Goal: Task Accomplishment & Management: Manage account settings

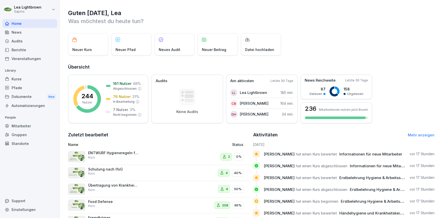
click at [20, 78] on div "Kurse" at bounding box center [30, 79] width 55 height 9
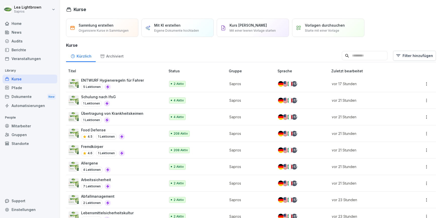
click at [211, 86] on div "2 Aktiv" at bounding box center [195, 84] width 52 height 6
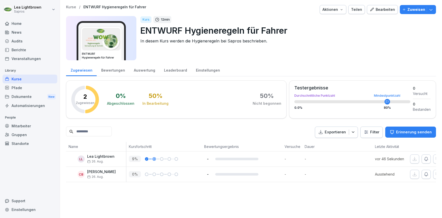
click at [386, 10] on div "Bearbeiten" at bounding box center [381, 10] width 25 height 6
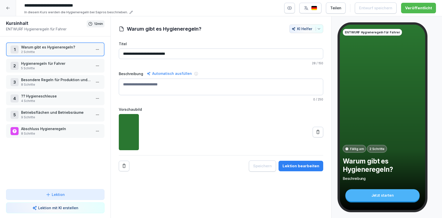
click at [52, 66] on p "Hygieneregeln für Fahrer" at bounding box center [56, 63] width 70 height 5
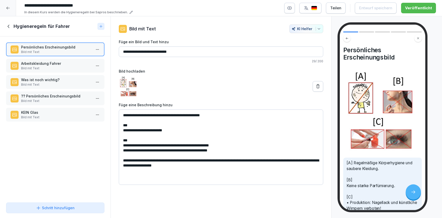
click at [46, 67] on p "Bild mit Text" at bounding box center [56, 68] width 70 height 5
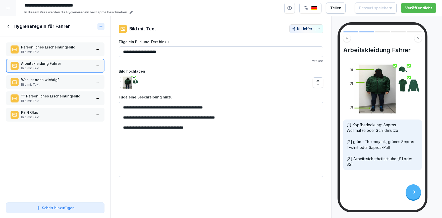
click at [162, 119] on textarea "**********" at bounding box center [221, 139] width 204 height 75
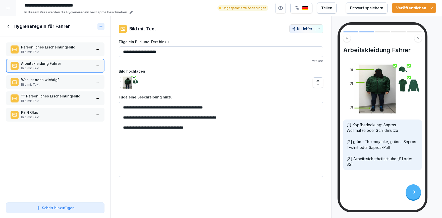
click at [160, 127] on textarea "**********" at bounding box center [221, 139] width 204 height 75
type textarea "**********"
click at [77, 97] on p "?? Persönliches Erscheinungsbild" at bounding box center [56, 95] width 70 height 5
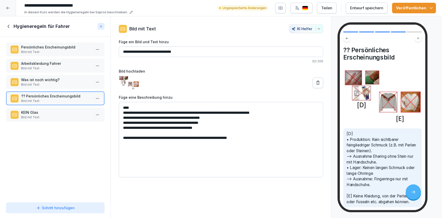
click at [54, 83] on p "Bild mit Text" at bounding box center [56, 84] width 70 height 5
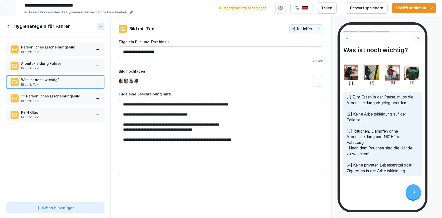
click at [316, 84] on button at bounding box center [317, 81] width 11 height 11
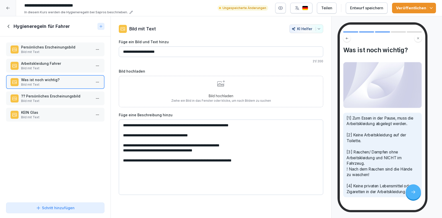
click at [213, 87] on div "Bild hochladen Ziehe ein Bild in das Fenster oder klicke, um nach Bildern zu su…" at bounding box center [221, 91] width 100 height 23
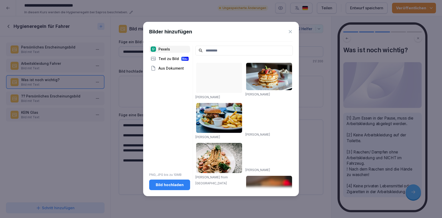
click at [167, 185] on div "Bild hochladen" at bounding box center [169, 185] width 33 height 6
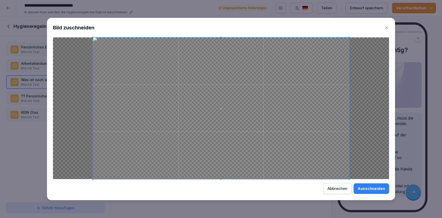
click at [367, 191] on div "Ausschneiden" at bounding box center [370, 189] width 27 height 6
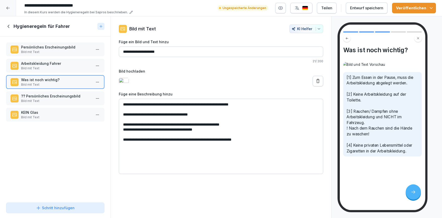
click at [432, 5] on button "Veröffentlichen" at bounding box center [414, 8] width 44 height 11
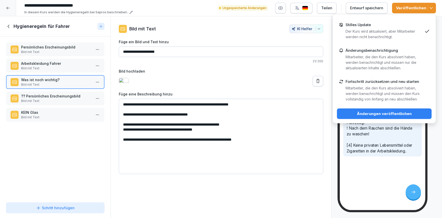
click at [375, 94] on p "Mitarbeiter, die den Kurs absolviert haben, werden benachrichtigt und müssen de…" at bounding box center [383, 93] width 77 height 17
click at [375, 114] on div "Änderungen veröffentlichen" at bounding box center [384, 114] width 87 height 6
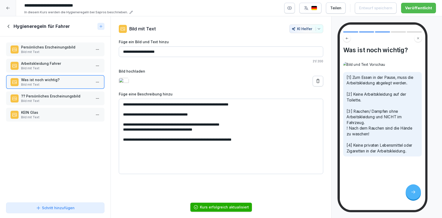
click at [8, 13] on div at bounding box center [8, 8] width 16 height 16
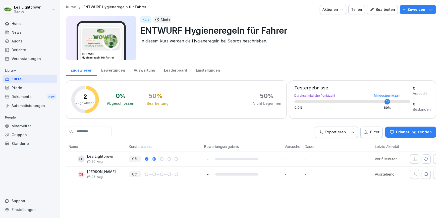
click at [390, 11] on div "Bearbeiten" at bounding box center [381, 10] width 25 height 6
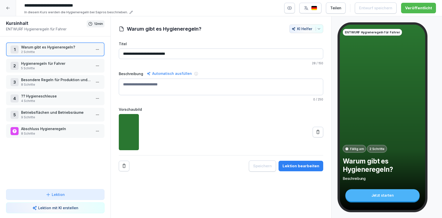
click at [63, 81] on p "Besondere Regeln für Produktion und Lager" at bounding box center [56, 79] width 70 height 5
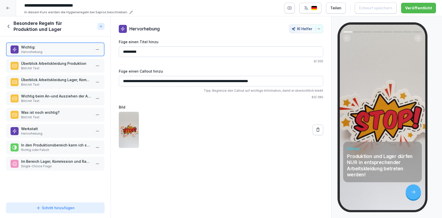
click at [48, 162] on p "Im Bereich Lager, Kommission und Rampe muss folgende Arbeitskleidung getragen:" at bounding box center [56, 161] width 70 height 5
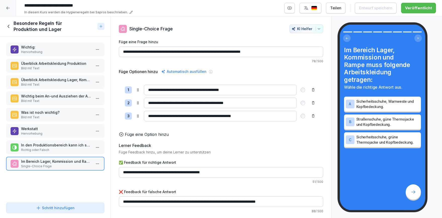
click at [180, 104] on input "**********" at bounding box center [220, 103] width 153 height 11
click at [319, 30] on icon "button" at bounding box center [319, 29] width 4 height 4
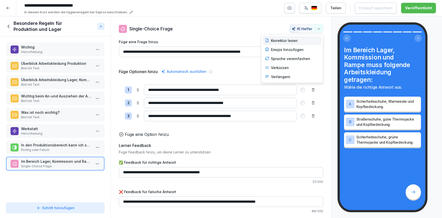
click at [301, 38] on div "Korrektur lesen" at bounding box center [292, 40] width 59 height 9
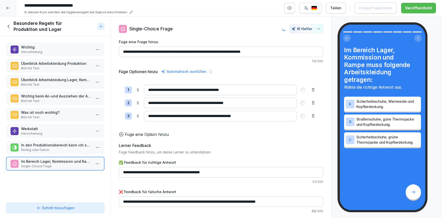
type input "**********"
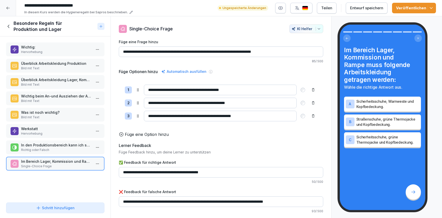
click at [433, 9] on button "Veröffentlichen" at bounding box center [414, 8] width 44 height 11
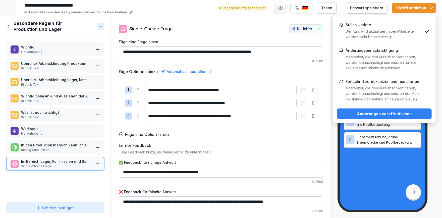
click at [383, 37] on p "Der Kurs wird aktualisiert, aber Mitarbeiter werden nicht benachrichtigt." at bounding box center [383, 34] width 77 height 11
click at [388, 112] on div "Änderungen veröffentlichen" at bounding box center [384, 114] width 87 height 6
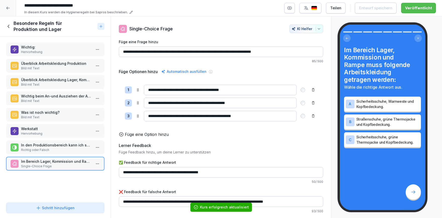
click at [12, 8] on div at bounding box center [8, 8] width 16 height 16
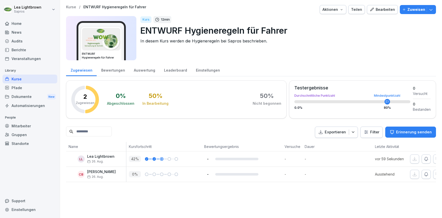
click at [393, 8] on div "Bearbeiten" at bounding box center [381, 10] width 25 height 6
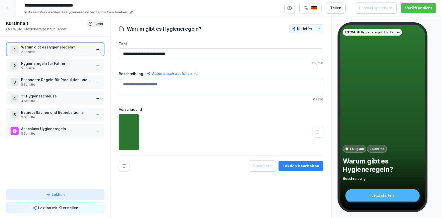
click at [48, 132] on p "8 Schritte" at bounding box center [56, 133] width 70 height 5
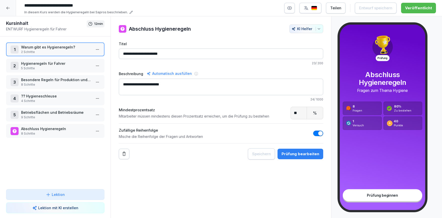
click at [48, 132] on p "8 Schritte" at bounding box center [56, 133] width 70 height 5
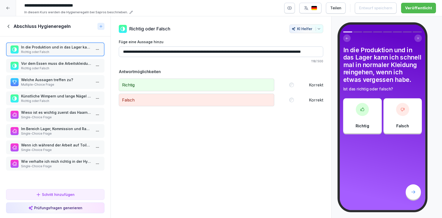
click at [10, 25] on icon at bounding box center [9, 27] width 6 height 6
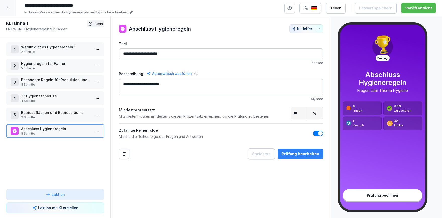
click at [46, 114] on p "Betriebsflächen und Betriebsräume" at bounding box center [56, 112] width 70 height 5
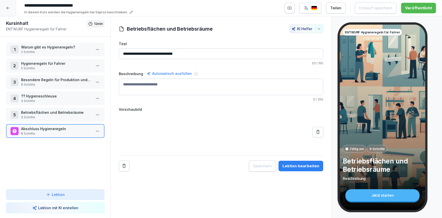
click at [46, 114] on p "Betriebsflächen und Betriebsräume" at bounding box center [56, 112] width 70 height 5
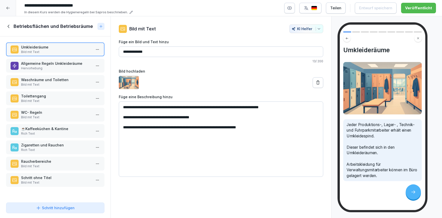
click at [50, 167] on p "Bild mit Text" at bounding box center [56, 166] width 70 height 5
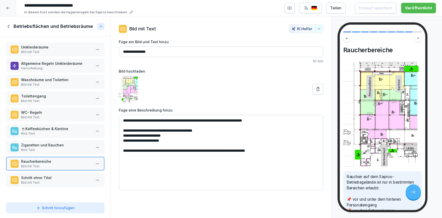
click at [43, 185] on div "Schritt ohne Titel Bild mit Text" at bounding box center [55, 180] width 98 height 14
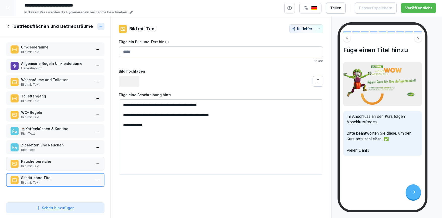
click at [46, 148] on p "Rich Text" at bounding box center [56, 150] width 70 height 5
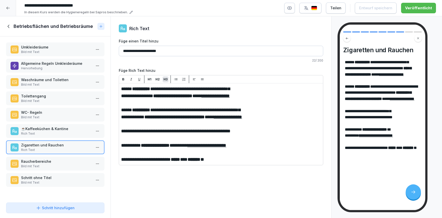
drag, startPoint x: 263, startPoint y: 146, endPoint x: 123, endPoint y: 143, distance: 139.2
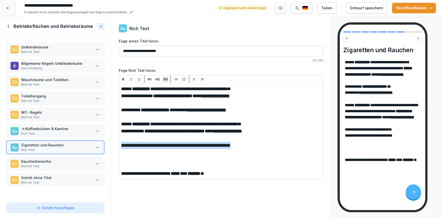
drag, startPoint x: 264, startPoint y: 145, endPoint x: 120, endPoint y: 146, distance: 143.8
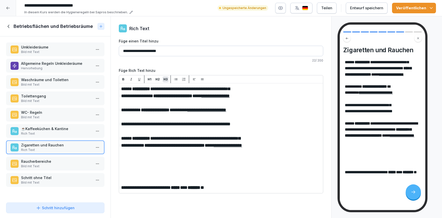
drag, startPoint x: 240, startPoint y: 187, endPoint x: 115, endPoint y: 187, distance: 124.4
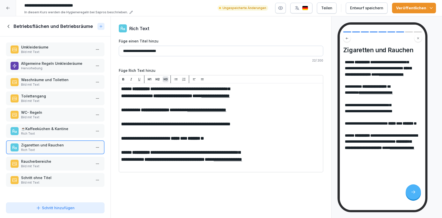
click at [47, 166] on p "Bild mit Text" at bounding box center [56, 166] width 70 height 5
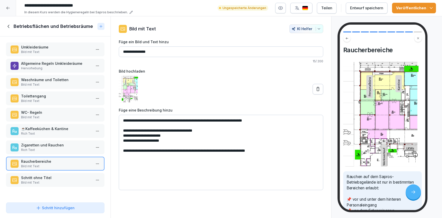
click at [62, 131] on p "Rich Text" at bounding box center [56, 133] width 70 height 5
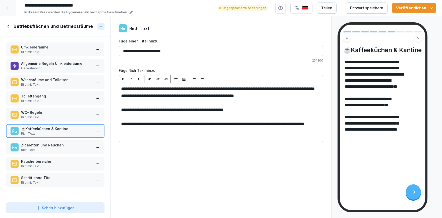
click at [54, 115] on div "WC- Regeln Bild mit Text" at bounding box center [56, 115] width 70 height 10
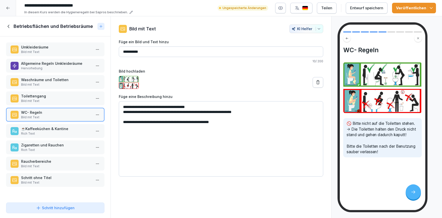
click at [53, 104] on div "Toilettengang Bild mit Text" at bounding box center [55, 98] width 98 height 14
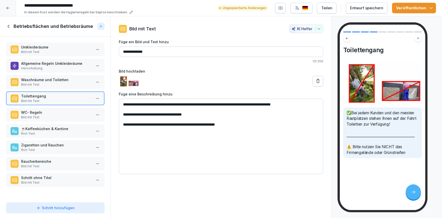
click at [198, 116] on textarea "**********" at bounding box center [221, 136] width 204 height 75
drag, startPoint x: 237, startPoint y: 124, endPoint x: 244, endPoint y: 127, distance: 7.7
click at [237, 125] on textarea "**********" at bounding box center [221, 136] width 204 height 75
type textarea "**********"
click at [52, 83] on p "Bild mit Text" at bounding box center [56, 84] width 70 height 5
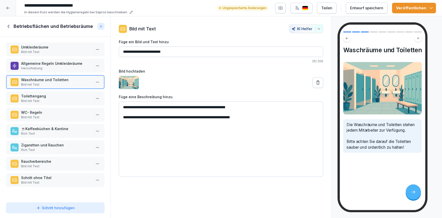
click at [57, 68] on p "Hervorhebung" at bounding box center [56, 68] width 70 height 5
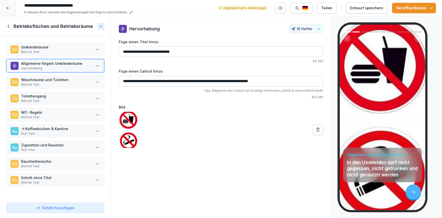
click at [62, 51] on p "Bild mit Text" at bounding box center [56, 52] width 70 height 5
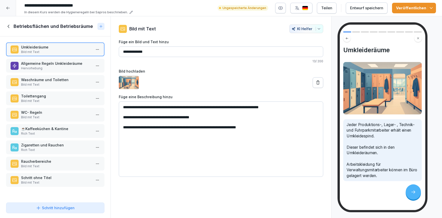
click at [431, 7] on icon "button" at bounding box center [430, 8] width 5 height 5
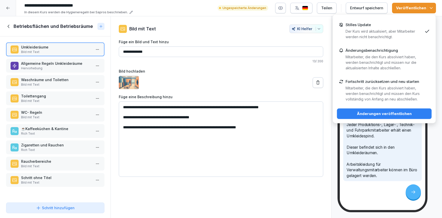
click at [397, 30] on p "Der Kurs wird aktualisiert, aber Mitarbeiter werden nicht benachrichtigt." at bounding box center [383, 34] width 77 height 11
click at [375, 115] on div "Änderungen veröffentlichen" at bounding box center [384, 114] width 87 height 6
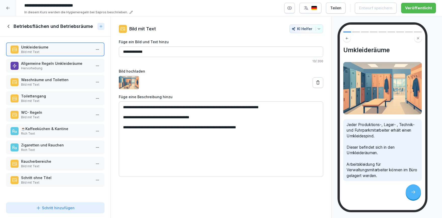
click at [4, 11] on div at bounding box center [8, 8] width 16 height 16
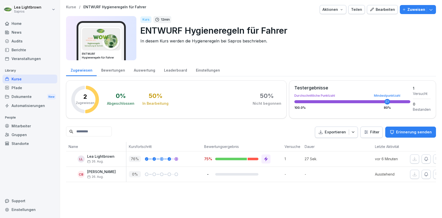
click at [28, 82] on div "Kurse" at bounding box center [30, 79] width 55 height 9
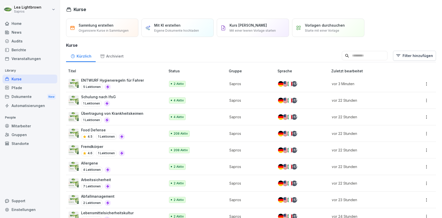
click at [128, 85] on div "5 Lektionen" at bounding box center [112, 87] width 63 height 6
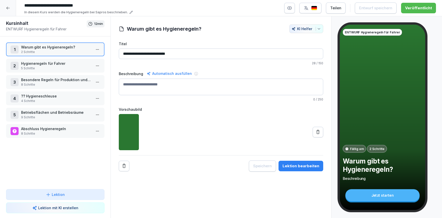
click at [37, 131] on p "8 Schritte" at bounding box center [56, 133] width 70 height 5
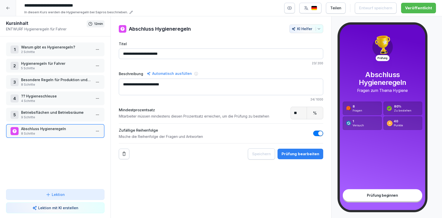
click at [37, 131] on p "8 Schritte" at bounding box center [56, 133] width 70 height 5
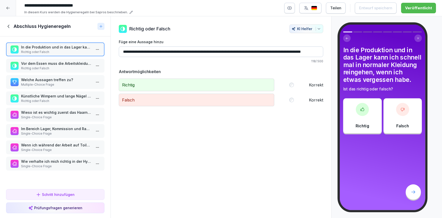
click at [66, 66] on p "Richtig oder Falsch" at bounding box center [56, 68] width 70 height 5
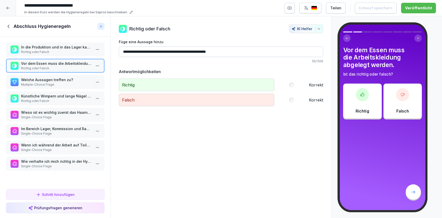
click at [59, 82] on p "Welche Aussagen treffen zu?" at bounding box center [56, 79] width 70 height 5
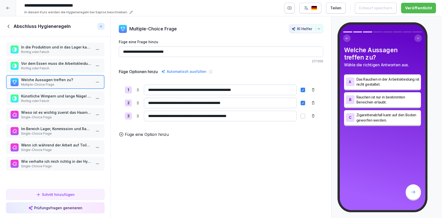
click at [57, 98] on p "Künstliche Wimpern und lange Nägel sind in der Produktion erlaubt" at bounding box center [56, 95] width 70 height 5
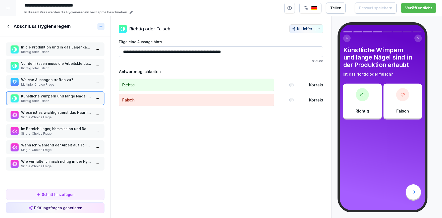
click at [98, 96] on html "**********" at bounding box center [221, 109] width 442 height 218
click at [71, 127] on div "Löschen" at bounding box center [69, 126] width 21 height 5
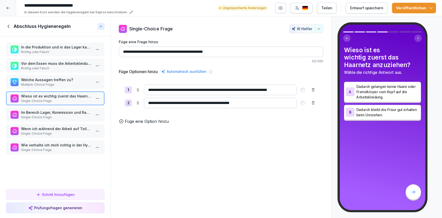
click at [97, 98] on html "**********" at bounding box center [221, 109] width 442 height 218
click at [80, 128] on div "Löschen" at bounding box center [69, 126] width 21 height 5
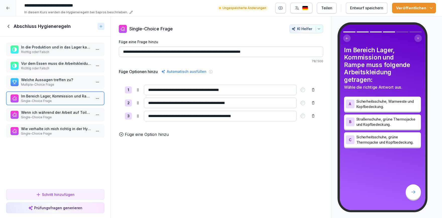
click at [68, 112] on p "Wenn ich während der Arbeit auf Toilette gehe muss ich..." at bounding box center [56, 112] width 70 height 5
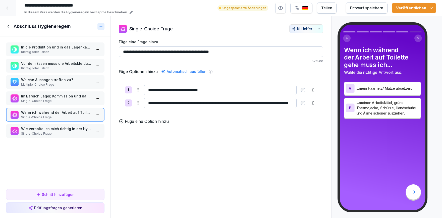
click at [65, 134] on p "Single-Choice Frage" at bounding box center [56, 133] width 70 height 5
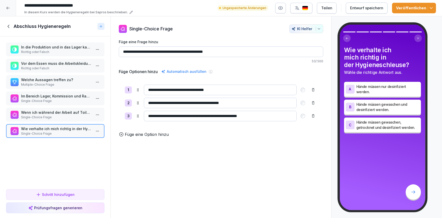
drag, startPoint x: 219, startPoint y: 51, endPoint x: 117, endPoint y: 48, distance: 102.4
click at [119, 48] on input "**********" at bounding box center [221, 51] width 204 height 11
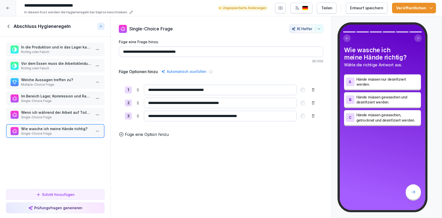
type input "**********"
click at [49, 121] on div "Wenn ich während der Arbeit auf Toilette gehe muss ich... Single-Choice Frage" at bounding box center [55, 115] width 98 height 14
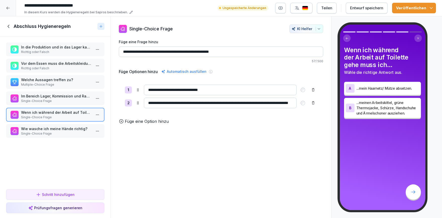
click at [58, 99] on p "Single-Choice Frage" at bounding box center [56, 101] width 70 height 5
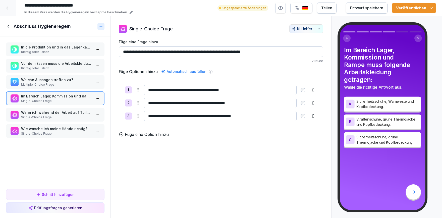
click at [59, 73] on div "In die Produktion und in das Lager kann ich schnell mal in normaler Kleidung re…" at bounding box center [55, 111] width 110 height 151
click at [58, 80] on p "Welche Aussagen treffen zu?" at bounding box center [56, 79] width 70 height 5
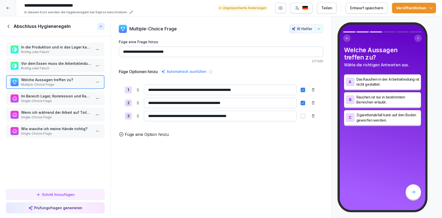
click at [74, 72] on div "Vor dem Essen muss die Arbeitskleidung abgelegt werden. Richtig oder Falsch" at bounding box center [55, 66] width 98 height 14
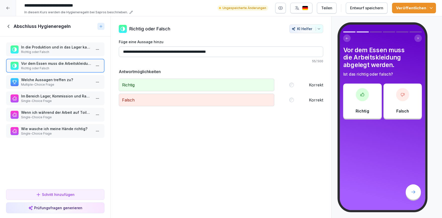
click at [56, 51] on p "Richtig oder Falsch" at bounding box center [56, 52] width 70 height 5
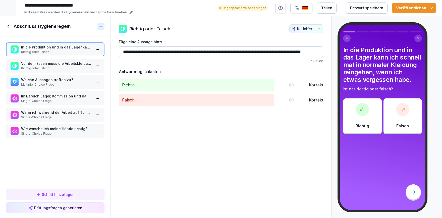
click at [45, 98] on p "Im Bereich Lager, Kommission und Rampe muss folgende Arbeitskleidung getragen:" at bounding box center [56, 95] width 70 height 5
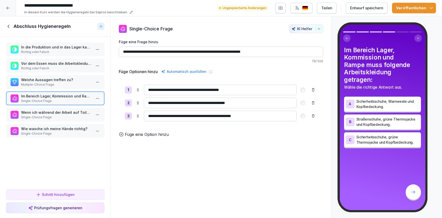
click at [43, 117] on p "Single-Choice Frage" at bounding box center [56, 117] width 70 height 5
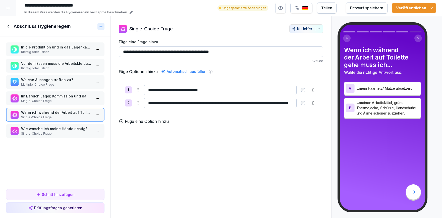
click at [45, 95] on p "Im Bereich Lager, Kommission und Rampe muss folgende Arbeitskleidung getragen:" at bounding box center [56, 95] width 70 height 5
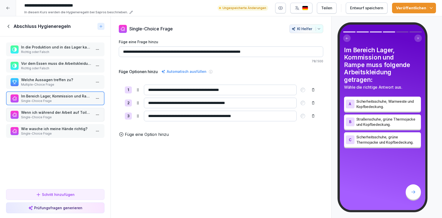
click at [48, 79] on p "Welche Aussagen treffen zu?" at bounding box center [56, 79] width 70 height 5
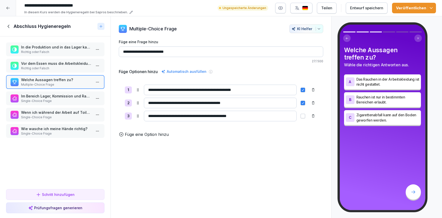
click at [170, 104] on input "**********" at bounding box center [220, 103] width 153 height 11
click at [232, 102] on input "**********" at bounding box center [220, 103] width 153 height 11
click at [221, 104] on input "**********" at bounding box center [220, 103] width 153 height 11
drag, startPoint x: 233, startPoint y: 102, endPoint x: 170, endPoint y: 101, distance: 63.7
click at [170, 101] on input "**********" at bounding box center [220, 103] width 153 height 11
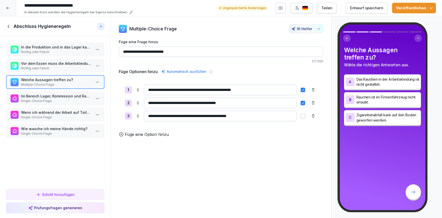
type input "**********"
click at [55, 65] on p "Vor dem Essen muss die Arbeitskleidung abgelegt werden." at bounding box center [56, 63] width 70 height 5
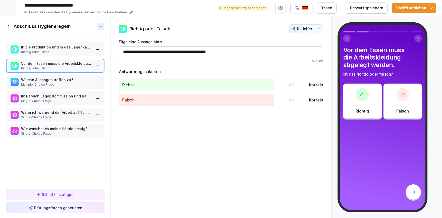
click at [51, 54] on p "Richtig oder Falsch" at bounding box center [56, 52] width 70 height 5
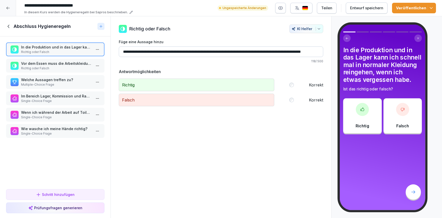
click at [55, 98] on p "Im Bereich Lager, Kommission und Rampe muss folgende Arbeitskleidung getragen:" at bounding box center [56, 95] width 70 height 5
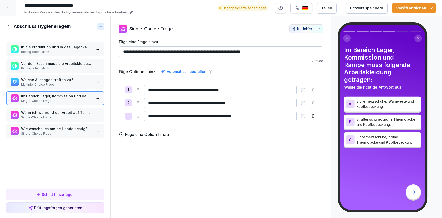
click at [53, 115] on p "Single-Choice Frage" at bounding box center [56, 117] width 70 height 5
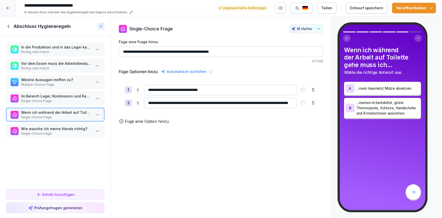
click at [60, 126] on p "Wie wasche ich meine Hände richtig?" at bounding box center [56, 128] width 70 height 5
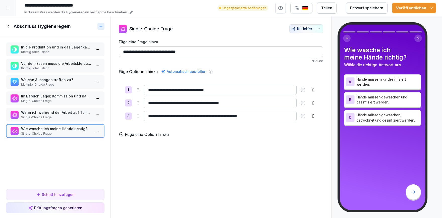
click at [70, 79] on p "Welche Aussagen treffen zu?" at bounding box center [56, 79] width 70 height 5
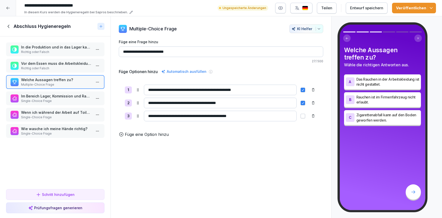
click at [75, 65] on p "Vor dem Essen muss die Arbeitskleidung abgelegt werden." at bounding box center [56, 63] width 70 height 5
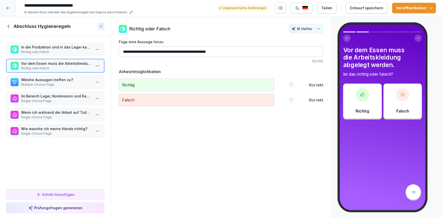
click at [81, 53] on p "Richtig oder Falsch" at bounding box center [56, 52] width 70 height 5
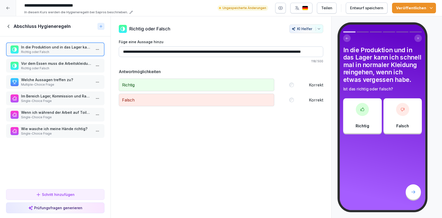
click at [60, 194] on div "Schritt hinzufügen" at bounding box center [55, 194] width 39 height 5
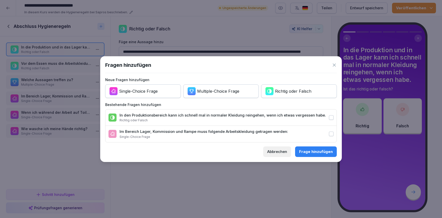
click at [224, 92] on div "Multiple-Choice Frage" at bounding box center [218, 91] width 42 height 6
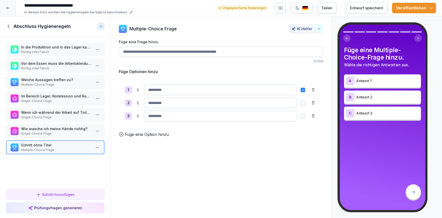
click at [224, 92] on input at bounding box center [220, 90] width 153 height 11
click at [198, 56] on input "Füge eine Frage hinzu" at bounding box center [221, 51] width 204 height 11
click at [98, 149] on html "**********" at bounding box center [221, 109] width 442 height 218
click at [81, 177] on div "Löschen" at bounding box center [78, 174] width 43 height 9
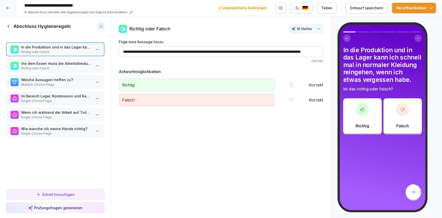
click at [66, 131] on p "Wie wasche ich meine Hände richtig?" at bounding box center [56, 128] width 70 height 5
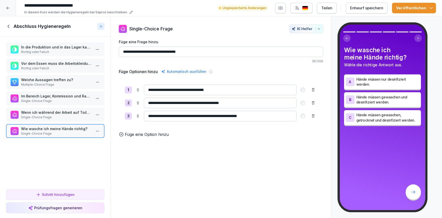
click at [70, 115] on div "Wenn ich während der Arbeit auf Toilette gehe muss ich... Single-Choice Frage" at bounding box center [56, 115] width 70 height 10
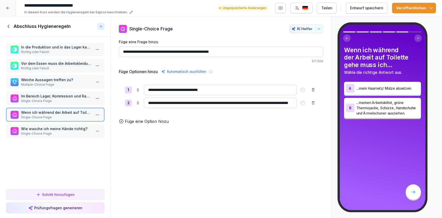
drag, startPoint x: 188, startPoint y: 104, endPoint x: 152, endPoint y: 106, distance: 36.2
click at [152, 106] on input "**********" at bounding box center [220, 103] width 153 height 11
click at [186, 104] on input "**********" at bounding box center [220, 103] width 153 height 11
drag, startPoint x: 204, startPoint y: 102, endPoint x: 188, endPoint y: 105, distance: 16.5
click at [188, 105] on input "**********" at bounding box center [220, 103] width 153 height 11
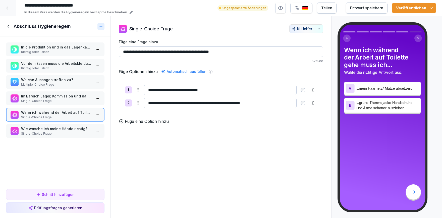
type input "**********"
click at [63, 197] on div "Schritt hinzufügen" at bounding box center [55, 194] width 39 height 5
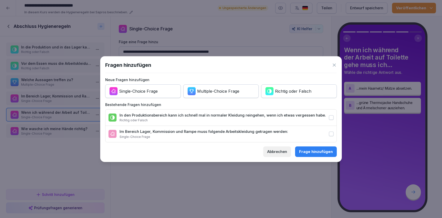
click at [271, 93] on icon "submit" at bounding box center [269, 91] width 5 height 5
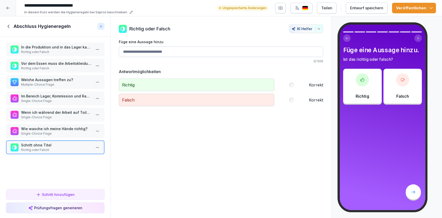
click at [205, 49] on input "Füge eine Aussage hinzu" at bounding box center [221, 51] width 204 height 11
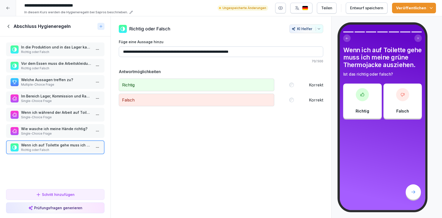
type input "**********"
click at [39, 131] on p "Single-Choice Frage" at bounding box center [56, 133] width 70 height 5
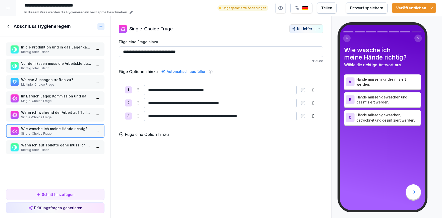
click at [57, 114] on p "Wenn ich während der Arbeit auf Toilette gehe muss ich..." at bounding box center [56, 112] width 70 height 5
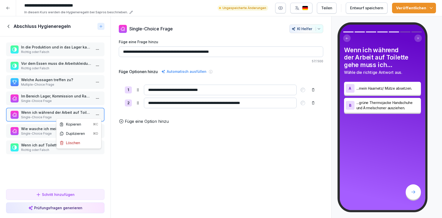
click at [98, 115] on html "**********" at bounding box center [221, 109] width 442 height 218
click at [84, 144] on div "Löschen" at bounding box center [78, 142] width 43 height 9
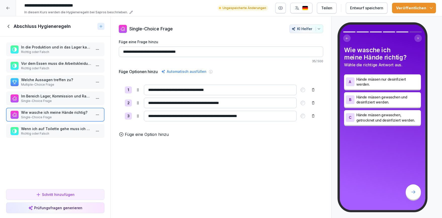
click at [66, 101] on p "Single-Choice Frage" at bounding box center [56, 101] width 70 height 5
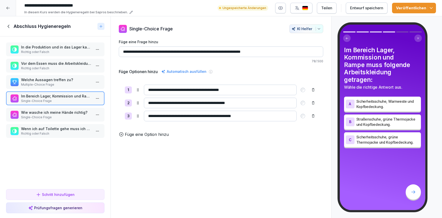
click at [77, 76] on div "Welche Aussagen treffen zu? Multiple-Choice Frage" at bounding box center [55, 82] width 98 height 14
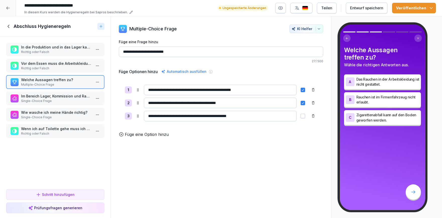
click at [65, 99] on p "Single-Choice Frage" at bounding box center [56, 101] width 70 height 5
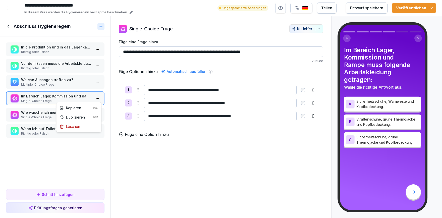
click at [99, 98] on html "**********" at bounding box center [221, 109] width 442 height 218
click at [79, 127] on div "Löschen" at bounding box center [69, 126] width 21 height 5
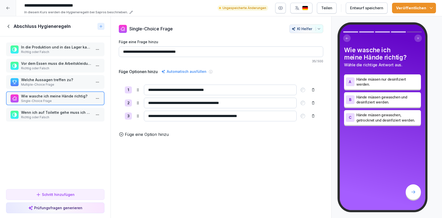
click at [56, 81] on p "Welche Aussagen treffen zu?" at bounding box center [56, 79] width 70 height 5
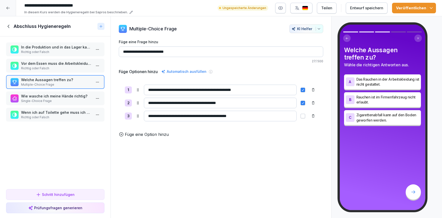
click at [59, 65] on p "Vor dem Essen muss die Arbeitskleidung abgelegt werden." at bounding box center [56, 63] width 70 height 5
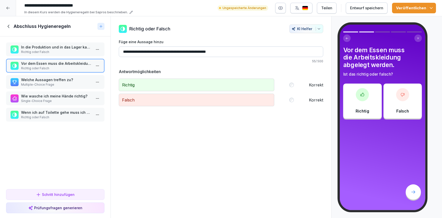
click at [66, 52] on p "Richtig oder Falsch" at bounding box center [56, 52] width 70 height 5
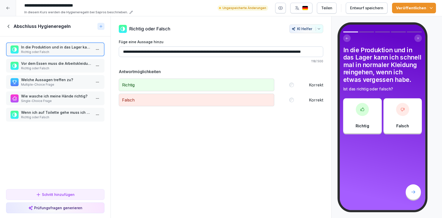
click at [430, 12] on button "Veröffentlichen" at bounding box center [414, 8] width 44 height 11
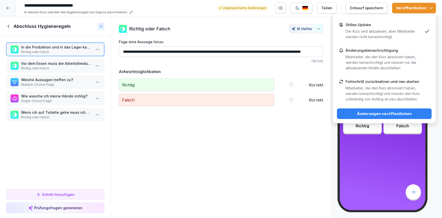
click at [371, 38] on p "Der Kurs wird aktualisiert, aber Mitarbeiter werden nicht benachrichtigt." at bounding box center [383, 34] width 77 height 11
click at [369, 115] on div "Änderungen veröffentlichen" at bounding box center [384, 114] width 87 height 6
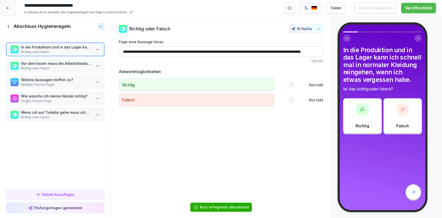
click at [58, 116] on p "Richtig oder Falsch" at bounding box center [56, 117] width 70 height 5
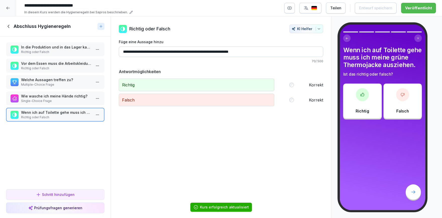
click at [62, 95] on p "Wie wasche ich meine Hände richtig?" at bounding box center [56, 95] width 70 height 5
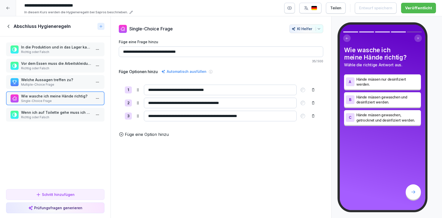
click at [9, 27] on icon at bounding box center [9, 27] width 6 height 6
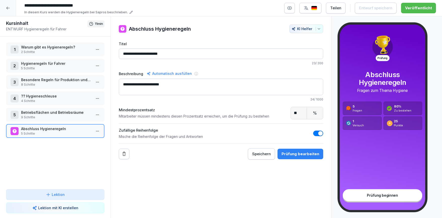
click at [10, 11] on div at bounding box center [8, 8] width 16 height 16
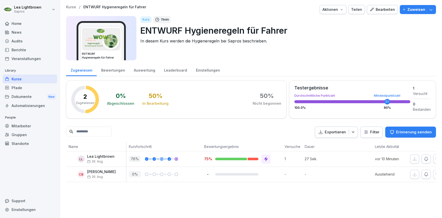
click at [23, 78] on div "Kurse" at bounding box center [30, 79] width 55 height 9
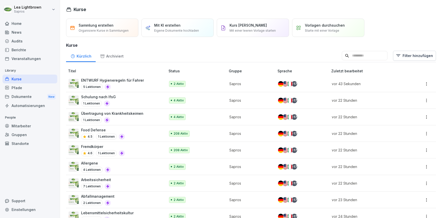
click at [370, 57] on input at bounding box center [364, 56] width 46 height 10
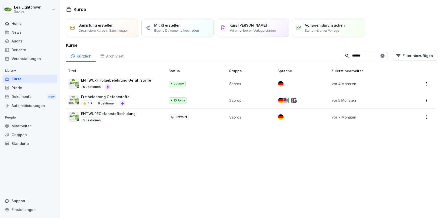
type input "******"
click at [141, 85] on div "9 Lektionen" at bounding box center [116, 87] width 70 height 6
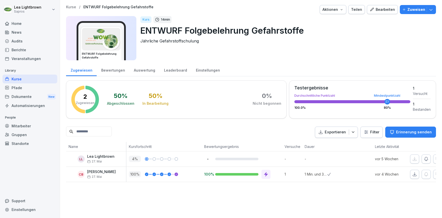
click at [388, 11] on div "Bearbeiten" at bounding box center [381, 10] width 25 height 6
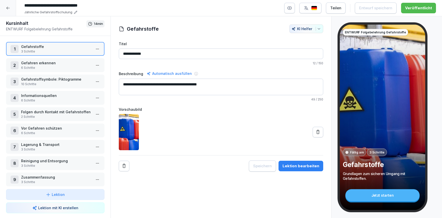
click at [63, 43] on div "1 Gefahrstoffe 3 Schritte" at bounding box center [55, 49] width 98 height 14
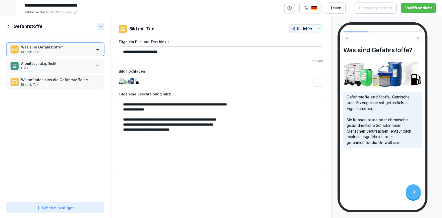
click at [40, 65] on p "Arbeitsschutzpflicht" at bounding box center [56, 63] width 70 height 5
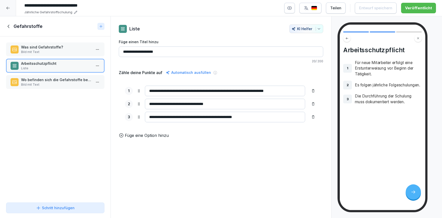
click at [48, 79] on p "Wo befinden sich die Gefahrstoffe bei Sapros?" at bounding box center [56, 79] width 70 height 5
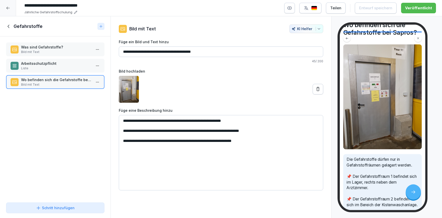
scroll to position [58, 0]
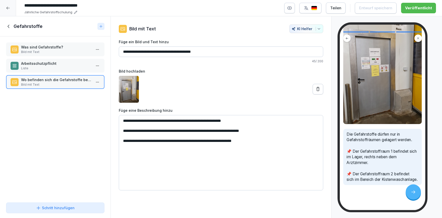
click at [7, 26] on icon at bounding box center [9, 27] width 6 height 6
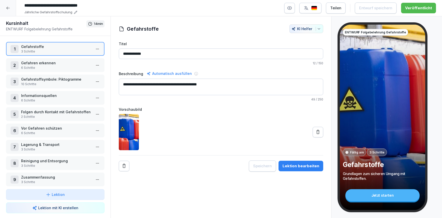
click at [36, 64] on p "Gefahren erkennen" at bounding box center [56, 62] width 70 height 5
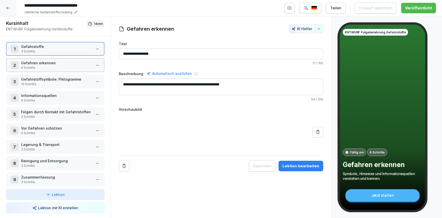
click at [36, 64] on p "Gefahren erkennen" at bounding box center [56, 62] width 70 height 5
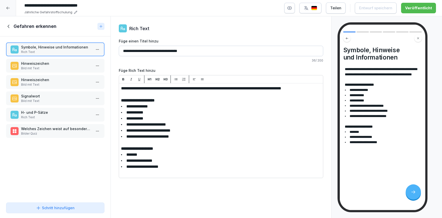
click at [55, 64] on p "Hinweiszeichen" at bounding box center [56, 63] width 70 height 5
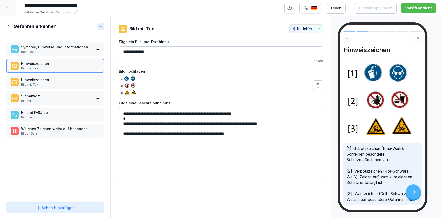
scroll to position [26, 0]
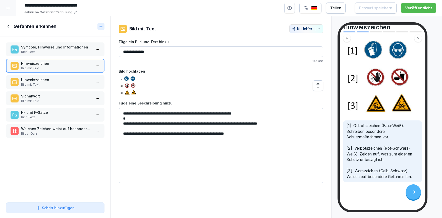
click at [65, 77] on div "Hinweiszeichen Bild mit Text" at bounding box center [55, 82] width 98 height 14
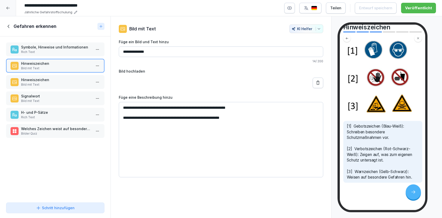
scroll to position [26, 0]
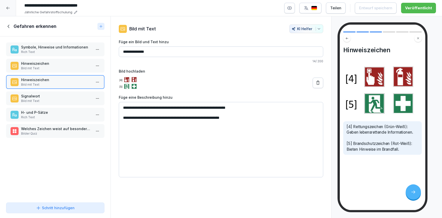
drag, startPoint x: 253, startPoint y: 109, endPoint x: 120, endPoint y: 107, distance: 133.2
click at [120, 107] on textarea "**********" at bounding box center [221, 139] width 204 height 75
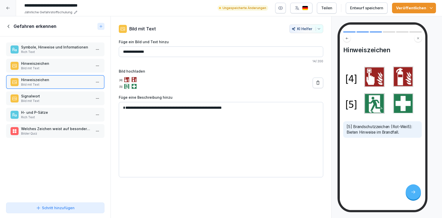
click at [253, 114] on textarea "**********" at bounding box center [221, 139] width 204 height 75
paste textarea "**********"
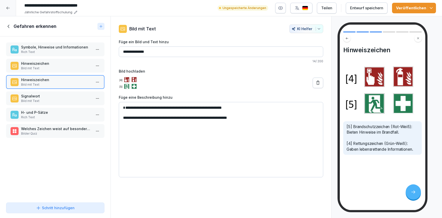
click at [128, 107] on textarea "**********" at bounding box center [221, 139] width 204 height 75
click at [121, 112] on textarea "**********" at bounding box center [221, 139] width 204 height 75
click at [125, 108] on textarea "**********" at bounding box center [221, 139] width 204 height 75
click at [125, 117] on textarea "**********" at bounding box center [221, 139] width 204 height 75
click at [216, 155] on textarea "**********" at bounding box center [221, 139] width 204 height 75
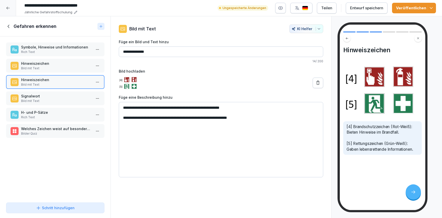
type textarea "**********"
click at [52, 98] on p "Signalwort" at bounding box center [56, 95] width 70 height 5
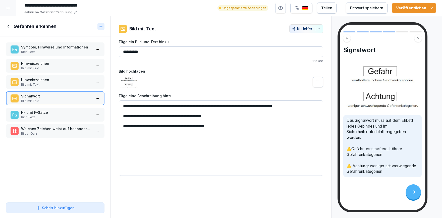
click at [47, 113] on p "H- und P-Sätze" at bounding box center [56, 112] width 70 height 5
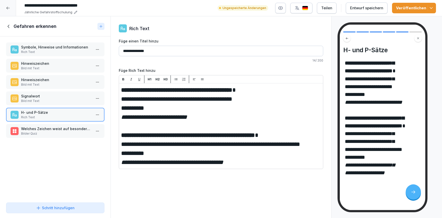
click at [47, 133] on p "Bilder Quiz" at bounding box center [56, 133] width 70 height 5
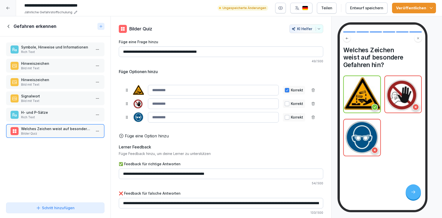
click at [49, 99] on p "Bild mit Text" at bounding box center [56, 101] width 70 height 5
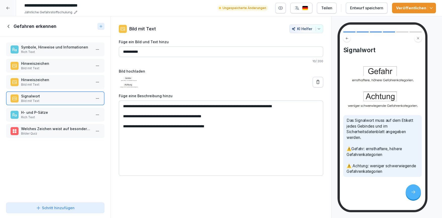
click at [51, 82] on p "Hinweiszeichen" at bounding box center [56, 79] width 70 height 5
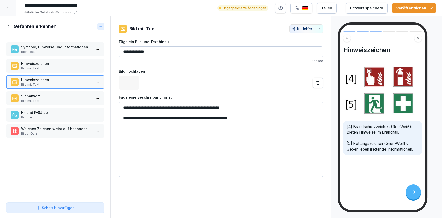
click at [59, 65] on p "Hinweiszeichen" at bounding box center [56, 63] width 70 height 5
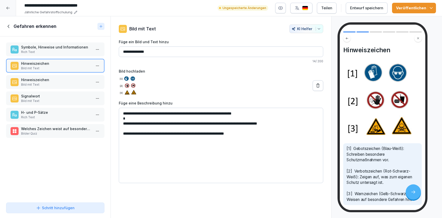
click at [39, 49] on p "Symbole, Hinweise und Informationen" at bounding box center [56, 46] width 70 height 5
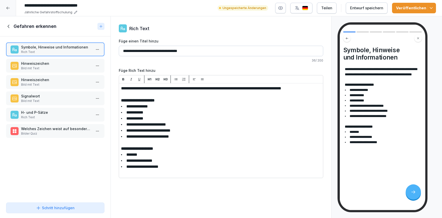
click at [9, 29] on icon at bounding box center [9, 27] width 6 height 6
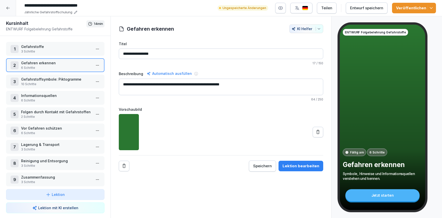
click at [433, 10] on button "Veröffentlichen" at bounding box center [414, 8] width 44 height 11
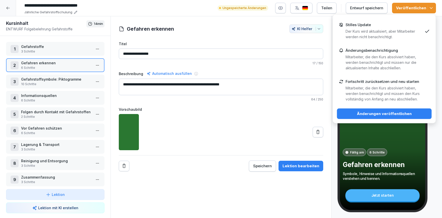
click at [404, 21] on div "Stilles Update Der Kurs wird aktualisiert, aber Mitarbeiter werden nicht benach…" at bounding box center [384, 31] width 95 height 25
click at [397, 113] on div "Änderungen veröffentlichen" at bounding box center [384, 114] width 87 height 6
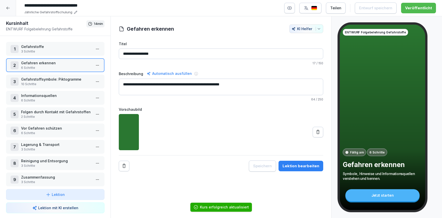
click at [52, 82] on p "10 Schritte" at bounding box center [56, 84] width 70 height 5
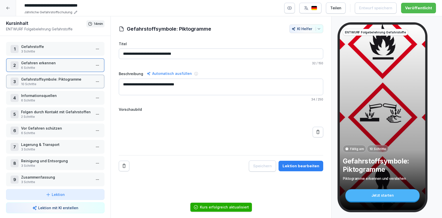
click at [52, 82] on p "10 Schritte" at bounding box center [56, 84] width 70 height 5
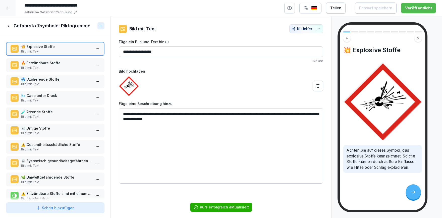
click at [59, 64] on p "🔥 Entzündbare Stoffe" at bounding box center [56, 62] width 70 height 5
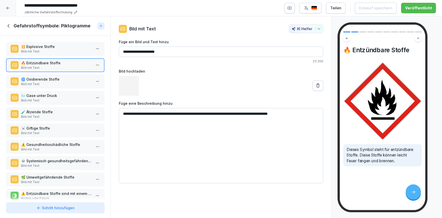
click at [54, 78] on p "🌀 Oxidierende Stoffe" at bounding box center [56, 79] width 70 height 5
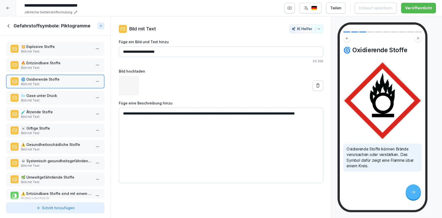
click at [54, 95] on p "🌬️ Gase unter Druck" at bounding box center [56, 95] width 70 height 5
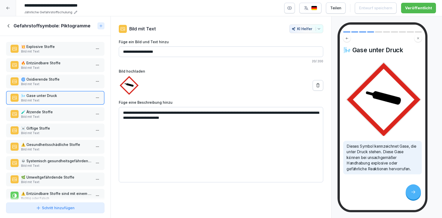
click at [46, 115] on p "Bild mit Text" at bounding box center [56, 116] width 70 height 5
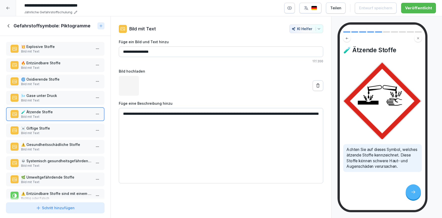
click at [46, 134] on p "Bild mit Text" at bounding box center [56, 133] width 70 height 5
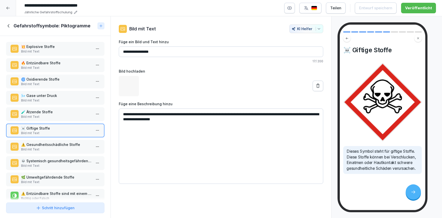
click at [53, 147] on p "Bild mit Text" at bounding box center [56, 149] width 70 height 5
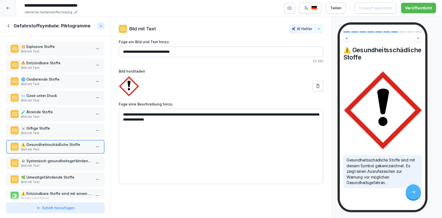
click at [59, 162] on p "💀 Systemisch gesundheitsgefährdende Stoffe" at bounding box center [56, 160] width 70 height 5
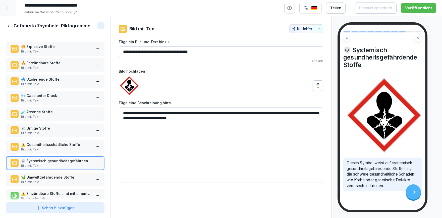
click at [59, 176] on p "🌿 Umweltgefährdende Stoffe" at bounding box center [56, 176] width 70 height 5
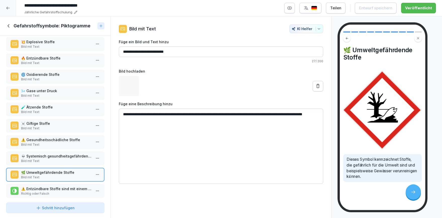
scroll to position [7, 0]
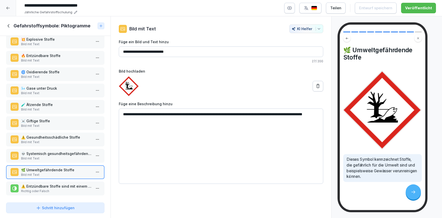
click at [55, 185] on p "⚠️ Entzündbare Stoffe sind mit einem Flammen-Symbol gekennzeichnet." at bounding box center [56, 185] width 70 height 5
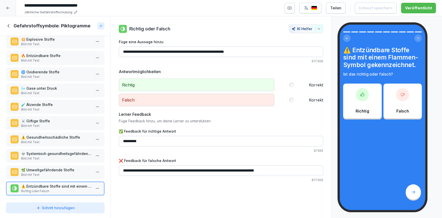
click at [48, 59] on p "Bild mit Text" at bounding box center [56, 60] width 70 height 5
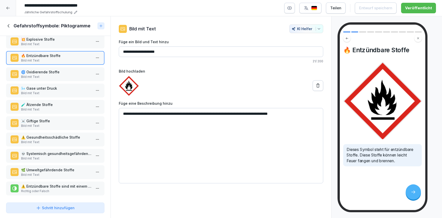
click at [10, 29] on div "Gefahrstoffsymbole: Piktogramme" at bounding box center [55, 26] width 110 height 20
click at [11, 26] on icon at bounding box center [9, 26] width 6 height 6
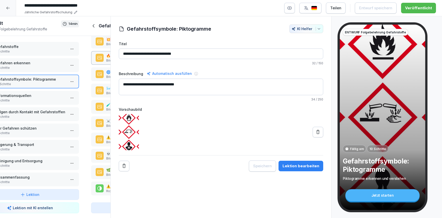
scroll to position [7, 0]
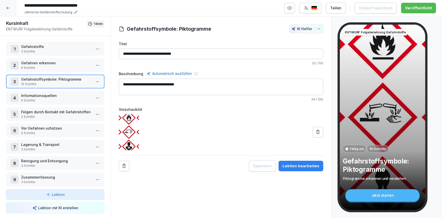
click at [48, 98] on p "6 Schritte" at bounding box center [56, 100] width 70 height 5
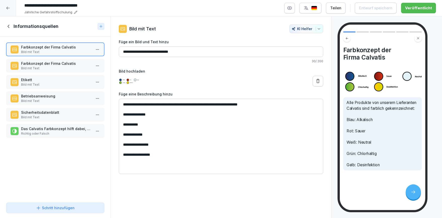
click at [58, 66] on p "Bild mit Text" at bounding box center [56, 68] width 70 height 5
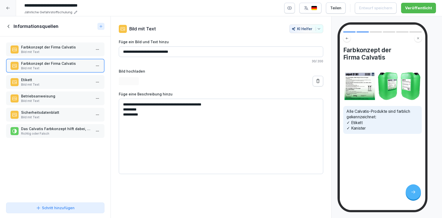
click at [57, 78] on p "Etikett" at bounding box center [56, 79] width 70 height 5
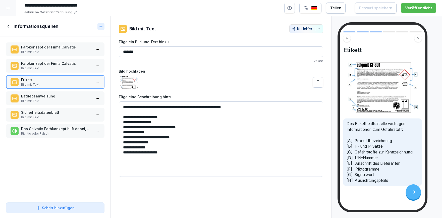
click at [57, 92] on div "Betriebsanweisung Bild mit Text" at bounding box center [55, 98] width 98 height 14
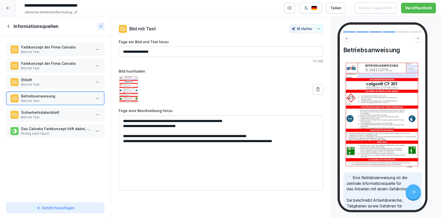
click at [61, 120] on div "Sicherheitsdatenblatt Bild mit Text" at bounding box center [55, 115] width 98 height 14
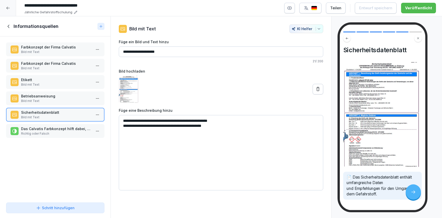
click at [10, 25] on icon at bounding box center [9, 27] width 6 height 6
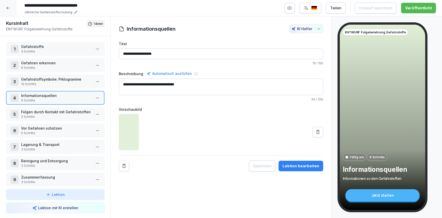
click at [61, 95] on p "Informationsquellen" at bounding box center [56, 95] width 70 height 5
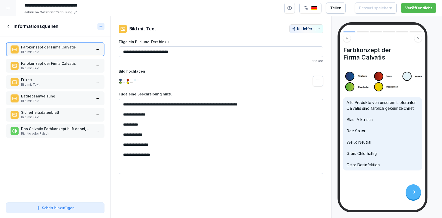
click at [48, 66] on p "Farbkonzept der Firma Calvatis" at bounding box center [56, 63] width 70 height 5
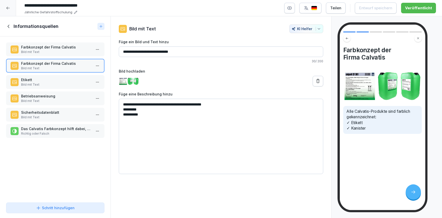
click at [48, 86] on p "Bild mit Text" at bounding box center [56, 84] width 70 height 5
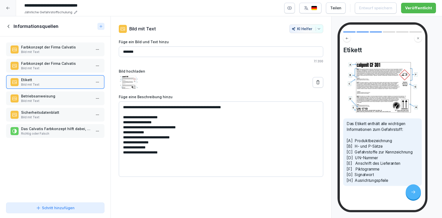
click at [48, 93] on p "Betriebsanweisung" at bounding box center [56, 95] width 70 height 5
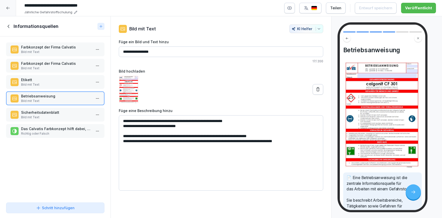
click at [53, 80] on p "Etikett" at bounding box center [56, 79] width 70 height 5
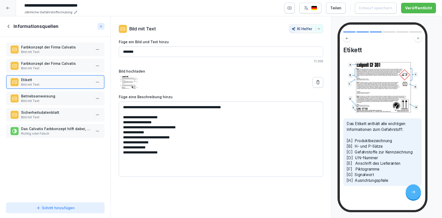
click at [50, 103] on div "Betriebsanweisung Bild mit Text" at bounding box center [55, 98] width 98 height 14
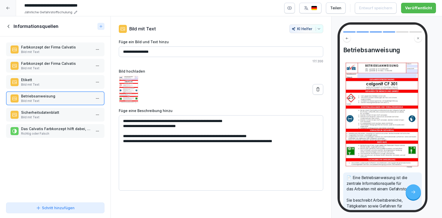
click at [59, 85] on p "Bild mit Text" at bounding box center [56, 84] width 70 height 5
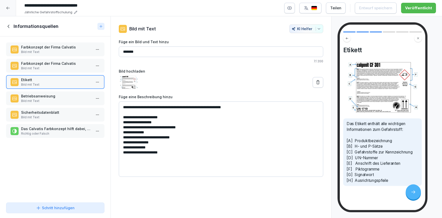
click at [9, 28] on icon at bounding box center [9, 26] width 2 height 3
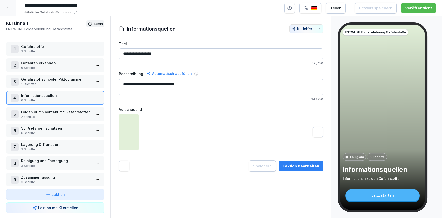
click at [52, 63] on p "Gefahren erkennen" at bounding box center [56, 62] width 70 height 5
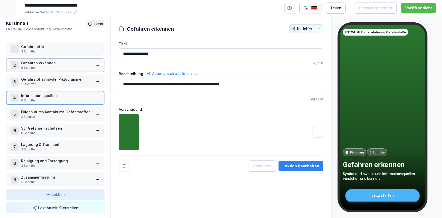
click at [52, 63] on p "Gefahren erkennen" at bounding box center [56, 62] width 70 height 5
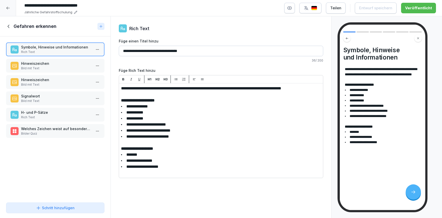
click at [52, 77] on p "Hinweiszeichen" at bounding box center [56, 79] width 70 height 5
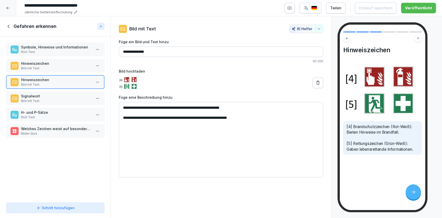
click at [60, 62] on p "Hinweiszeichen" at bounding box center [56, 63] width 70 height 5
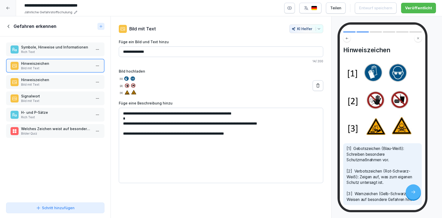
click at [50, 99] on p "Bild mit Text" at bounding box center [56, 101] width 70 height 5
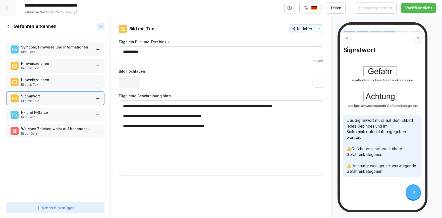
click at [50, 115] on p "Rich Text" at bounding box center [56, 117] width 70 height 5
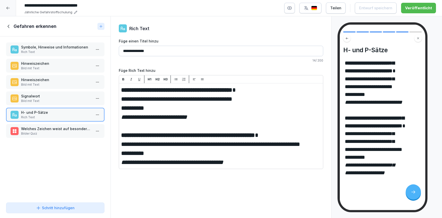
click at [10, 26] on icon at bounding box center [9, 27] width 6 height 6
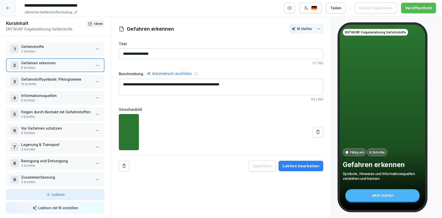
click at [47, 99] on p "6 Schritte" at bounding box center [56, 100] width 70 height 5
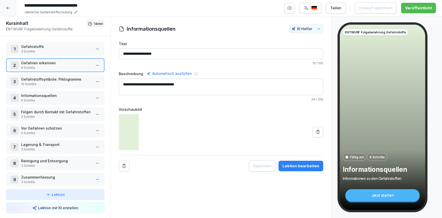
click at [47, 99] on p "6 Schritte" at bounding box center [56, 100] width 70 height 5
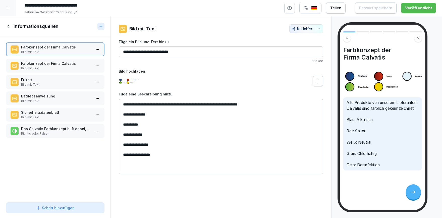
click at [47, 97] on p "Betriebsanweisung" at bounding box center [56, 95] width 70 height 5
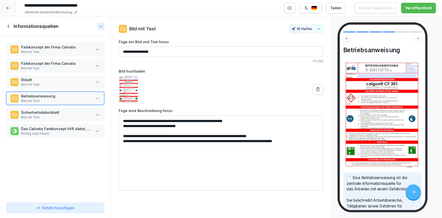
click at [50, 83] on p "Bild mit Text" at bounding box center [56, 84] width 70 height 5
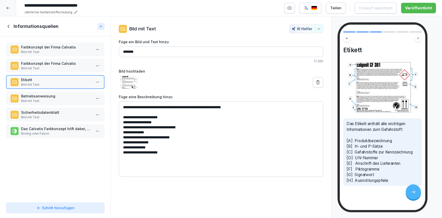
click at [46, 207] on div "Schritt hinzufügen" at bounding box center [55, 207] width 39 height 5
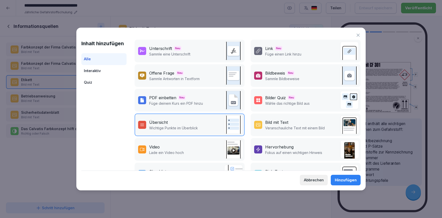
click at [277, 124] on div "Bild mit Text" at bounding box center [276, 122] width 23 height 6
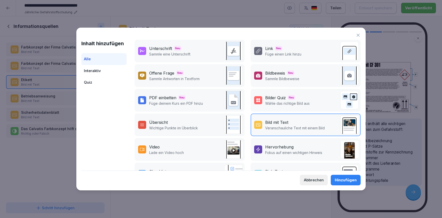
click at [345, 180] on div "Hinzufügen" at bounding box center [345, 180] width 22 height 6
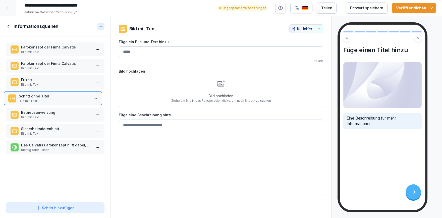
drag, startPoint x: 69, startPoint y: 147, endPoint x: 67, endPoint y: 98, distance: 49.2
click at [67, 98] on p "Schritt ohne Titel" at bounding box center [54, 95] width 70 height 5
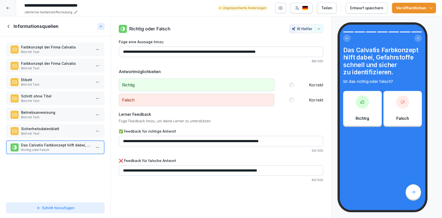
click at [69, 102] on p "Bild mit Text" at bounding box center [56, 101] width 70 height 5
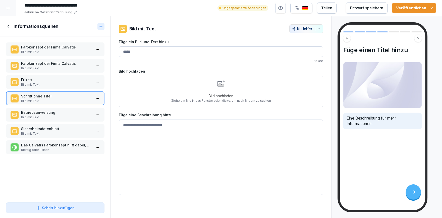
click at [227, 93] on p "Bild hochladen" at bounding box center [221, 95] width 100 height 5
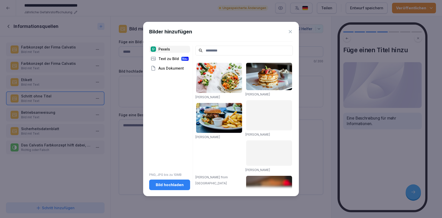
click at [176, 182] on div "Bild hochladen" at bounding box center [169, 185] width 33 height 6
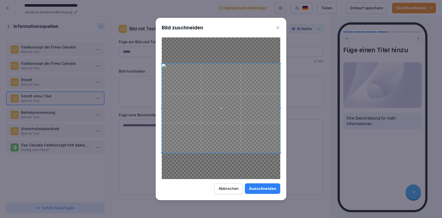
click at [278, 28] on icon at bounding box center [277, 27] width 5 height 5
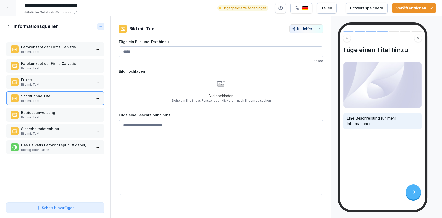
click at [195, 89] on div "Bild hochladen Ziehe ein Bild in das Fenster oder klicke, um nach Bildern zu su…" at bounding box center [221, 91] width 100 height 23
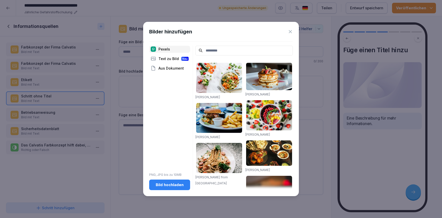
click at [160, 181] on button "Bild hochladen" at bounding box center [169, 184] width 41 height 11
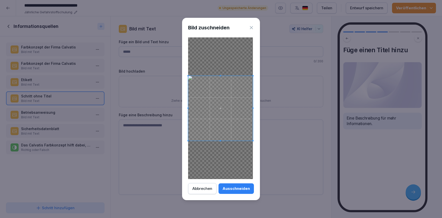
click at [245, 190] on div "Ausschneiden" at bounding box center [235, 189] width 27 height 6
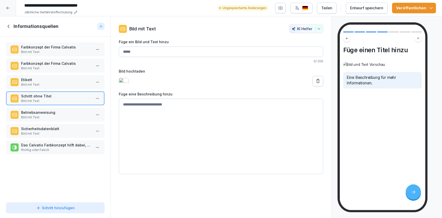
click at [316, 84] on icon at bounding box center [317, 81] width 5 height 5
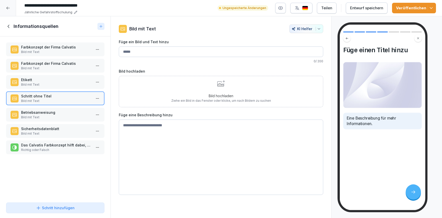
click at [192, 95] on p "Bild hochladen" at bounding box center [221, 95] width 100 height 5
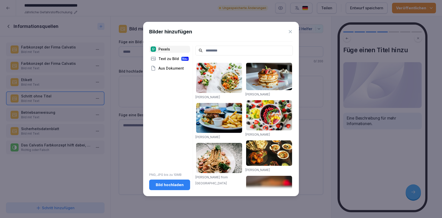
click at [169, 185] on div "Bild hochladen" at bounding box center [169, 185] width 33 height 6
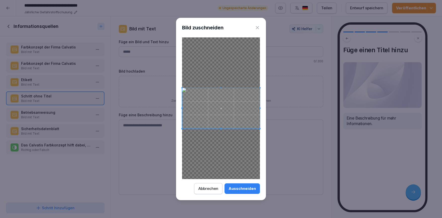
click at [250, 189] on div "Ausschneiden" at bounding box center [241, 189] width 27 height 6
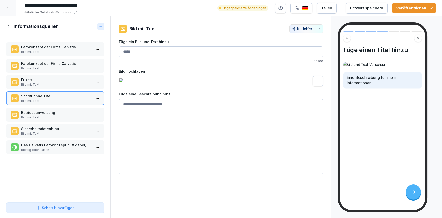
click at [135, 49] on input "Füge ein Bild und Text hinzu" at bounding box center [221, 51] width 204 height 11
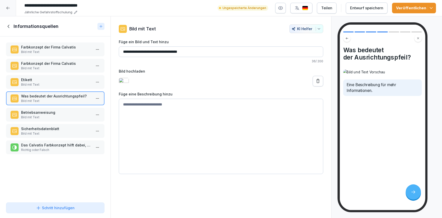
type input "**********"
click at [43, 84] on p "Bild mit Text" at bounding box center [56, 84] width 70 height 5
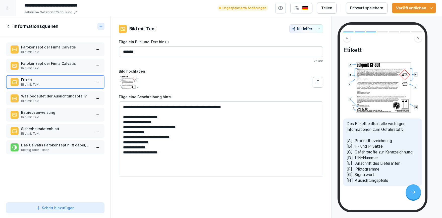
click at [65, 99] on p "Bild mit Text" at bounding box center [56, 101] width 70 height 5
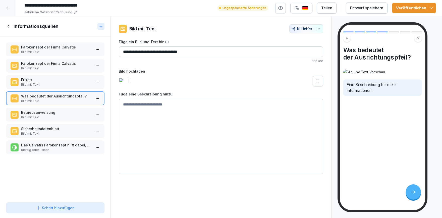
click at [186, 51] on input "**********" at bounding box center [221, 51] width 204 height 11
type input "**********"
click at [163, 114] on textarea at bounding box center [221, 136] width 204 height 75
paste textarea "**********"
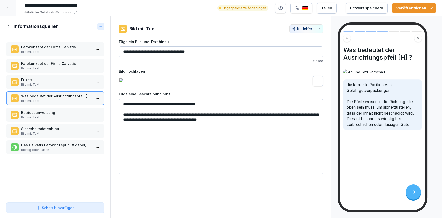
click at [264, 120] on textarea "**********" at bounding box center [221, 136] width 204 height 75
paste textarea "**********"
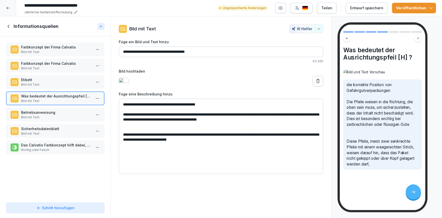
click at [257, 119] on textarea "**********" at bounding box center [221, 136] width 204 height 75
click at [429, 6] on icon "button" at bounding box center [430, 8] width 5 height 5
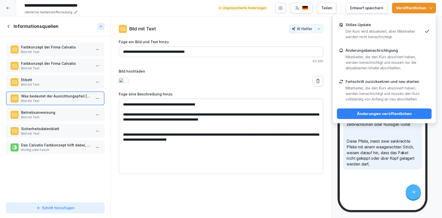
click at [398, 25] on div "Stilles Update Der Kurs wird aktualisiert, aber Mitarbeiter werden nicht benach…" at bounding box center [383, 31] width 77 height 17
click at [384, 115] on div "Änderungen veröffentlichen" at bounding box center [384, 114] width 87 height 6
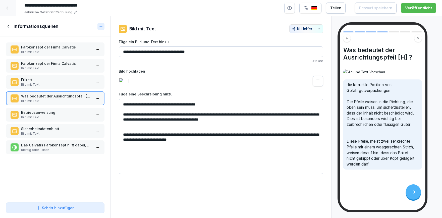
click at [225, 140] on textarea "**********" at bounding box center [221, 136] width 204 height 75
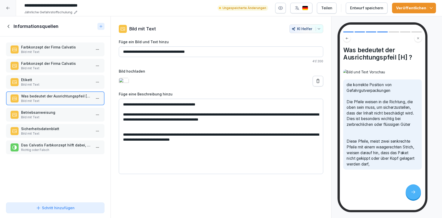
paste textarea "**********"
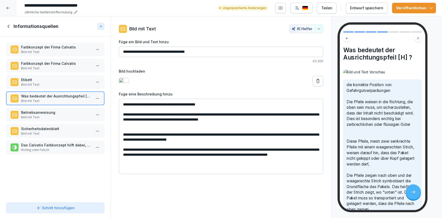
click at [164, 161] on textarea "**********" at bounding box center [221, 136] width 204 height 75
paste textarea "**********"
type textarea "**********"
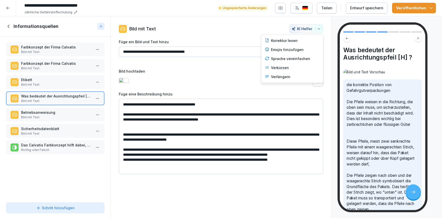
click at [317, 26] on button "KI Helfer" at bounding box center [306, 28] width 34 height 9
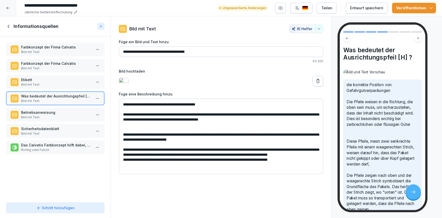
click at [245, 36] on html "**********" at bounding box center [221, 109] width 442 height 218
click at [66, 205] on div "Schritt hinzufügen" at bounding box center [55, 207] width 39 height 5
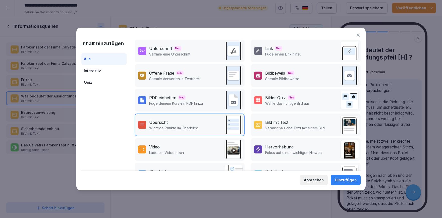
click at [113, 71] on div "Interaktiv" at bounding box center [103, 71] width 45 height 12
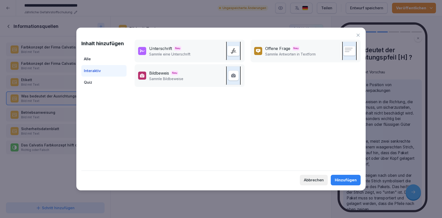
click at [315, 180] on div "Abbrechen" at bounding box center [314, 180] width 20 height 6
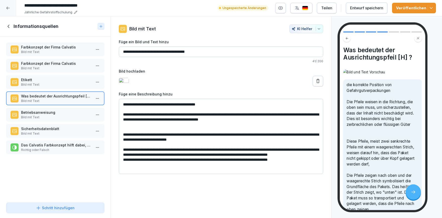
click at [434, 11] on button "Veröffentlichen" at bounding box center [414, 8] width 44 height 11
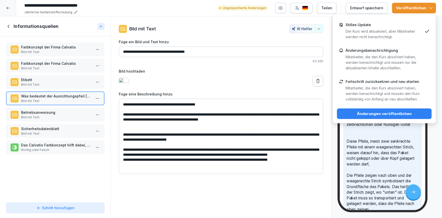
click at [399, 29] on div "Stilles Update Der Kurs wird aktualisiert, aber Mitarbeiter werden nicht benach…" at bounding box center [383, 31] width 77 height 17
click at [395, 113] on div "Änderungen veröffentlichen" at bounding box center [384, 114] width 87 height 6
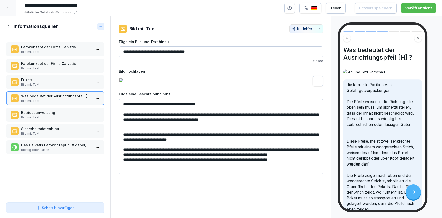
click at [322, 84] on button at bounding box center [317, 81] width 11 height 11
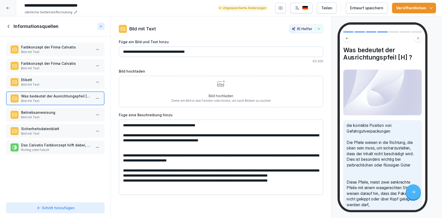
click at [243, 90] on div "Bild hochladen Ziehe ein Bild in das Fenster oder klicke, um nach Bildern zu su…" at bounding box center [221, 91] width 100 height 23
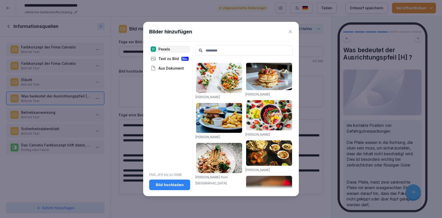
click at [173, 185] on div "Bild hochladen" at bounding box center [169, 185] width 33 height 6
click at [173, 186] on div "Bild hochladen" at bounding box center [169, 185] width 33 height 6
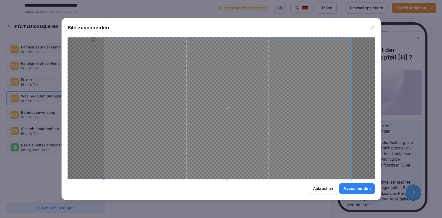
click at [104, 110] on span at bounding box center [103, 107] width 1 height 141
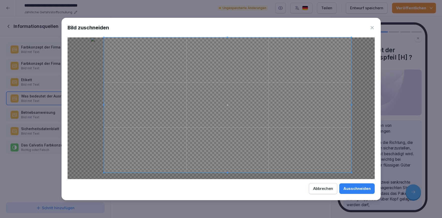
click at [227, 172] on div at bounding box center [227, 104] width 247 height 135
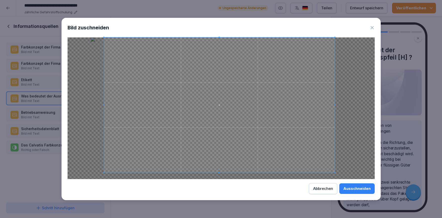
click at [334, 106] on span at bounding box center [334, 104] width 1 height 135
click at [219, 42] on span at bounding box center [218, 41] width 1 height 1
click at [107, 108] on div at bounding box center [220, 107] width 307 height 141
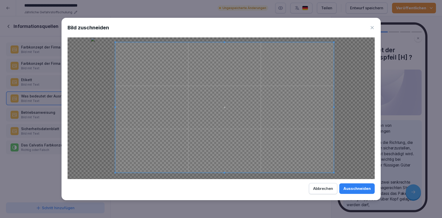
click at [115, 108] on span at bounding box center [114, 107] width 1 height 1
click at [348, 186] on div "Ausschneiden" at bounding box center [356, 189] width 27 height 6
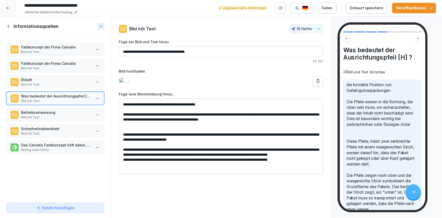
click at [195, 51] on input "**********" at bounding box center [221, 51] width 204 height 11
type input "**********"
click at [122, 106] on textarea "**********" at bounding box center [221, 136] width 204 height 75
click at [269, 108] on textarea "**********" at bounding box center [221, 136] width 204 height 75
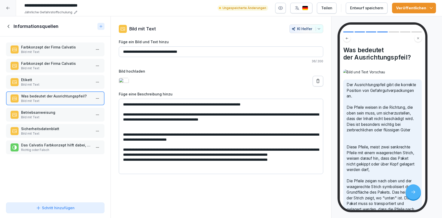
click at [122, 115] on textarea "**********" at bounding box center [221, 136] width 204 height 75
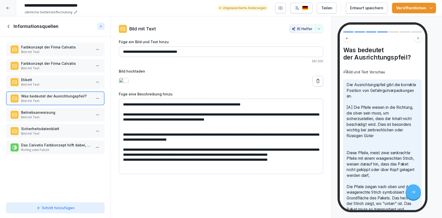
click at [261, 120] on textarea "**********" at bounding box center [221, 136] width 204 height 75
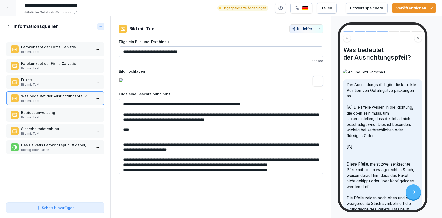
drag, startPoint x: 182, startPoint y: 162, endPoint x: 179, endPoint y: 166, distance: 5.7
click at [179, 166] on textarea "**********" at bounding box center [221, 136] width 204 height 75
click at [139, 130] on textarea "**********" at bounding box center [221, 136] width 204 height 75
paste textarea "**********"
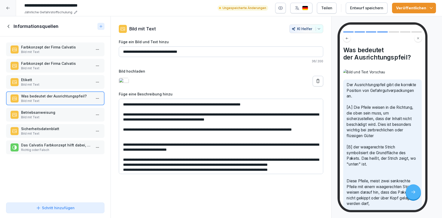
click at [131, 131] on textarea "**********" at bounding box center [221, 136] width 204 height 75
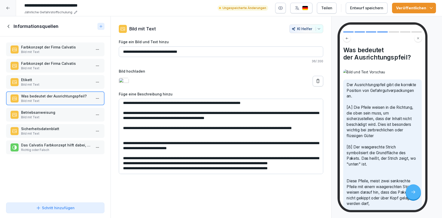
click at [138, 124] on textarea "**********" at bounding box center [221, 136] width 204 height 75
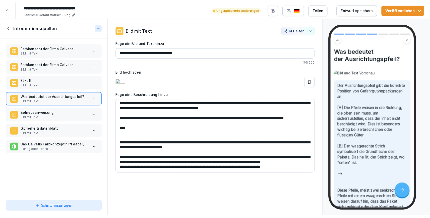
scroll to position [21, 0]
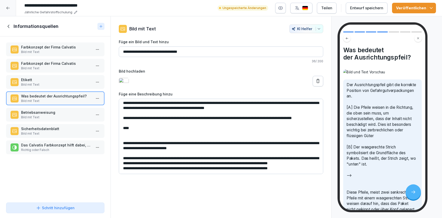
drag, startPoint x: 179, startPoint y: 162, endPoint x: 178, endPoint y: 164, distance: 2.8
click at [178, 164] on textarea "**********" at bounding box center [221, 136] width 204 height 75
click at [136, 126] on textarea "**********" at bounding box center [221, 136] width 204 height 75
paste textarea "**********"
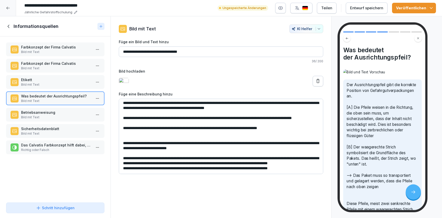
type textarea "**********"
click at [54, 50] on p "Bild mit Text" at bounding box center [56, 52] width 70 height 5
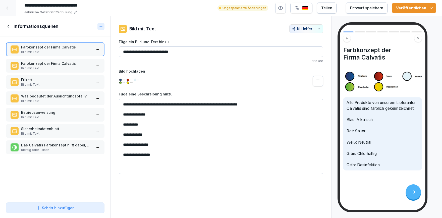
click at [46, 65] on p "Farbkonzept der Firma Calvatis" at bounding box center [56, 63] width 70 height 5
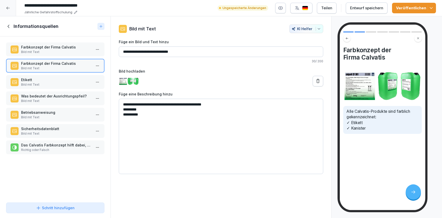
click at [55, 83] on p "Bild mit Text" at bounding box center [56, 84] width 70 height 5
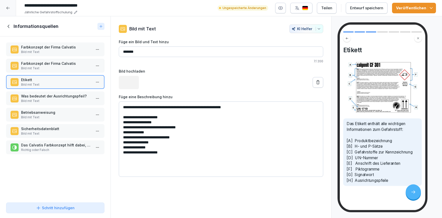
click at [54, 95] on p "Was bedeutet der Ausrichtungspfeil?" at bounding box center [56, 95] width 70 height 5
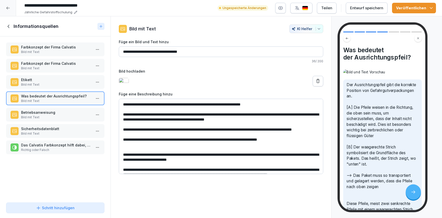
click at [53, 116] on p "Bild mit Text" at bounding box center [56, 117] width 70 height 5
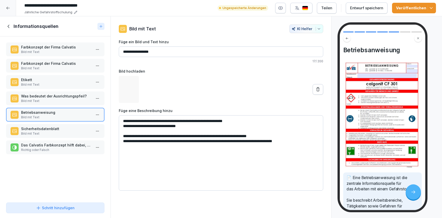
click at [56, 131] on p "Bild mit Text" at bounding box center [56, 133] width 70 height 5
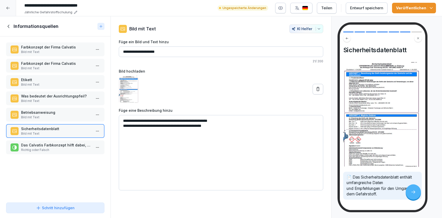
click at [56, 142] on p "Das Calvatis Farbkonzept hilft dabei, Gefahrstoffe schnell und sicher zu identi…" at bounding box center [56, 144] width 70 height 5
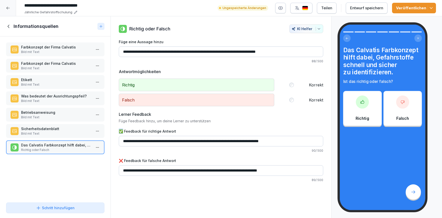
drag, startPoint x: 122, startPoint y: 131, endPoint x: 117, endPoint y: 131, distance: 4.8
click at [117, 131] on div "**********" at bounding box center [221, 103] width 220 height 158
copy label "✅"
click at [61, 93] on div "Was bedeutet der Ausrichtungspfeil? Bild mit Text" at bounding box center [55, 98] width 98 height 14
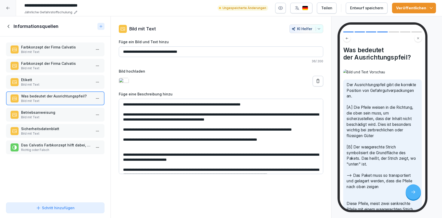
click at [125, 151] on textarea "**********" at bounding box center [221, 136] width 204 height 75
paste textarea "*"
drag, startPoint x: 129, startPoint y: 151, endPoint x: 124, endPoint y: 152, distance: 4.8
click at [124, 152] on textarea "**********" at bounding box center [221, 136] width 204 height 75
click at [121, 146] on textarea "**********" at bounding box center [221, 136] width 204 height 75
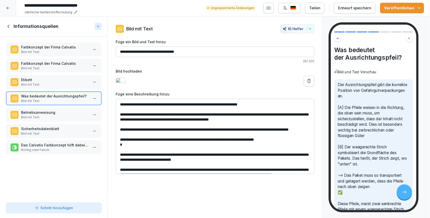
click at [129, 148] on textarea "**********" at bounding box center [215, 136] width 198 height 75
drag, startPoint x: 126, startPoint y: 146, endPoint x: 119, endPoint y: 146, distance: 6.5
click at [119, 146] on textarea "**********" at bounding box center [215, 136] width 198 height 75
paste textarea
click at [127, 150] on textarea "**********" at bounding box center [215, 136] width 198 height 75
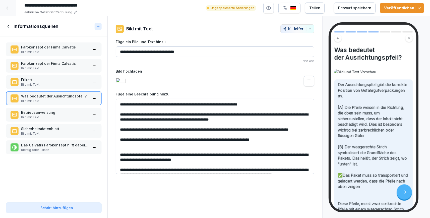
click at [280, 147] on textarea "**********" at bounding box center [215, 136] width 198 height 75
click at [266, 108] on textarea "**********" at bounding box center [215, 136] width 198 height 75
click at [305, 105] on textarea "**********" at bounding box center [215, 136] width 198 height 75
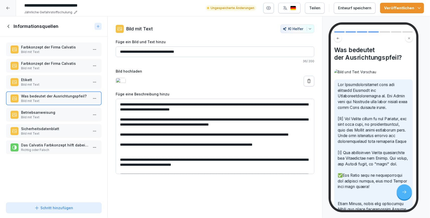
scroll to position [26, 0]
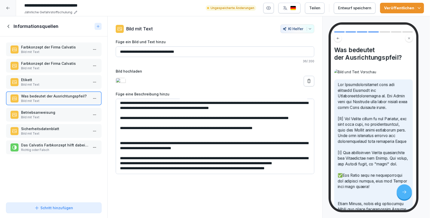
click at [220, 110] on textarea at bounding box center [215, 136] width 198 height 75
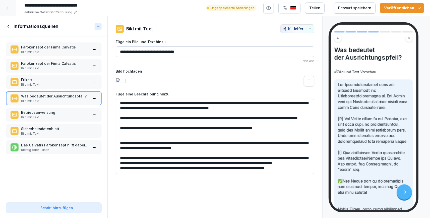
drag, startPoint x: 292, startPoint y: 168, endPoint x: 121, endPoint y: 155, distance: 171.1
click at [121, 155] on textarea at bounding box center [215, 136] width 198 height 75
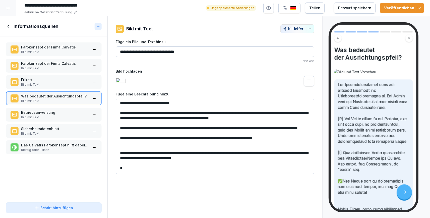
scroll to position [11, 0]
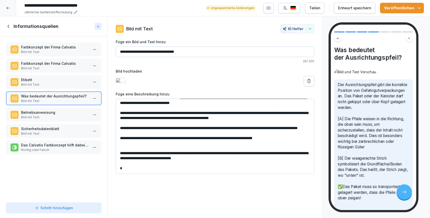
drag, startPoint x: 130, startPoint y: 169, endPoint x: 119, endPoint y: 155, distance: 18.3
click at [119, 155] on textarea "**********" at bounding box center [215, 136] width 198 height 75
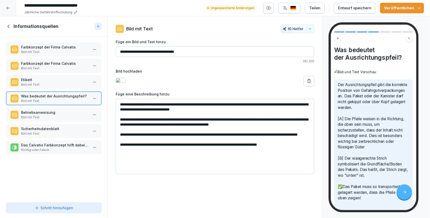
scroll to position [0, 0]
click at [127, 169] on textarea "**********" at bounding box center [215, 136] width 198 height 75
type textarea "**********"
click at [419, 9] on icon "button" at bounding box center [418, 8] width 5 height 5
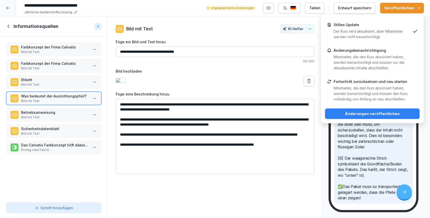
click at [352, 28] on div "Stilles Update Der Kurs wird aktualisiert, aber Mitarbeiter werden nicht benach…" at bounding box center [371, 31] width 77 height 17
click at [373, 113] on div "Änderungen veröffentlichen" at bounding box center [372, 114] width 87 height 6
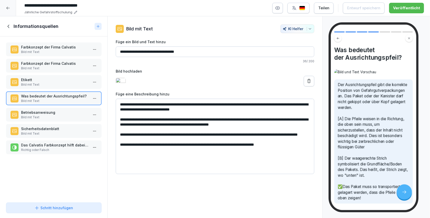
click at [306, 84] on button at bounding box center [309, 81] width 11 height 11
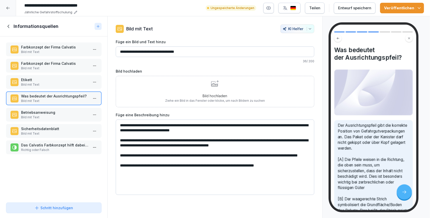
click at [169, 96] on p "Bild hochladen" at bounding box center [215, 95] width 100 height 5
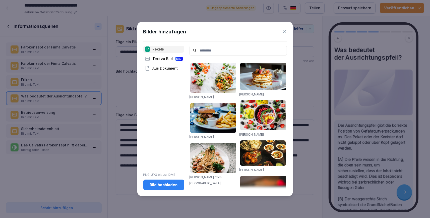
click at [154, 186] on div "Bild hochladen" at bounding box center [163, 185] width 33 height 6
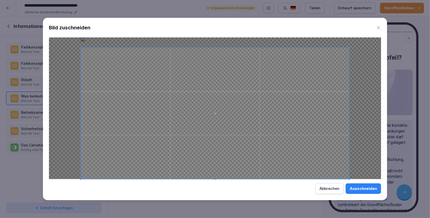
click at [217, 48] on div at bounding box center [215, 113] width 268 height 131
click at [217, 174] on span at bounding box center [215, 173] width 268 height 1
click at [359, 189] on div "Ausschneiden" at bounding box center [362, 189] width 27 height 6
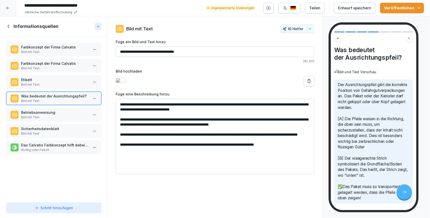
click at [419, 7] on icon "button" at bounding box center [418, 8] width 5 height 5
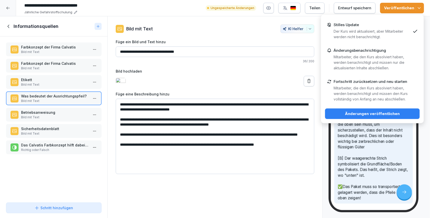
click at [379, 29] on div "Stilles Update Der Kurs wird aktualisiert, aber Mitarbeiter werden nicht benach…" at bounding box center [371, 31] width 77 height 17
click at [389, 112] on div "Änderungen veröffentlichen" at bounding box center [372, 114] width 87 height 6
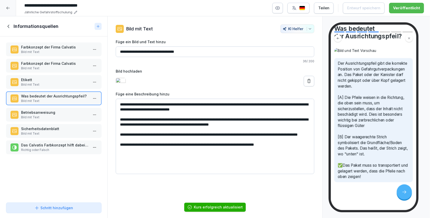
scroll to position [67, 0]
click at [56, 112] on p "Betriebsanweisung" at bounding box center [54, 112] width 67 height 5
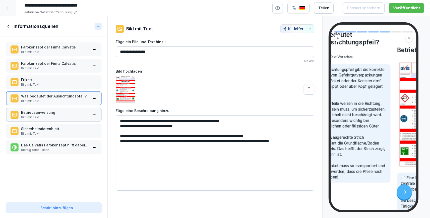
scroll to position [67, 0]
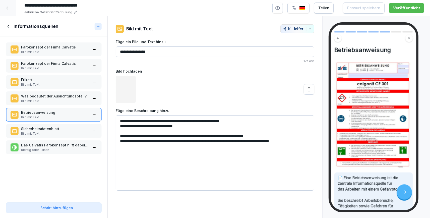
click at [53, 131] on p "Sicherheitsdatenblatt" at bounding box center [54, 128] width 67 height 5
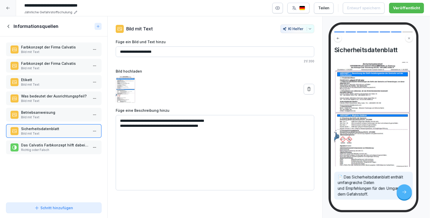
click at [10, 26] on icon at bounding box center [9, 27] width 6 height 6
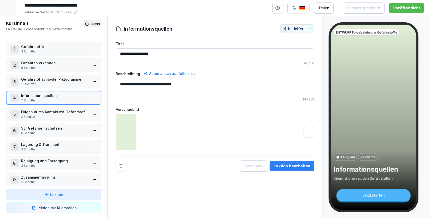
click at [36, 112] on p "Folgen durch Kontakt mit Gefahrstoffen" at bounding box center [54, 111] width 67 height 5
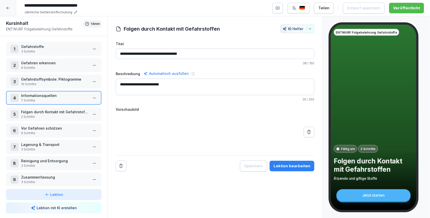
click at [36, 112] on p "Folgen durch Kontakt mit Gefahrstoffen" at bounding box center [54, 111] width 67 height 5
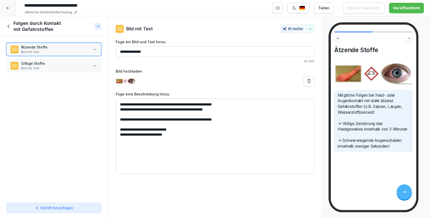
click at [48, 66] on p "Giftige Stoffe" at bounding box center [54, 63] width 67 height 5
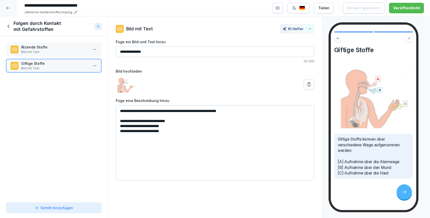
click at [8, 26] on icon at bounding box center [9, 26] width 2 height 3
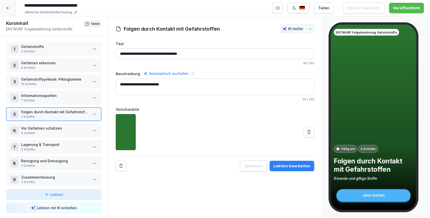
click at [37, 131] on p "6 Schritte" at bounding box center [54, 133] width 67 height 5
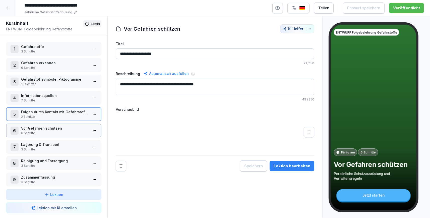
click at [37, 131] on p "6 Schritte" at bounding box center [54, 133] width 67 height 5
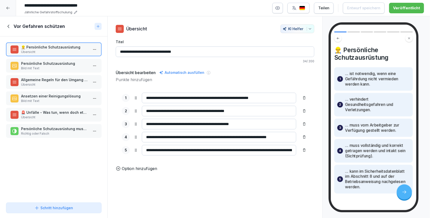
click at [51, 62] on p "Persönliche Schutzausrüstung" at bounding box center [54, 63] width 67 height 5
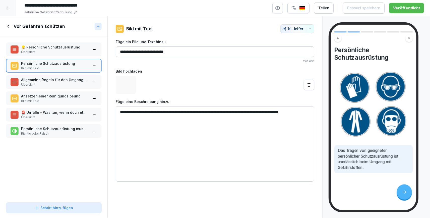
click at [54, 51] on p "Übersicht" at bounding box center [54, 52] width 67 height 5
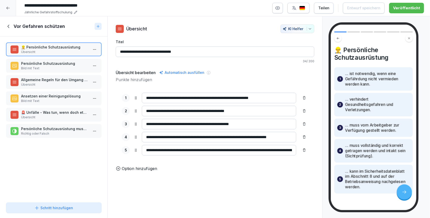
click at [53, 69] on p "Bild mit Text" at bounding box center [54, 68] width 67 height 5
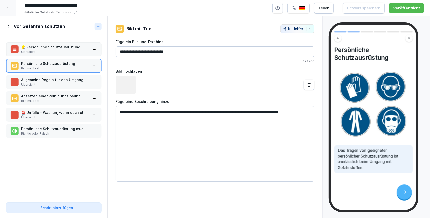
click at [49, 79] on p "Allgemeine Regeln für den Umgang mit Gefahrstoffen" at bounding box center [54, 79] width 67 height 5
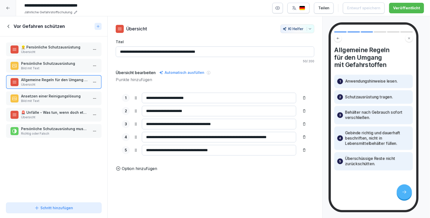
click at [47, 96] on p "Ansetzen einer Reinigungslösung" at bounding box center [54, 95] width 67 height 5
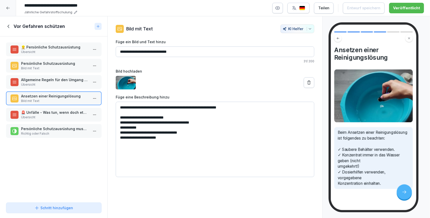
click at [53, 110] on p "🚨 Unfälle - Was tun, wenn doch etwas passiert?" at bounding box center [54, 112] width 67 height 5
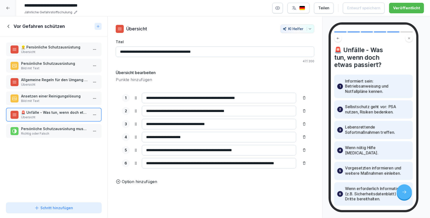
click at [393, 132] on p "Lebensrettende Sofortmaßnahmen treffen." at bounding box center [377, 130] width 65 height 11
click at [229, 123] on input "**********" at bounding box center [219, 124] width 154 height 11
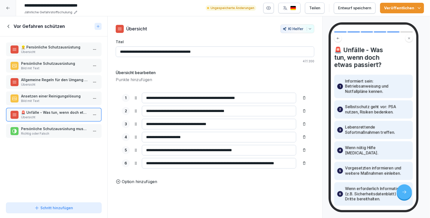
type input "**********"
click at [206, 139] on input "**********" at bounding box center [219, 137] width 154 height 11
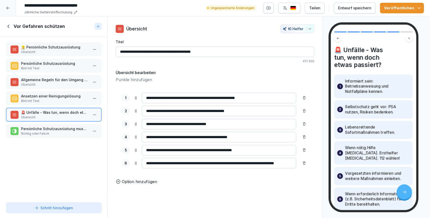
type input "**********"
click at [265, 150] on input "**********" at bounding box center [219, 150] width 154 height 11
click at [286, 164] on input "**********" at bounding box center [219, 163] width 154 height 11
click at [40, 131] on p "Richtig oder Falsch" at bounding box center [54, 133] width 67 height 5
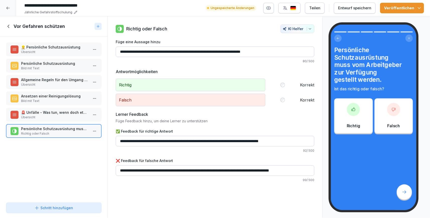
click at [420, 9] on icon "button" at bounding box center [418, 8] width 5 height 5
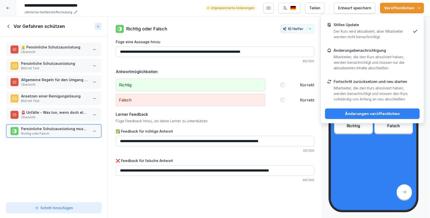
click at [391, 30] on p "Der Kurs wird aktualisiert, aber Mitarbeiter werden nicht benachrichtigt." at bounding box center [371, 34] width 77 height 11
click at [353, 110] on button "Änderungen veröffentlichen" at bounding box center [372, 113] width 95 height 11
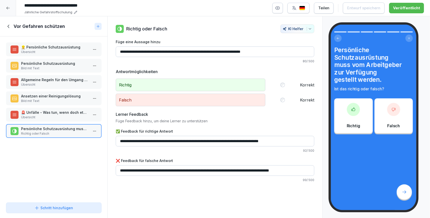
click at [9, 26] on icon at bounding box center [9, 27] width 6 height 6
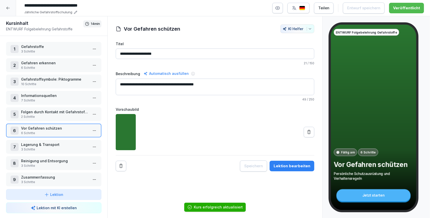
click at [47, 146] on p "Lagerung & Transport" at bounding box center [54, 144] width 67 height 5
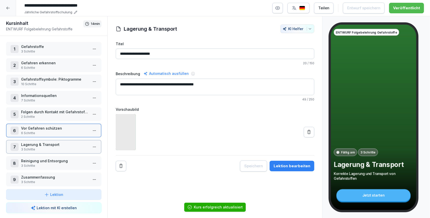
click at [47, 146] on p "Lagerung & Transport" at bounding box center [54, 144] width 67 height 5
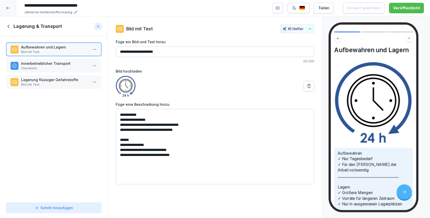
click at [51, 63] on p "Innerbetrieblicher Transport" at bounding box center [54, 63] width 67 height 5
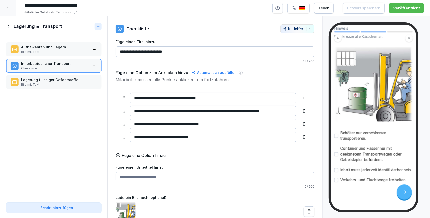
scroll to position [51, 0]
click at [49, 80] on p "Lagerung flüssiger Gefahrstoffe" at bounding box center [54, 79] width 67 height 5
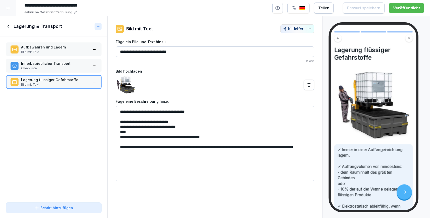
click at [59, 49] on p "Aufbewahren und Lagern" at bounding box center [54, 46] width 67 height 5
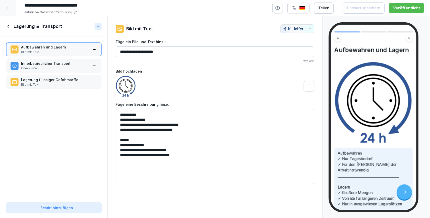
click at [12, 8] on div at bounding box center [8, 8] width 16 height 16
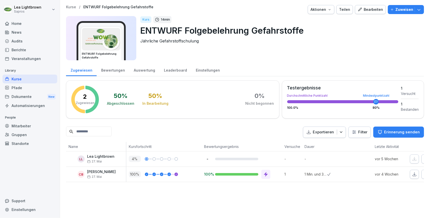
click at [382, 8] on div "Bearbeiten" at bounding box center [369, 10] width 25 height 6
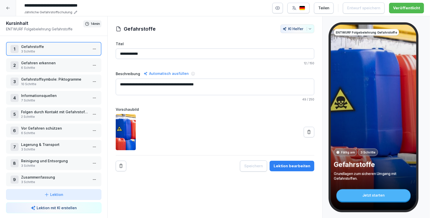
click at [47, 67] on p "6 Schritte" at bounding box center [54, 67] width 67 height 5
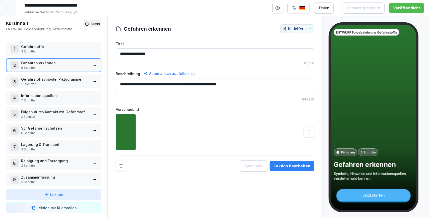
click at [6, 6] on div at bounding box center [8, 8] width 16 height 16
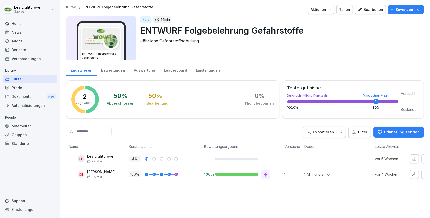
click at [21, 78] on div "Kurse" at bounding box center [30, 79] width 55 height 9
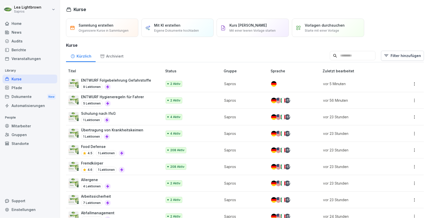
click at [339, 55] on input at bounding box center [353, 56] width 46 height 10
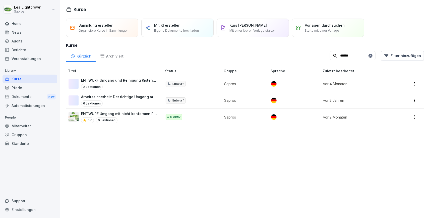
type input "******"
click at [142, 117] on div "5.0 6 Lektionen" at bounding box center [119, 120] width 76 height 6
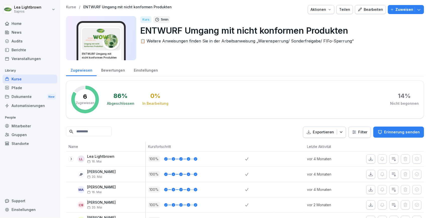
click at [374, 10] on div "Bearbeiten" at bounding box center [369, 10] width 25 height 6
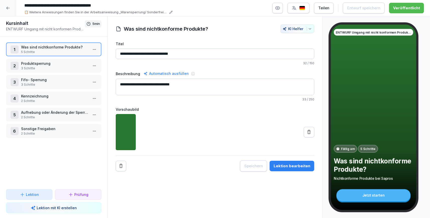
click at [58, 65] on p "Produktsperrung" at bounding box center [54, 63] width 67 height 5
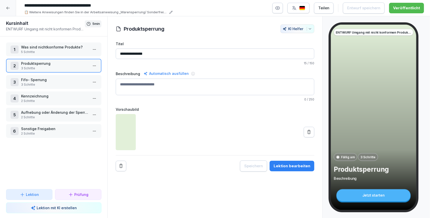
click at [32, 65] on p "Produktsperrung" at bounding box center [54, 63] width 67 height 5
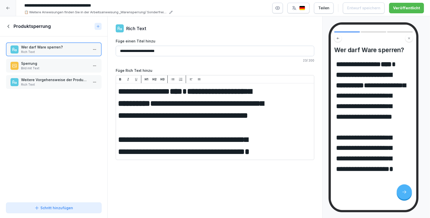
click at [51, 70] on div "Sperrung Bild mit Text" at bounding box center [53, 66] width 95 height 14
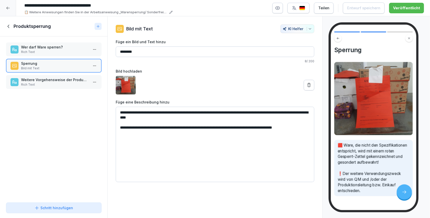
click at [51, 79] on p "Weitere Vorgehensweise der Produktsperrung 🔒" at bounding box center [54, 79] width 67 height 5
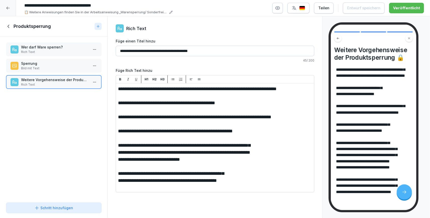
click at [11, 25] on icon at bounding box center [9, 27] width 6 height 6
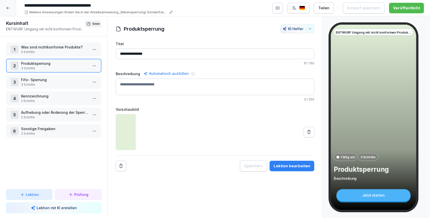
click at [35, 48] on p "Was sind nichtkonforme Produkte?" at bounding box center [54, 46] width 67 height 5
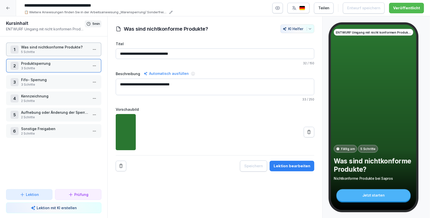
click at [35, 48] on p "Was sind nichtkonforme Produkte?" at bounding box center [54, 46] width 67 height 5
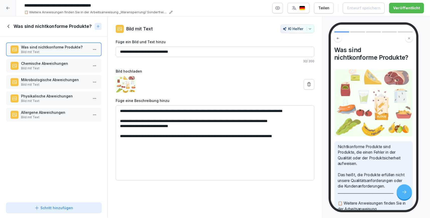
click at [48, 61] on p "Chemische Abweichungen" at bounding box center [54, 63] width 67 height 5
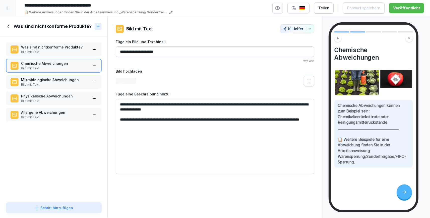
click at [49, 83] on p "Bild mit Text" at bounding box center [54, 84] width 67 height 5
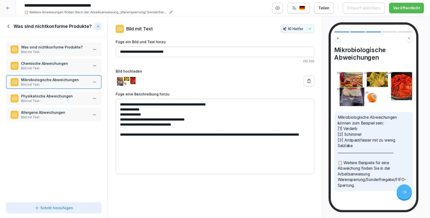
click at [49, 64] on p "Chemische Abweichungen" at bounding box center [54, 63] width 67 height 5
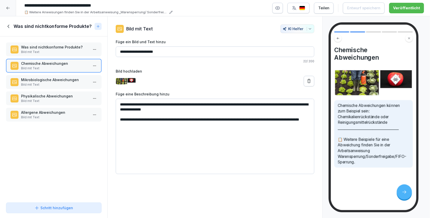
click at [48, 75] on div "Mikrobiologische Abweichungen Bild mit Text" at bounding box center [53, 82] width 95 height 14
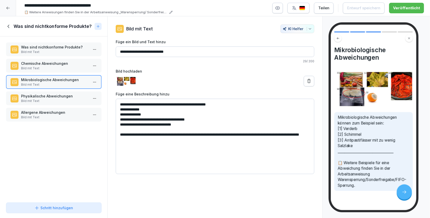
click at [49, 95] on p "Physikalische Abweichungen" at bounding box center [54, 95] width 67 height 5
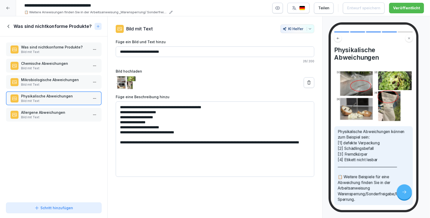
click at [52, 80] on p "Mikrobiologische Abweichungen" at bounding box center [54, 79] width 67 height 5
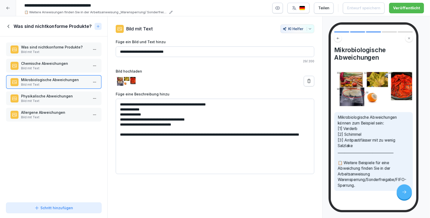
click at [49, 102] on p "Bild mit Text" at bounding box center [54, 101] width 67 height 5
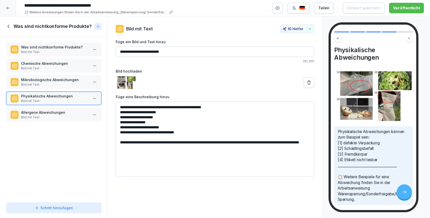
click at [48, 112] on p "Allergene Abweichungen" at bounding box center [54, 112] width 67 height 5
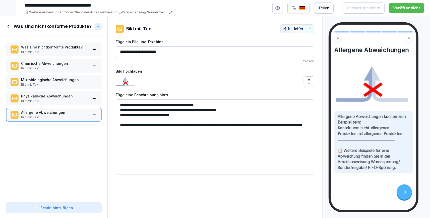
click at [10, 26] on icon at bounding box center [9, 27] width 6 height 6
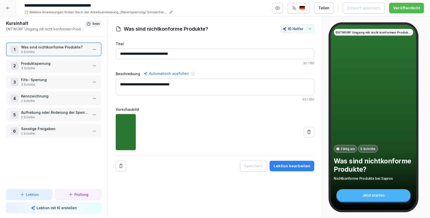
click at [44, 66] on p "3 Schritte" at bounding box center [54, 68] width 67 height 5
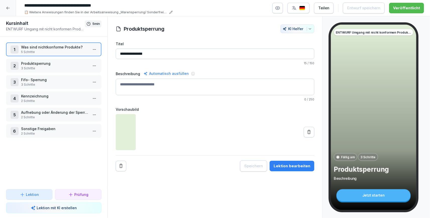
click at [44, 66] on p "3 Schritte" at bounding box center [54, 68] width 67 height 5
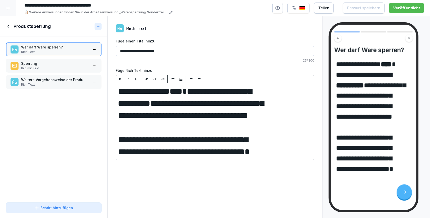
click at [50, 65] on p "Sperrung" at bounding box center [54, 63] width 67 height 5
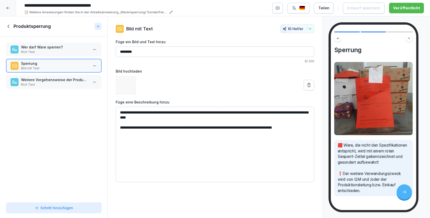
click at [56, 47] on p "Wer darf Ware sperren?" at bounding box center [54, 46] width 67 height 5
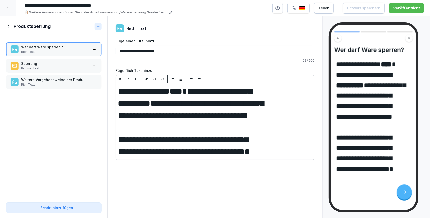
click at [57, 65] on p "Sperrung" at bounding box center [54, 63] width 67 height 5
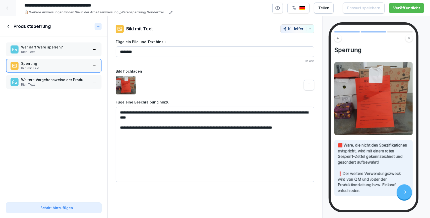
click at [54, 84] on p "Rich Text" at bounding box center [54, 84] width 67 height 5
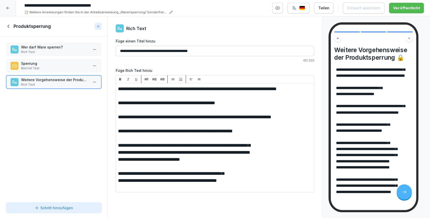
click at [10, 29] on icon at bounding box center [9, 27] width 6 height 6
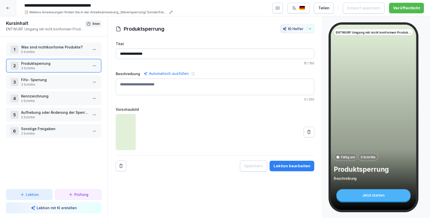
click at [59, 80] on p "Fifo- Sperrung" at bounding box center [54, 79] width 67 height 5
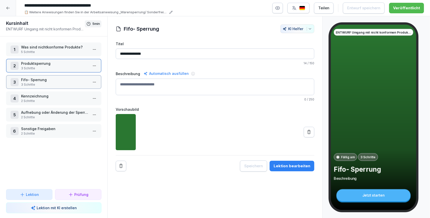
click at [59, 80] on p "Fifo- Sperrung" at bounding box center [54, 79] width 67 height 5
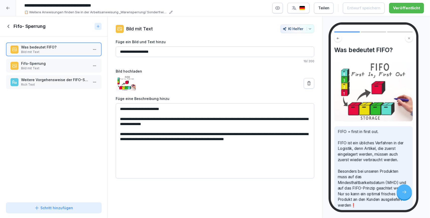
click at [50, 66] on p "Bild mit Text" at bounding box center [54, 68] width 67 height 5
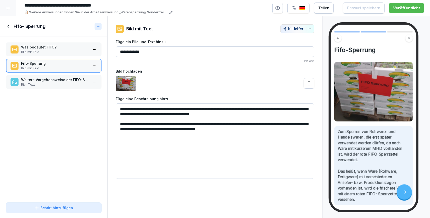
click at [51, 82] on p "Weitere Vorgehensweise der FIFO-Sperrung" at bounding box center [54, 79] width 67 height 5
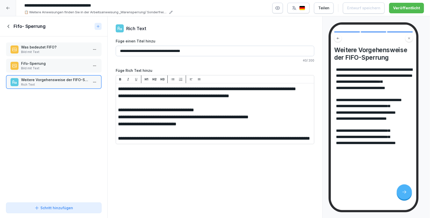
click at [9, 28] on icon at bounding box center [9, 26] width 2 height 3
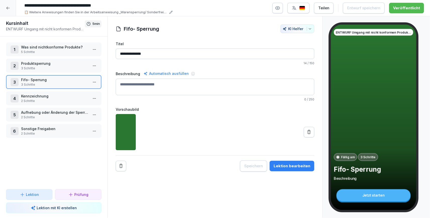
click at [57, 103] on div "4 Kennzeichnung 2 Schritte" at bounding box center [53, 98] width 95 height 14
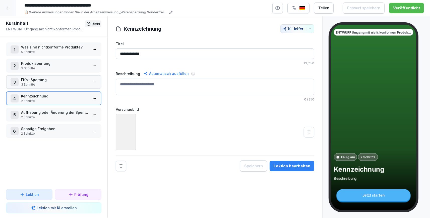
click at [57, 103] on div "4 Kennzeichnung 2 Schritte" at bounding box center [53, 98] width 95 height 14
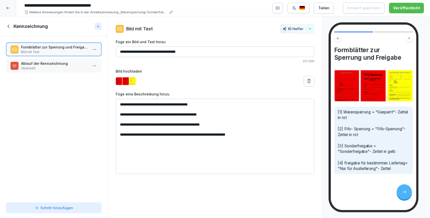
click at [30, 65] on p "Ablauf der Kennzeichnung" at bounding box center [54, 63] width 67 height 5
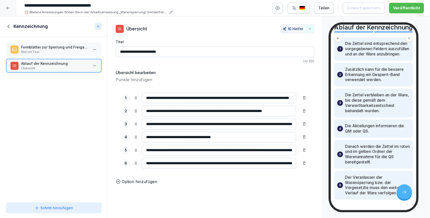
scroll to position [52, 0]
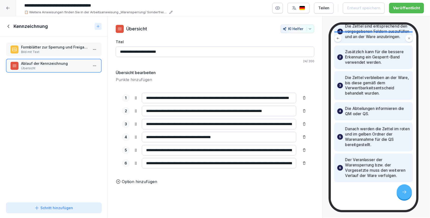
click at [10, 28] on icon at bounding box center [9, 27] width 6 height 6
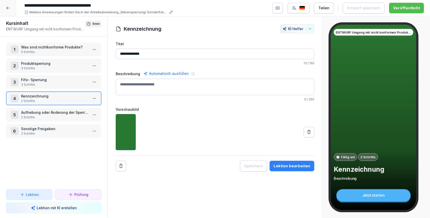
click at [46, 113] on p "Aufhebung oder Änderung der Sperrung" at bounding box center [54, 112] width 67 height 5
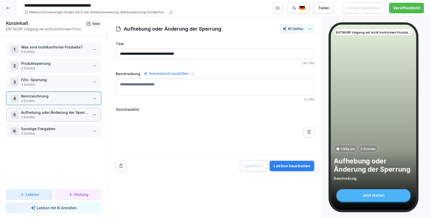
click at [46, 113] on p "Aufhebung oder Änderung der Sperrung" at bounding box center [54, 112] width 67 height 5
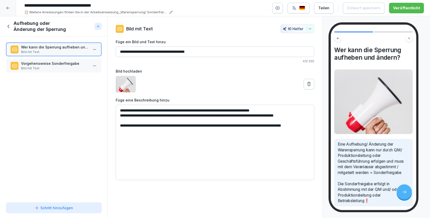
click at [45, 65] on p "Vorgehensweise Sonderfreigabe" at bounding box center [54, 63] width 67 height 5
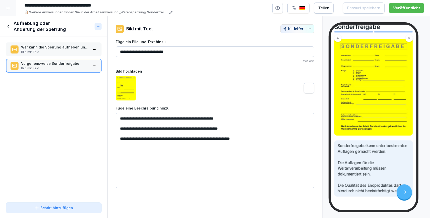
scroll to position [58, 0]
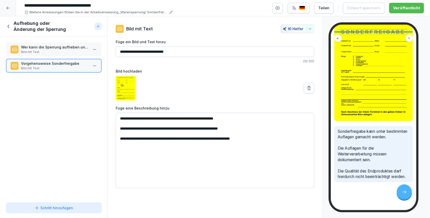
click at [10, 26] on icon at bounding box center [9, 27] width 6 height 6
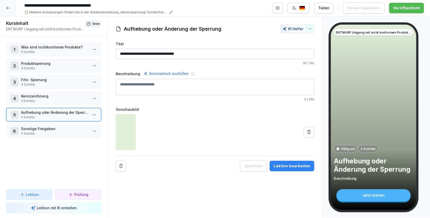
click at [57, 128] on p "Sonstige Freigaben" at bounding box center [54, 128] width 67 height 5
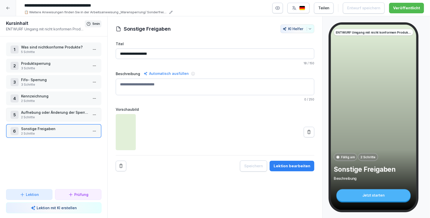
click at [57, 128] on p "Sonstige Freigaben" at bounding box center [54, 128] width 67 height 5
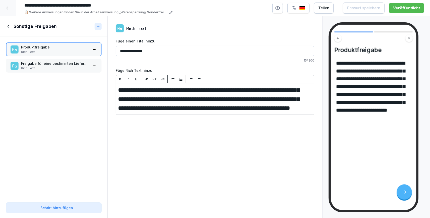
click at [58, 51] on p "Rich Text" at bounding box center [54, 52] width 67 height 5
click at [55, 69] on p "Rich Text" at bounding box center [54, 68] width 67 height 5
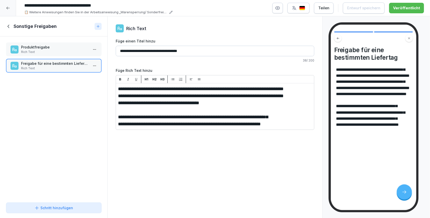
click at [11, 28] on icon at bounding box center [9, 27] width 6 height 6
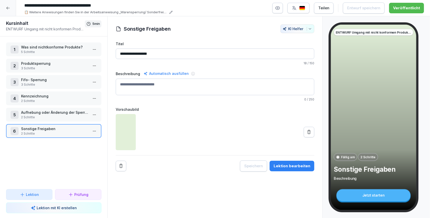
click at [13, 6] on div at bounding box center [8, 8] width 16 height 16
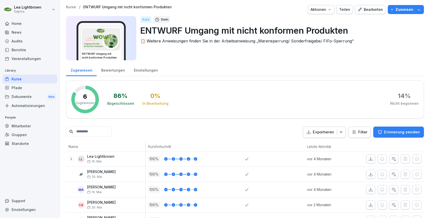
click at [33, 79] on div "Kurse" at bounding box center [30, 79] width 55 height 9
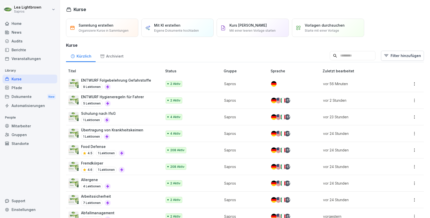
scroll to position [145, 0]
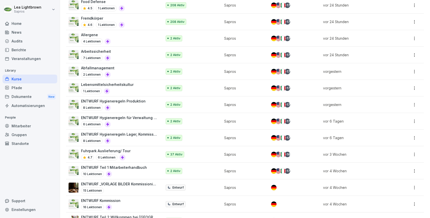
click at [146, 136] on p "ENTWURF Hygieneregeln Lager, Kommission und Rampe" at bounding box center [119, 133] width 76 height 5
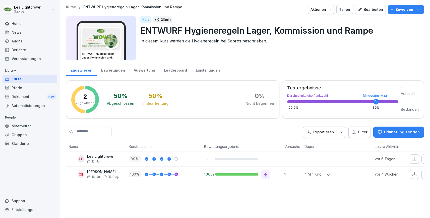
click at [366, 9] on div "Bearbeiten" at bounding box center [369, 10] width 25 height 6
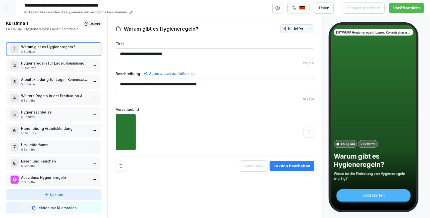
click at [61, 69] on p "10 Schritte" at bounding box center [54, 68] width 67 height 5
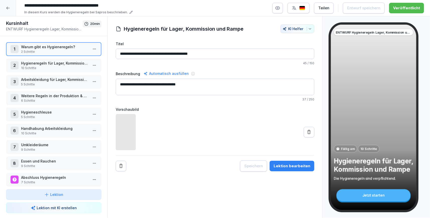
click at [61, 69] on p "10 Schritte" at bounding box center [54, 68] width 67 height 5
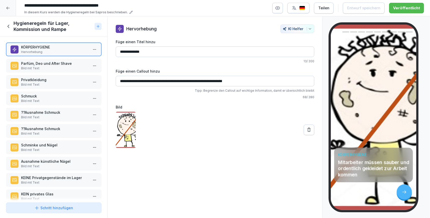
click at [10, 28] on icon at bounding box center [9, 27] width 6 height 6
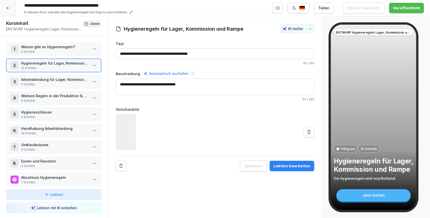
click at [37, 81] on p "Arbeitskleidung für Lager, Kommission und Rampe" at bounding box center [54, 79] width 67 height 5
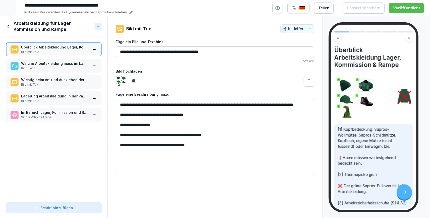
click at [10, 29] on icon at bounding box center [9, 27] width 6 height 6
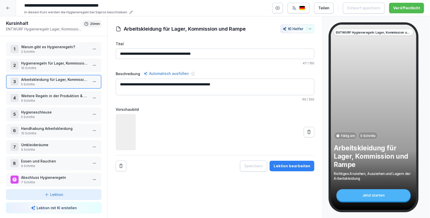
click at [50, 97] on p "Weitere Regeln in der Produktion & Technik" at bounding box center [54, 95] width 67 height 5
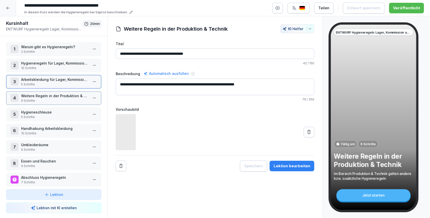
click at [50, 97] on p "Weitere Regeln in der Produktion & Technik" at bounding box center [54, 95] width 67 height 5
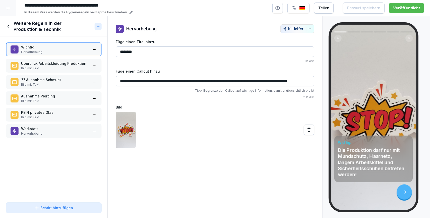
click at [50, 112] on p "KEIN privates Glas" at bounding box center [54, 112] width 67 height 5
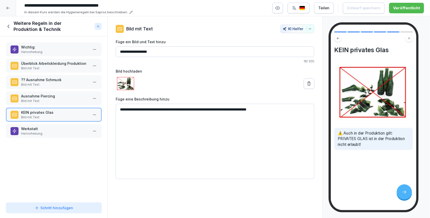
click at [56, 81] on p "?? Ausnahme Schmuck" at bounding box center [54, 79] width 67 height 5
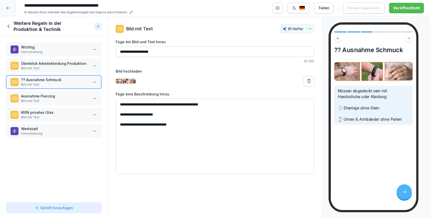
click at [9, 26] on icon at bounding box center [9, 27] width 6 height 6
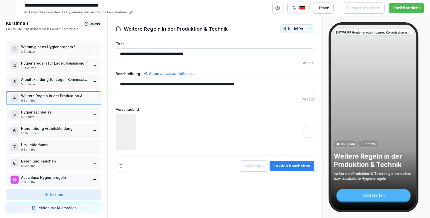
click at [57, 131] on p "10 Schritte" at bounding box center [54, 133] width 67 height 5
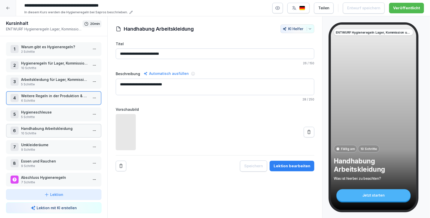
click at [57, 131] on p "10 Schritte" at bounding box center [54, 133] width 67 height 5
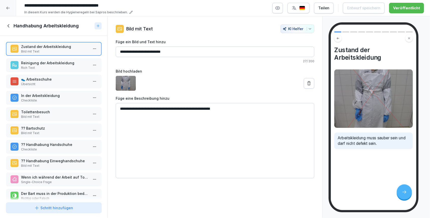
click at [53, 146] on p "?? Handhabung Handschuhe" at bounding box center [54, 144] width 67 height 5
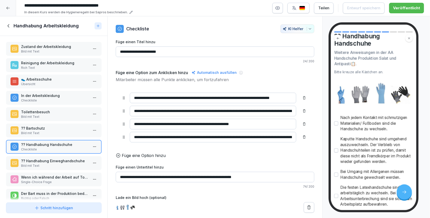
scroll to position [29, 0]
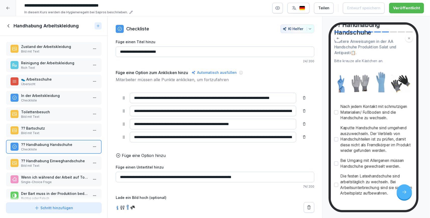
click at [71, 159] on p "?? Handhabung Einweghandschuhe" at bounding box center [54, 160] width 67 height 5
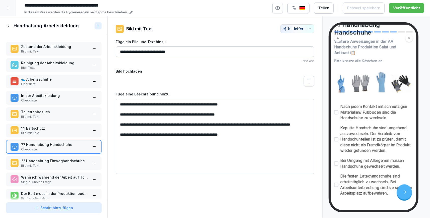
scroll to position [29, 0]
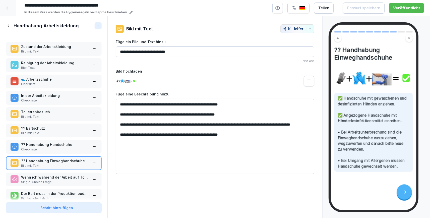
click at [8, 13] on div at bounding box center [8, 8] width 16 height 16
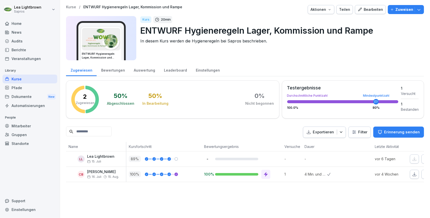
click at [28, 78] on div "Kurse" at bounding box center [30, 79] width 55 height 9
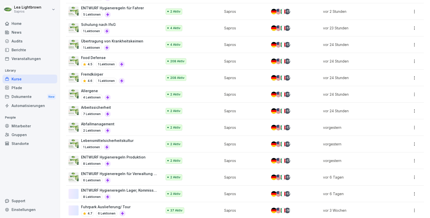
scroll to position [145, 0]
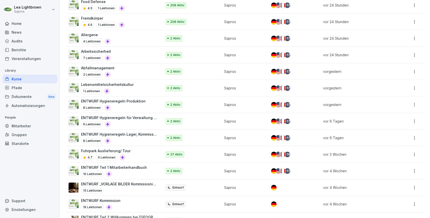
click at [143, 120] on p "ENTWURF Hygieneregeln für Verwaltung & Technik" at bounding box center [119, 117] width 76 height 5
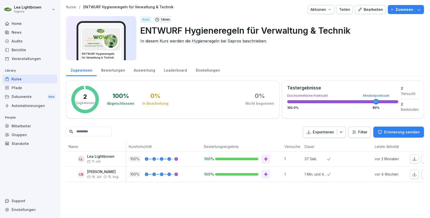
click at [376, 12] on div "Bearbeiten" at bounding box center [369, 10] width 25 height 6
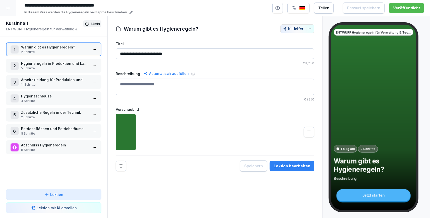
click at [57, 68] on p "5 Schritte" at bounding box center [54, 68] width 67 height 5
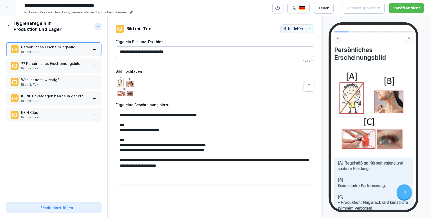
click at [57, 68] on p "Bild mit Text" at bounding box center [54, 68] width 67 height 5
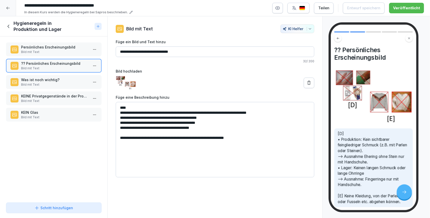
click at [9, 13] on div at bounding box center [8, 8] width 16 height 16
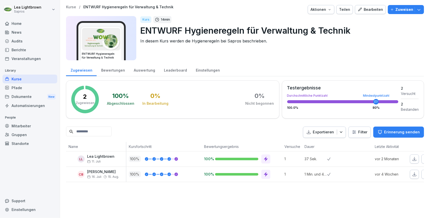
click at [18, 80] on div "Kurse" at bounding box center [30, 79] width 55 height 9
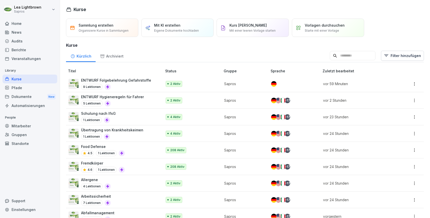
scroll to position [145, 0]
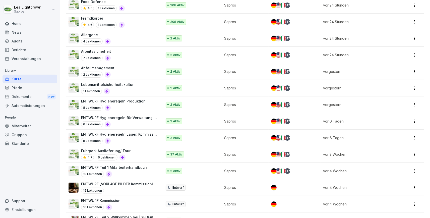
click at [143, 104] on div "ENTWURF Hygieneregeln Produktion 8 Lektionen" at bounding box center [113, 104] width 64 height 12
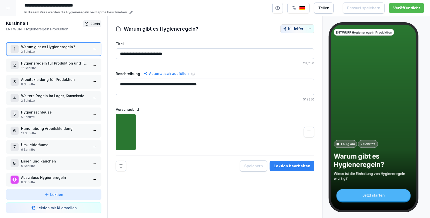
click at [51, 64] on p "Hygieneregeln für Produktion und Technik" at bounding box center [54, 62] width 67 height 5
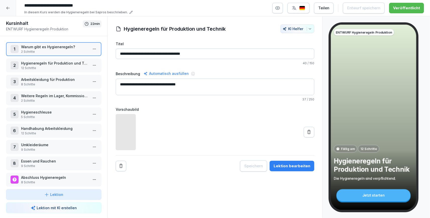
click at [51, 64] on p "Hygieneregeln für Produktion und Technik" at bounding box center [54, 62] width 67 height 5
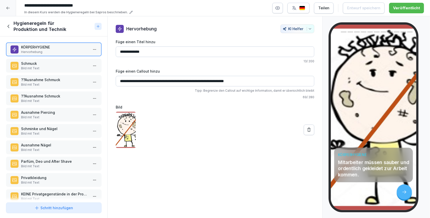
click at [51, 64] on p "Schmuck" at bounding box center [54, 63] width 67 height 5
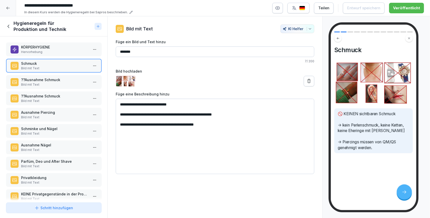
click at [48, 78] on p "??Ausnahme Schmuck" at bounding box center [54, 79] width 67 height 5
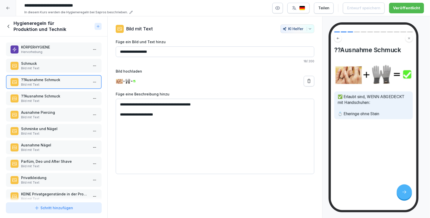
click at [62, 99] on p "Bild mit Text" at bounding box center [54, 101] width 67 height 5
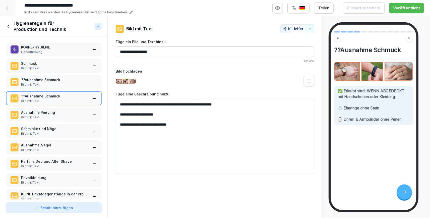
click at [9, 25] on icon at bounding box center [9, 26] width 2 height 3
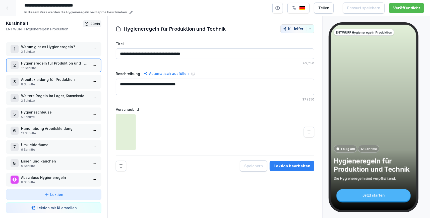
click at [48, 129] on p "Handhabung Arbeitskleidung" at bounding box center [54, 128] width 67 height 5
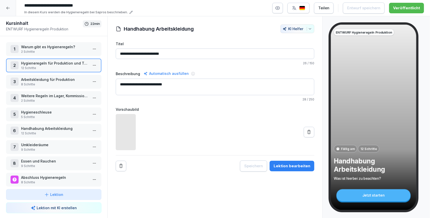
click at [48, 129] on p "Handhabung Arbeitskleidung" at bounding box center [54, 128] width 67 height 5
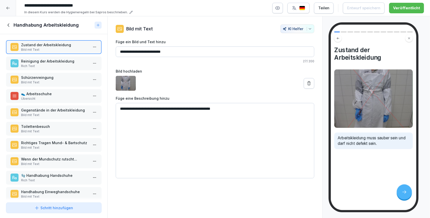
click at [59, 62] on p "Reinigung der Arbeitskleidung" at bounding box center [54, 60] width 67 height 5
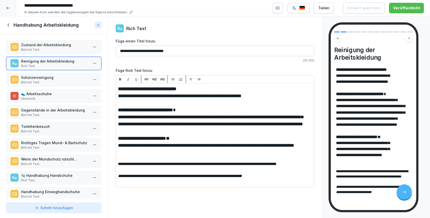
click at [59, 84] on p "Bild mit Text" at bounding box center [54, 82] width 67 height 5
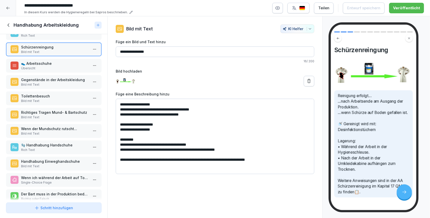
scroll to position [38, 0]
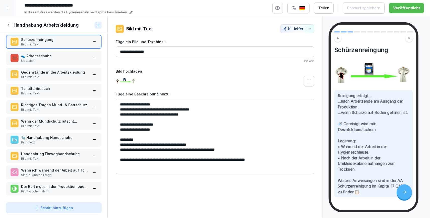
click at [59, 155] on p "Handhabung Einweghandschuhe" at bounding box center [54, 153] width 67 height 5
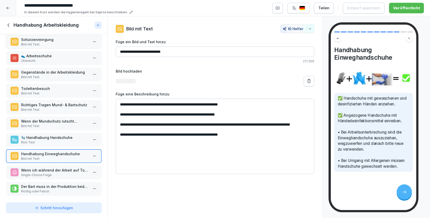
click at [68, 134] on div "🧤 Handhabung Handschuhe Rich Text" at bounding box center [53, 140] width 95 height 14
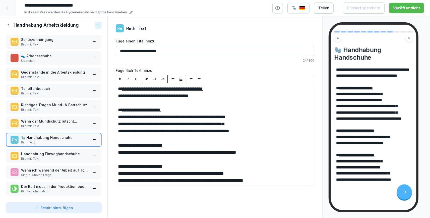
click at [69, 119] on p "Wenn der Mundschutz rutscht..." at bounding box center [54, 120] width 67 height 5
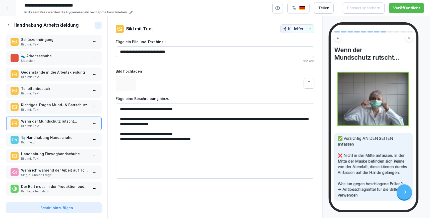
click at [59, 86] on p "Toilettenbesuch" at bounding box center [54, 88] width 67 height 5
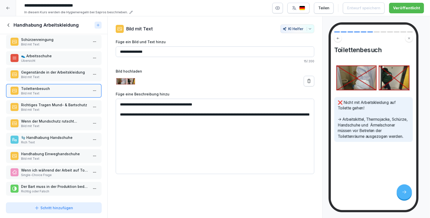
click at [65, 71] on p "Gegenstände in der Arbeitskleidung" at bounding box center [54, 71] width 67 height 5
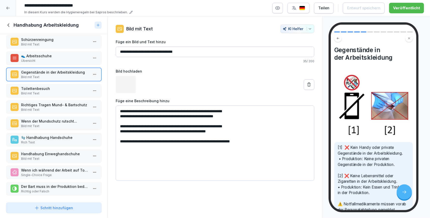
click at [61, 56] on p "👟 Arbeitsschuhe" at bounding box center [54, 55] width 67 height 5
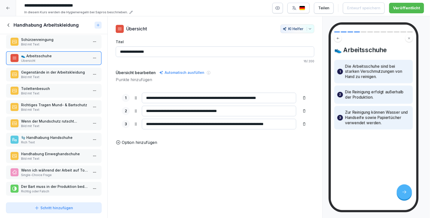
scroll to position [9, 0]
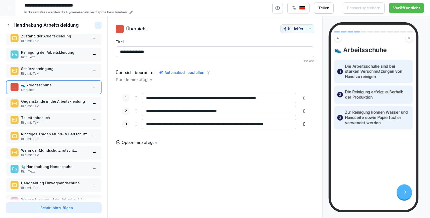
click at [53, 72] on p "Bild mit Text" at bounding box center [54, 73] width 67 height 5
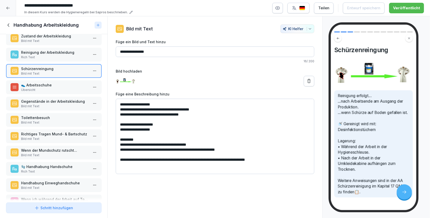
click at [55, 54] on p "Reinigung der Arbeitskleidung" at bounding box center [54, 52] width 67 height 5
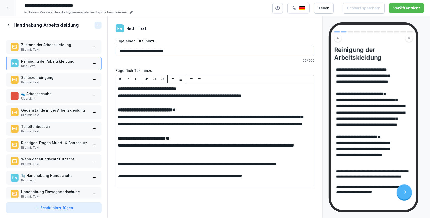
click at [61, 53] on div "Zustand der Arbeitskleidung Bild mit Text" at bounding box center [53, 47] width 95 height 14
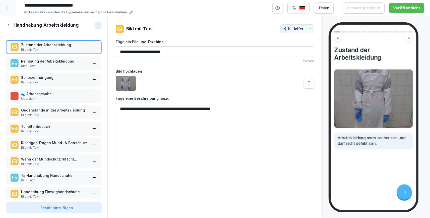
click at [7, 27] on icon at bounding box center [9, 25] width 6 height 6
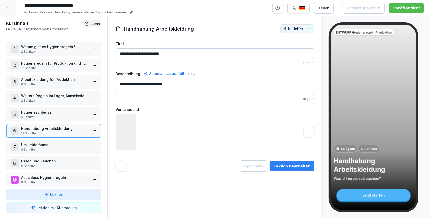
click at [62, 80] on p "Arbeitskleidung für Produktion" at bounding box center [54, 79] width 67 height 5
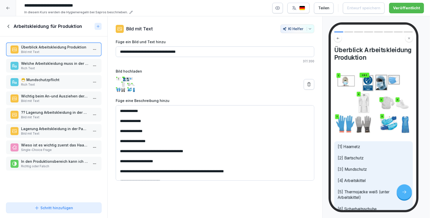
click at [63, 116] on p "Bild mit Text" at bounding box center [54, 117] width 67 height 5
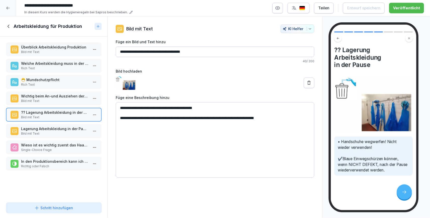
click at [220, 119] on textarea "**********" at bounding box center [215, 139] width 198 height 75
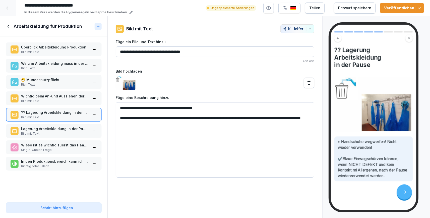
type textarea "**********"
click at [276, 118] on textarea "**********" at bounding box center [215, 139] width 198 height 75
click at [78, 129] on p "Lagerung Arbeitskleidung in der Pause" at bounding box center [54, 128] width 67 height 5
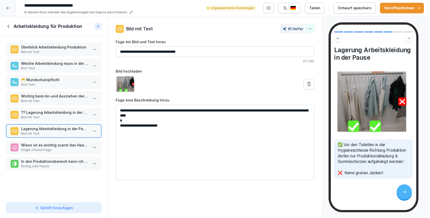
click at [57, 118] on p "Bild mit Text" at bounding box center [54, 117] width 67 height 5
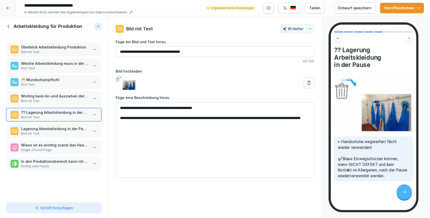
click at [57, 96] on p "Wichtig beim An-und Ausziehen der Arbeitskleidung" at bounding box center [54, 95] width 67 height 5
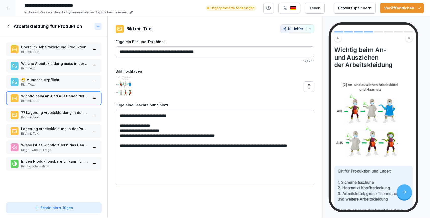
click at [419, 6] on icon "button" at bounding box center [418, 8] width 5 height 5
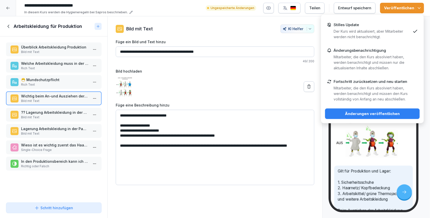
click at [396, 24] on div "Stilles Update Der Kurs wird aktualisiert, aber Mitarbeiter werden nicht benach…" at bounding box center [371, 31] width 77 height 17
click at [371, 115] on div "Änderungen veröffentlichen" at bounding box center [372, 114] width 87 height 6
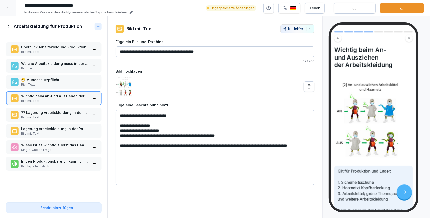
click at [8, 27] on icon at bounding box center [9, 27] width 6 height 6
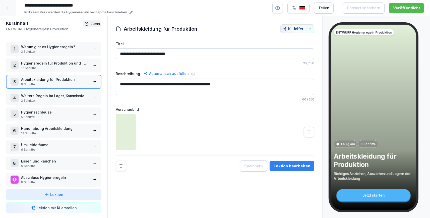
click at [11, 11] on div at bounding box center [8, 8] width 16 height 16
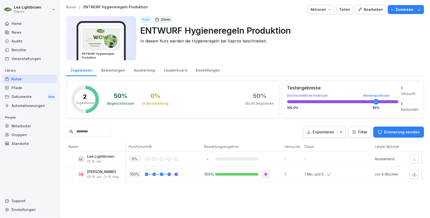
click at [29, 80] on div "Kurse" at bounding box center [30, 79] width 55 height 9
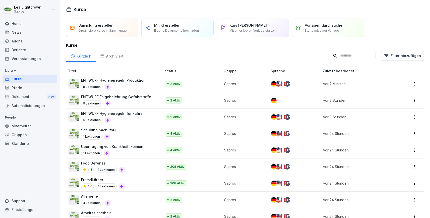
click at [361, 56] on input at bounding box center [353, 56] width 46 height 10
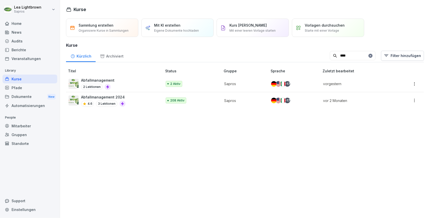
type input "****"
click at [140, 80] on div "Abfallmanagement 2 Lektionen" at bounding box center [112, 84] width 89 height 12
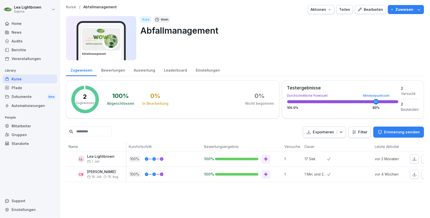
click at [381, 12] on div "Bearbeiten" at bounding box center [369, 10] width 25 height 6
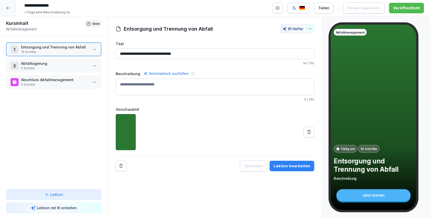
click at [12, 8] on div at bounding box center [8, 8] width 16 height 16
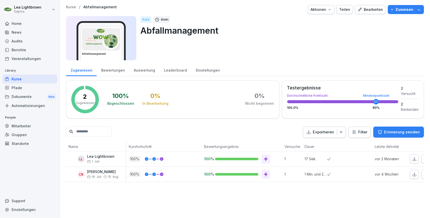
click at [25, 79] on div "Kurse" at bounding box center [30, 79] width 55 height 9
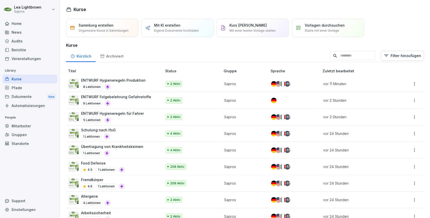
click at [352, 54] on input at bounding box center [353, 56] width 46 height 10
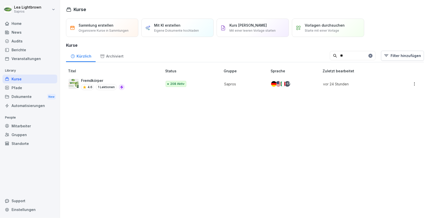
type input "**"
click at [127, 79] on div "Fremdkörper 4.6 1 Lektionen" at bounding box center [112, 84] width 89 height 12
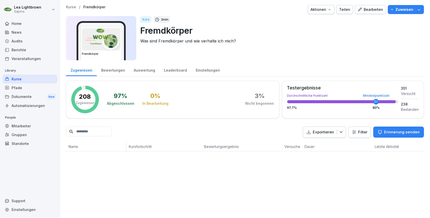
click at [381, 8] on div "Bearbeiten" at bounding box center [369, 10] width 25 height 6
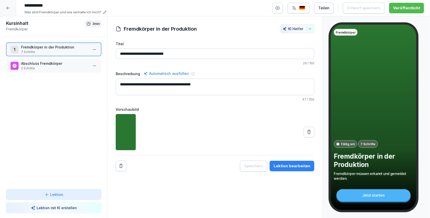
click at [53, 49] on p "Fremdkörper in der Produktion" at bounding box center [54, 46] width 67 height 5
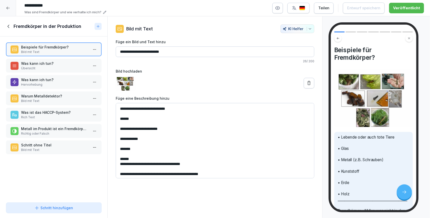
click at [54, 69] on p "Übersicht" at bounding box center [54, 68] width 67 height 5
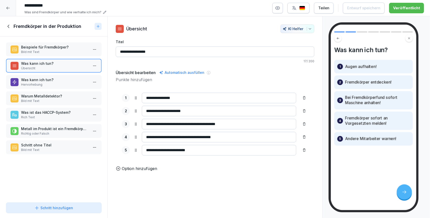
click at [58, 99] on p "Bild mit Text" at bounding box center [54, 101] width 67 height 5
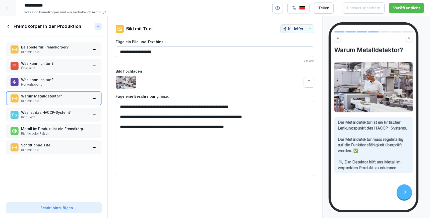
click at [54, 116] on p "Rich Text" at bounding box center [54, 117] width 67 height 5
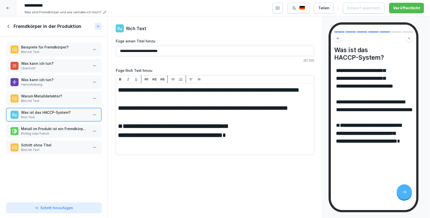
click at [67, 94] on p "Warum Metalldetektor?" at bounding box center [54, 95] width 67 height 5
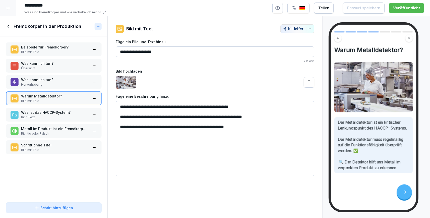
drag, startPoint x: 220, startPoint y: 108, endPoint x: 249, endPoint y: 107, distance: 29.9
click at [249, 107] on textarea "**********" at bounding box center [215, 138] width 198 height 75
click at [41, 117] on p "Rich Text" at bounding box center [54, 117] width 67 height 5
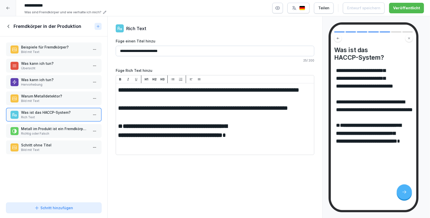
click at [48, 97] on p "Warum Metalldetektor?" at bounding box center [54, 95] width 67 height 5
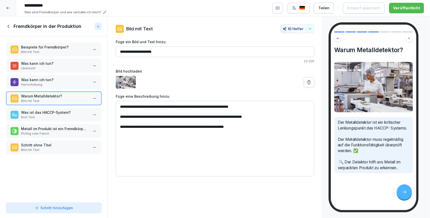
click at [35, 111] on p "Was ist das HACCP-System?" at bounding box center [54, 112] width 67 height 5
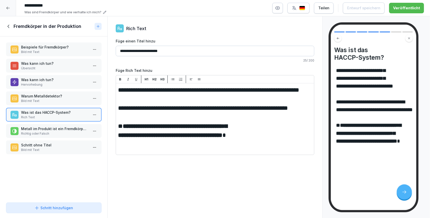
click at [121, 50] on input "**********" at bounding box center [215, 51] width 198 height 11
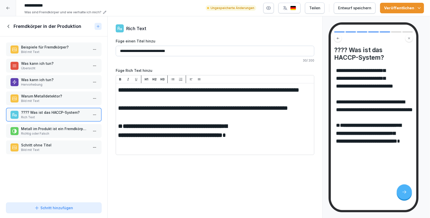
type input "**********"
click at [97, 115] on html "**********" at bounding box center [215, 109] width 430 height 218
click at [67, 166] on html "**********" at bounding box center [215, 109] width 430 height 218
click at [424, 10] on button "Veröffentlichen" at bounding box center [402, 8] width 44 height 11
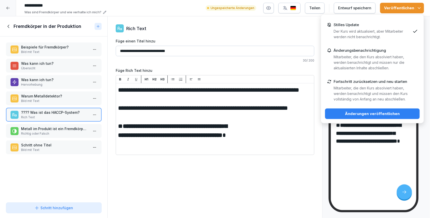
click at [397, 40] on p "Der Kurs wird aktualisiert, aber Mitarbeiter werden nicht benachrichtigt." at bounding box center [371, 34] width 77 height 11
click at [392, 115] on div "Änderungen veröffentlichen" at bounding box center [372, 114] width 87 height 6
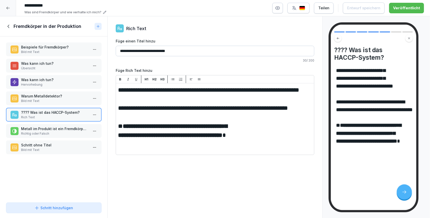
click at [12, 10] on div at bounding box center [8, 8] width 16 height 16
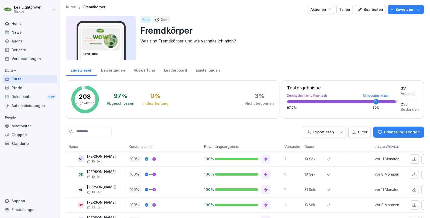
click at [27, 79] on div "Kurse" at bounding box center [30, 79] width 55 height 9
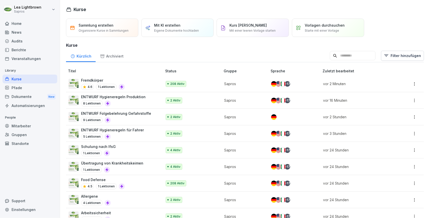
click at [339, 56] on input at bounding box center [353, 56] width 46 height 10
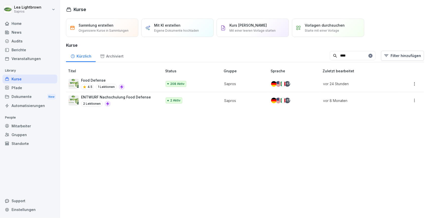
type input "****"
click at [143, 81] on div "Food Defense 4.5 1 Lektionen" at bounding box center [112, 84] width 89 height 12
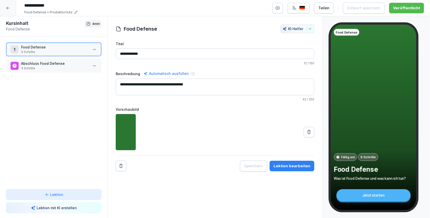
click at [62, 51] on p "9 Schritte" at bounding box center [54, 52] width 67 height 5
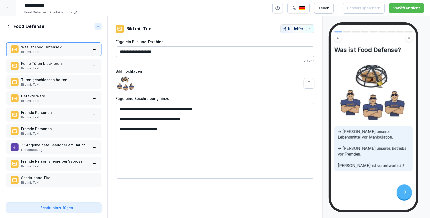
click at [44, 146] on p "?? Angemeldete Besucher am Haupteingang" at bounding box center [54, 144] width 67 height 5
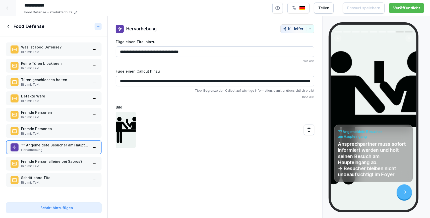
click at [175, 80] on input "**********" at bounding box center [215, 81] width 198 height 11
click at [40, 131] on p "Bild mit Text" at bounding box center [54, 133] width 67 height 5
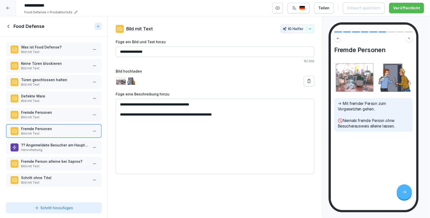
click at [51, 162] on p "Fremde Person alleine bei Sapros?" at bounding box center [54, 161] width 67 height 5
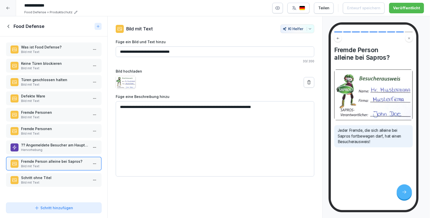
click at [51, 130] on p "Fremde Personen" at bounding box center [54, 128] width 67 height 5
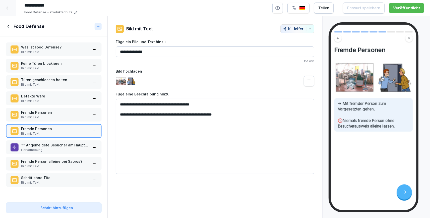
click at [63, 116] on p "Bild mit Text" at bounding box center [54, 117] width 67 height 5
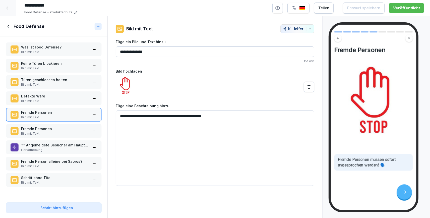
click at [58, 148] on p "Hervorhebung" at bounding box center [54, 150] width 67 height 5
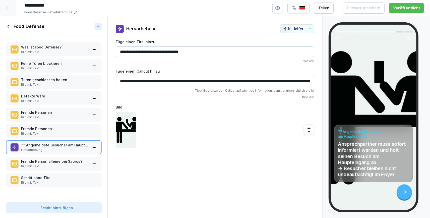
drag, startPoint x: 126, startPoint y: 51, endPoint x: 118, endPoint y: 52, distance: 7.3
click at [118, 52] on input "**********" at bounding box center [215, 51] width 198 height 11
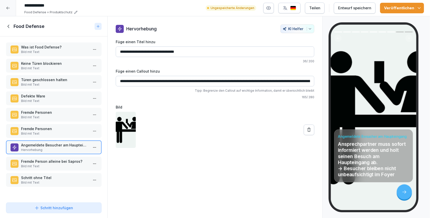
type input "**********"
click at [421, 12] on button "Veröffentlichen" at bounding box center [402, 8] width 44 height 11
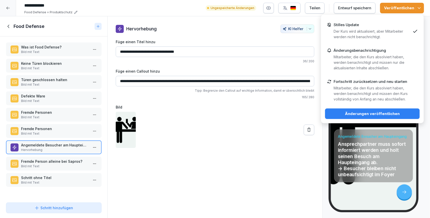
click at [396, 32] on p "Der Kurs wird aktualisiert, aber Mitarbeiter werden nicht benachrichtigt." at bounding box center [371, 34] width 77 height 11
click at [379, 111] on div "Änderungen veröffentlichen" at bounding box center [372, 114] width 87 height 6
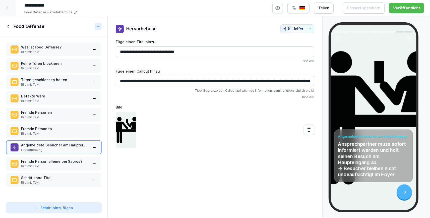
click at [10, 7] on icon at bounding box center [8, 8] width 4 height 4
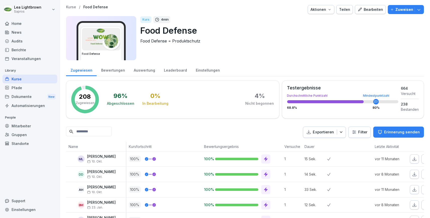
click at [33, 79] on div "Kurse" at bounding box center [30, 79] width 55 height 9
click at [30, 78] on div "Kurse" at bounding box center [30, 79] width 55 height 9
click at [26, 77] on div "Kurse" at bounding box center [30, 79] width 55 height 9
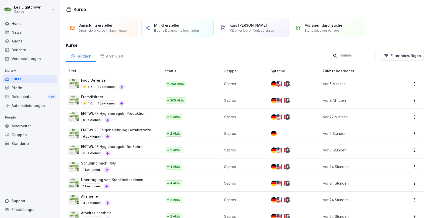
click at [345, 53] on input at bounding box center [353, 56] width 46 height 10
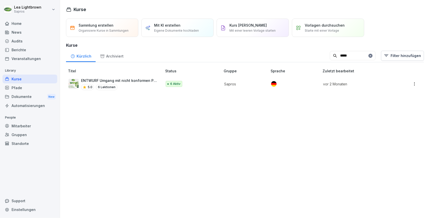
type input "*****"
click at [140, 84] on div "ENTWURF Umgang mit nicht konformen Produkten 5.0 6 Lektionen" at bounding box center [119, 84] width 76 height 12
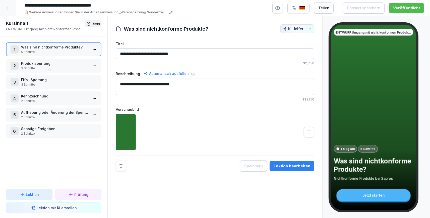
click at [50, 113] on p "Aufhebung oder Änderung der Sperrung" at bounding box center [54, 112] width 67 height 5
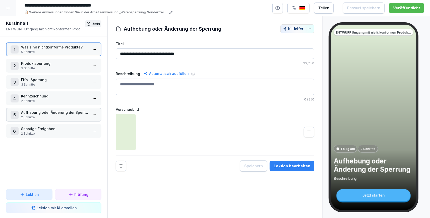
click at [50, 113] on p "Aufhebung oder Änderung der Sperrung" at bounding box center [54, 112] width 67 height 5
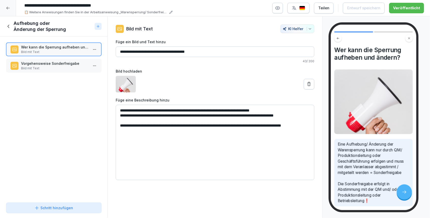
click at [8, 24] on icon at bounding box center [9, 27] width 6 height 6
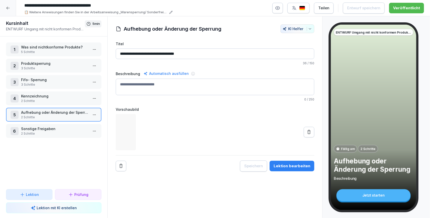
click at [41, 132] on p "2 Schritte" at bounding box center [54, 133] width 67 height 5
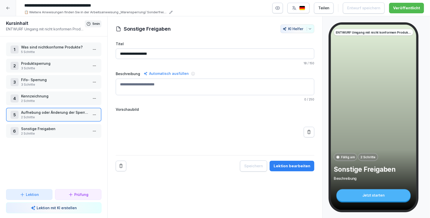
click at [41, 132] on p "2 Schritte" at bounding box center [54, 133] width 67 height 5
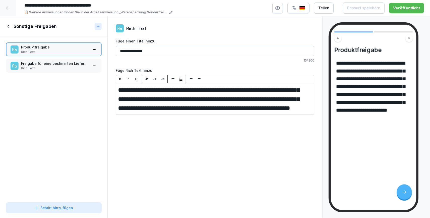
click at [56, 68] on p "Rich Text" at bounding box center [54, 68] width 67 height 5
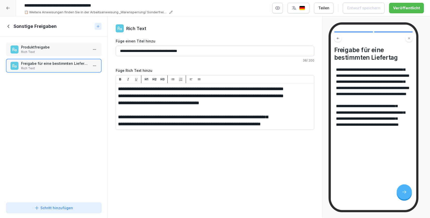
click at [8, 27] on icon at bounding box center [9, 26] width 2 height 3
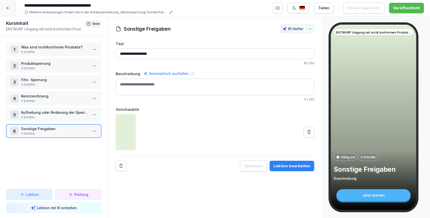
click at [54, 47] on p "Was sind nichtkonforme Produkte?" at bounding box center [54, 46] width 67 height 5
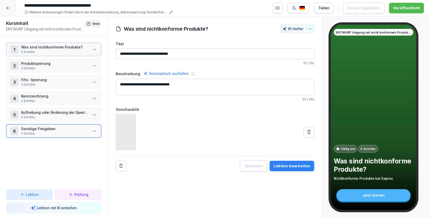
click at [54, 47] on p "Was sind nichtkonforme Produkte?" at bounding box center [54, 46] width 67 height 5
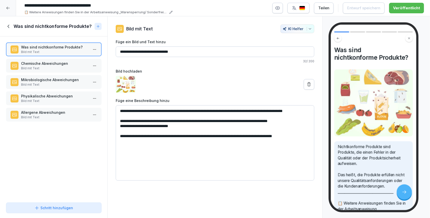
click at [7, 26] on icon at bounding box center [9, 27] width 6 height 6
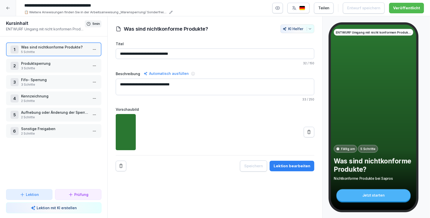
click at [46, 128] on p "Sonstige Freigaben" at bounding box center [54, 128] width 67 height 5
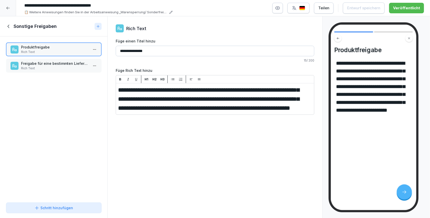
click at [10, 29] on icon at bounding box center [9, 27] width 6 height 6
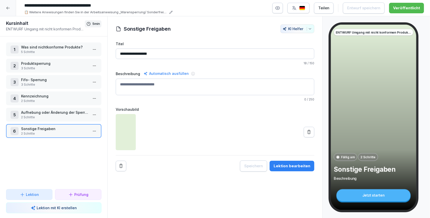
click at [48, 130] on p "Sonstige Freigaben" at bounding box center [54, 128] width 67 height 5
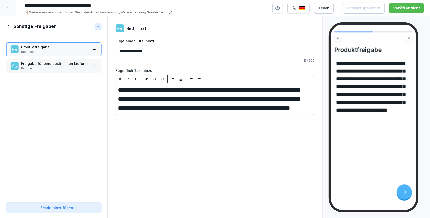
click at [11, 28] on icon at bounding box center [9, 27] width 6 height 6
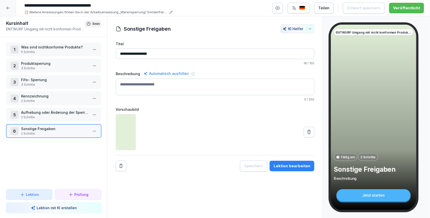
click at [50, 115] on p "2 Schritte" at bounding box center [54, 117] width 67 height 5
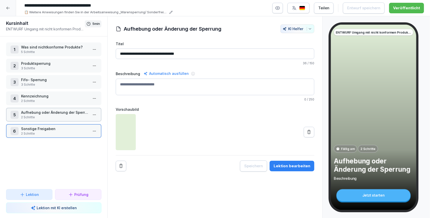
click at [50, 115] on p "2 Schritte" at bounding box center [54, 117] width 67 height 5
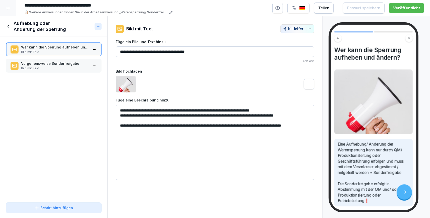
click at [67, 68] on p "Bild mit Text" at bounding box center [54, 68] width 67 height 5
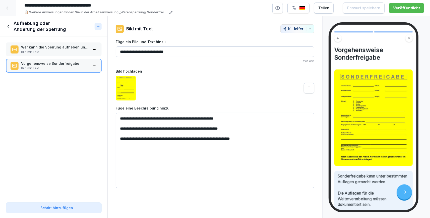
click at [66, 47] on p "Wer kann die Sperrung aufheben und ändern?" at bounding box center [54, 46] width 67 height 5
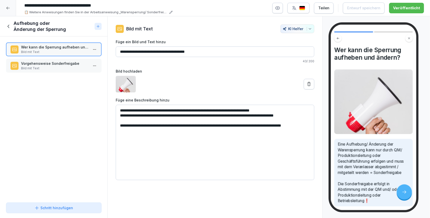
click at [63, 67] on p "Bild mit Text" at bounding box center [54, 68] width 67 height 5
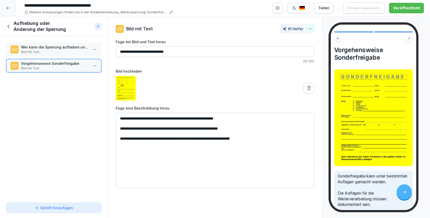
click at [8, 25] on icon at bounding box center [9, 27] width 6 height 6
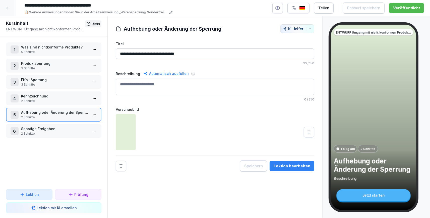
click at [46, 130] on p "Sonstige Freigaben" at bounding box center [54, 128] width 67 height 5
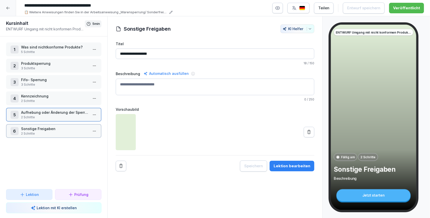
click at [46, 130] on p "Sonstige Freigaben" at bounding box center [54, 128] width 67 height 5
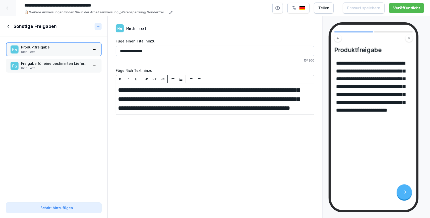
click at [61, 63] on p "Freigabe für eine bestimmten Liefertag" at bounding box center [54, 63] width 67 height 5
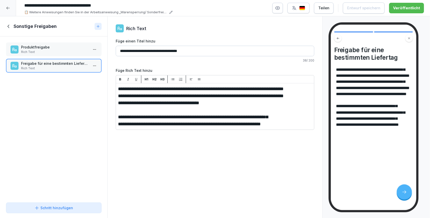
click at [153, 52] on input "**********" at bounding box center [215, 51] width 198 height 11
click at [150, 52] on input "**********" at bounding box center [215, 51] width 198 height 11
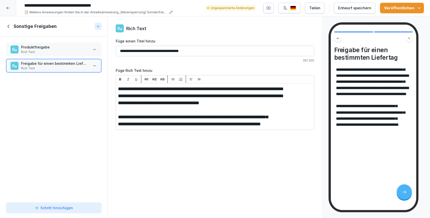
type input "**********"
click at [421, 8] on icon "button" at bounding box center [418, 8] width 5 height 5
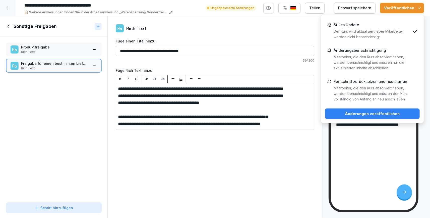
click at [389, 32] on p "Der Kurs wird aktualisiert, aber Mitarbeiter werden nicht benachrichtigt." at bounding box center [371, 34] width 77 height 11
click at [382, 114] on div "Änderungen veröffentlichen" at bounding box center [372, 114] width 87 height 6
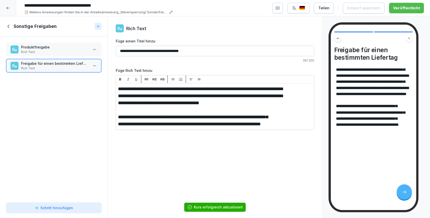
click at [5, 26] on div "Sonstige Freigaben" at bounding box center [53, 26] width 107 height 20
click at [7, 25] on icon at bounding box center [9, 27] width 6 height 6
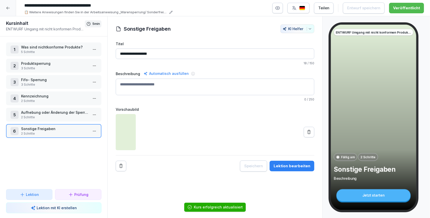
click at [35, 197] on button "Lektion" at bounding box center [29, 194] width 46 height 11
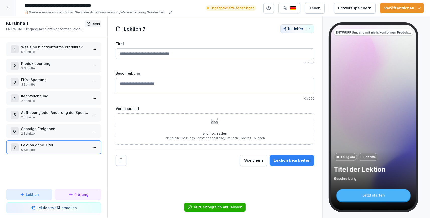
click at [171, 57] on input "Titel" at bounding box center [215, 53] width 198 height 11
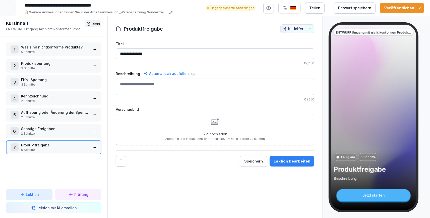
type input "**********"
click at [422, 10] on button "Veröffentlichen" at bounding box center [402, 8] width 44 height 11
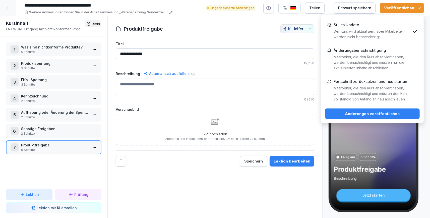
click at [386, 30] on p "Der Kurs wird aktualisiert, aber Mitarbeiter werden nicht benachrichtigt." at bounding box center [371, 34] width 77 height 11
click at [373, 113] on div "Änderungen veröffentlichen" at bounding box center [372, 114] width 87 height 6
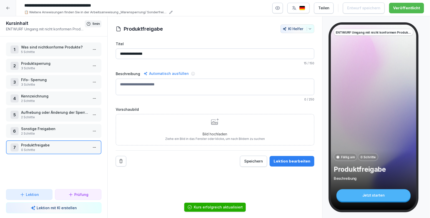
click at [9, 8] on icon at bounding box center [8, 8] width 4 height 4
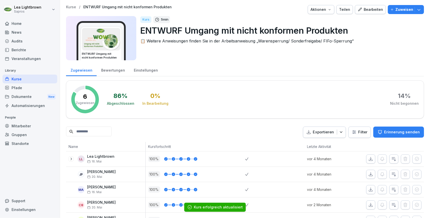
click at [35, 79] on div "Kurse" at bounding box center [30, 79] width 55 height 9
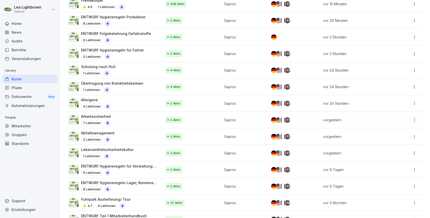
scroll to position [116, 0]
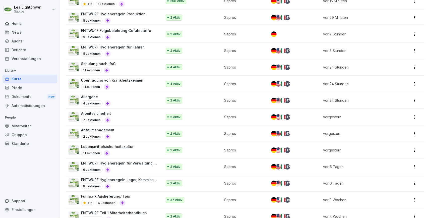
click at [134, 187] on div "8 Lektionen" at bounding box center [119, 186] width 76 height 6
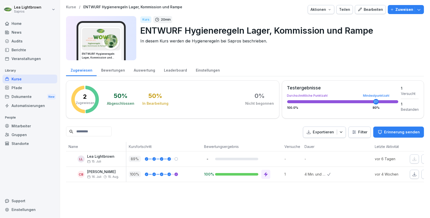
click at [379, 12] on div "Bearbeiten" at bounding box center [369, 10] width 25 height 6
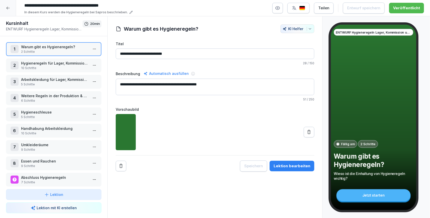
click at [58, 63] on p "Hygieneregeln für Lager, Kommission und Rampe" at bounding box center [54, 62] width 67 height 5
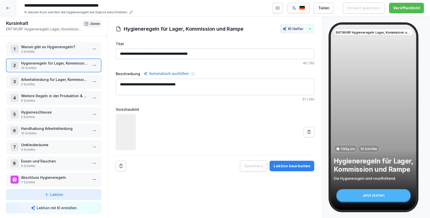
click at [61, 62] on p "Hygieneregeln für Lager, Kommission und Rampe" at bounding box center [54, 62] width 67 height 5
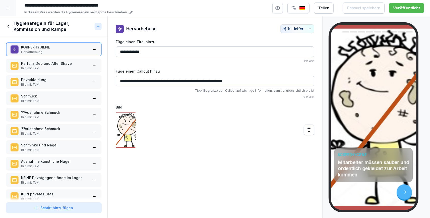
click at [49, 63] on p "Parfüm, Deo und After Shave" at bounding box center [54, 63] width 67 height 5
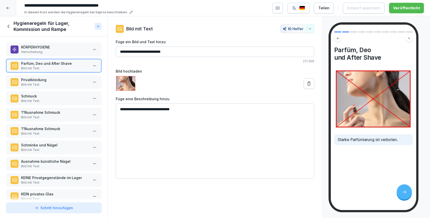
click at [49, 83] on p "Bild mit Text" at bounding box center [54, 84] width 67 height 5
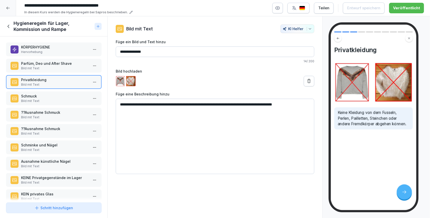
click at [49, 97] on p "Schmuck" at bounding box center [54, 95] width 67 height 5
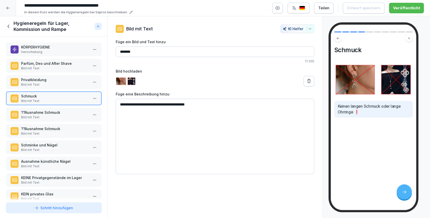
click at [51, 116] on p "Bild mit Text" at bounding box center [54, 117] width 67 height 5
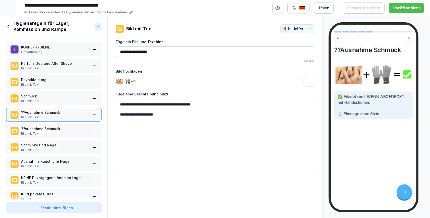
click at [49, 129] on p "??Ausnahme Schmuck" at bounding box center [54, 128] width 67 height 5
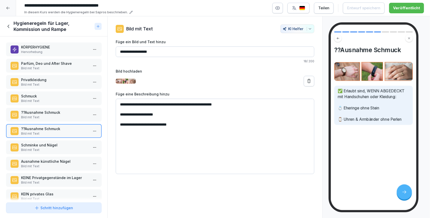
click at [58, 111] on p "??Ausnahme Schmuck" at bounding box center [54, 112] width 67 height 5
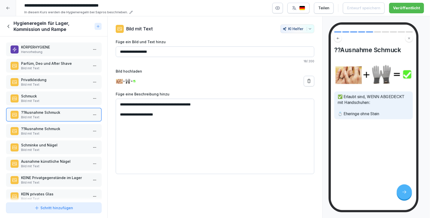
click at [59, 128] on p "??Ausnahme Schmuck" at bounding box center [54, 128] width 67 height 5
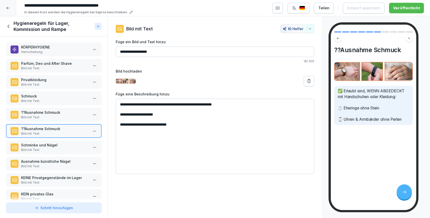
click at [52, 118] on p "Bild mit Text" at bounding box center [54, 117] width 67 height 5
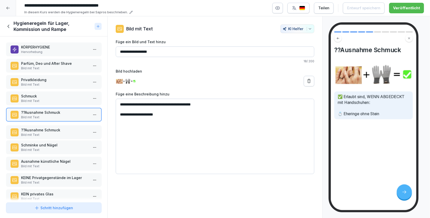
click at [51, 131] on p "??Ausnahme Schmuck" at bounding box center [54, 129] width 67 height 5
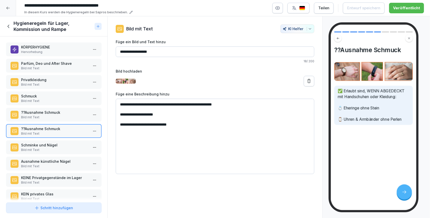
click at [52, 97] on p "Schmuck" at bounding box center [54, 95] width 67 height 5
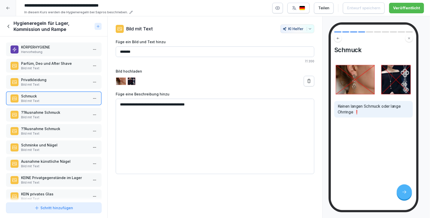
click at [65, 113] on p "??Ausnahme Schmuck" at bounding box center [54, 112] width 67 height 5
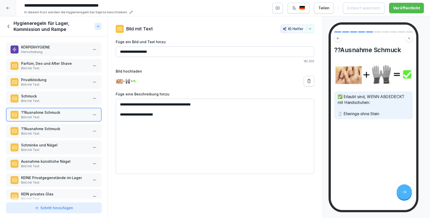
click at [33, 131] on p "Bild mit Text" at bounding box center [54, 133] width 67 height 5
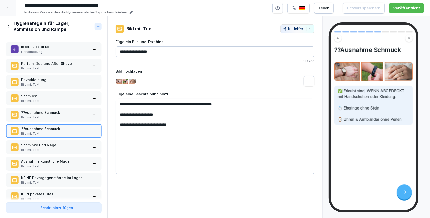
click at [125, 52] on input "**********" at bounding box center [215, 51] width 198 height 11
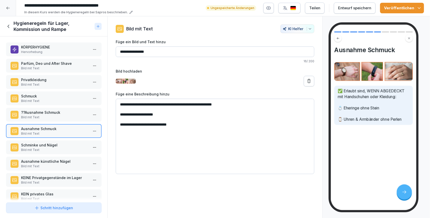
type input "**********"
click at [61, 112] on p "??Ausnahme Schmuck" at bounding box center [54, 112] width 67 height 5
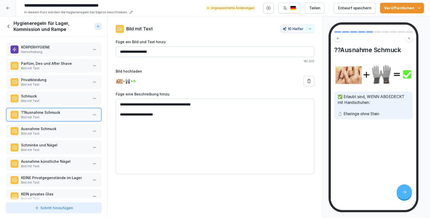
click at [171, 114] on textarea "**********" at bounding box center [215, 136] width 198 height 75
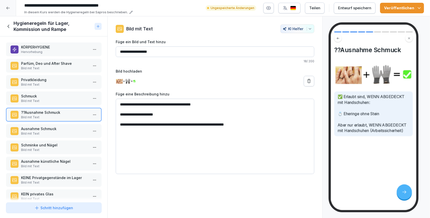
drag, startPoint x: 125, startPoint y: 105, endPoint x: 121, endPoint y: 105, distance: 4.8
click at [121, 105] on textarea "**********" at bounding box center [215, 136] width 198 height 75
click at [126, 125] on textarea "**********" at bounding box center [215, 136] width 198 height 75
drag, startPoint x: 197, startPoint y: 104, endPoint x: 118, endPoint y: 102, distance: 78.8
click at [118, 102] on textarea "**********" at bounding box center [215, 136] width 198 height 75
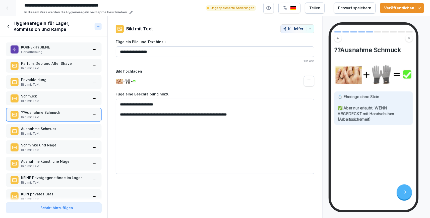
type textarea "**********"
click at [125, 53] on input "**********" at bounding box center [215, 51] width 198 height 11
type input "**********"
click at [46, 129] on p "Ausnahme Schmuck" at bounding box center [54, 128] width 67 height 5
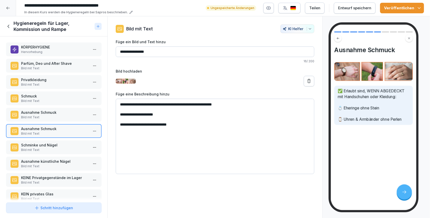
click at [171, 114] on textarea "**********" at bounding box center [215, 136] width 198 height 75
drag, startPoint x: 163, startPoint y: 116, endPoint x: 120, endPoint y: 115, distance: 43.2
click at [120, 115] on textarea "**********" at bounding box center [215, 136] width 198 height 75
click at [123, 118] on textarea "**********" at bounding box center [215, 136] width 198 height 75
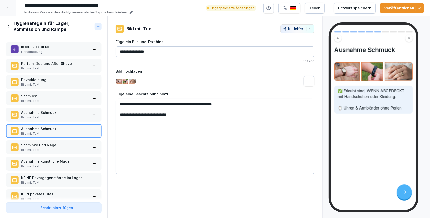
drag, startPoint x: 227, startPoint y: 105, endPoint x: 194, endPoint y: 105, distance: 32.9
click at [194, 105] on textarea "**********" at bounding box center [215, 136] width 198 height 75
type textarea "**********"
click at [59, 100] on p "Bild mit Text" at bounding box center [54, 101] width 67 height 5
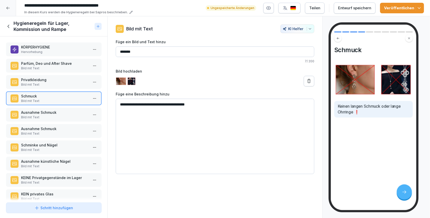
click at [132, 106] on textarea "**********" at bounding box center [215, 136] width 198 height 75
click at [53, 114] on p "Ausnahme Schmuck" at bounding box center [54, 112] width 67 height 5
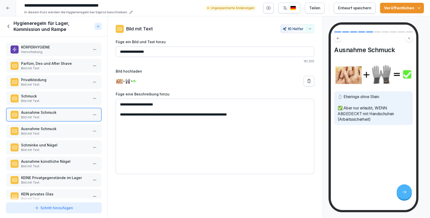
click at [51, 128] on p "Ausnahme Schmuck" at bounding box center [54, 128] width 67 height 5
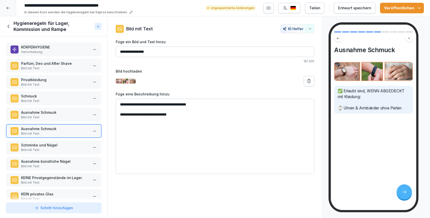
click at [309, 82] on icon at bounding box center [308, 81] width 5 height 5
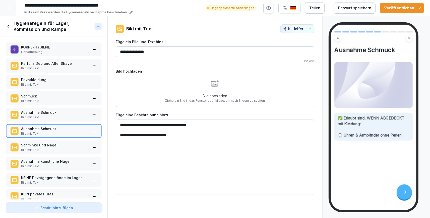
click at [220, 86] on div "Bild hochladen Ziehe ein Bild in das Fenster oder klicke, um nach Bildern zu su…" at bounding box center [215, 91] width 100 height 23
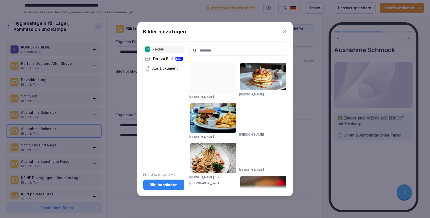
click at [161, 185] on div "Bild hochladen" at bounding box center [163, 185] width 33 height 6
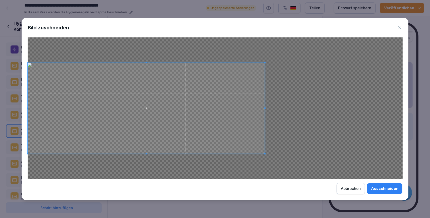
click at [265, 114] on div at bounding box center [146, 108] width 237 height 91
click at [391, 189] on div "Ausschneiden" at bounding box center [384, 189] width 27 height 6
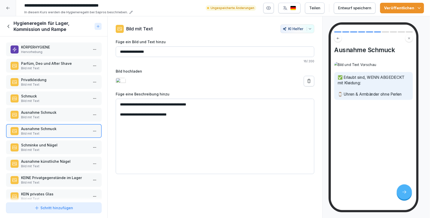
click at [29, 146] on p "Schminke und Nägel" at bounding box center [54, 144] width 67 height 5
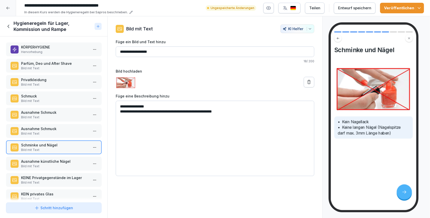
click at [49, 97] on p "Schmuck" at bounding box center [54, 95] width 67 height 5
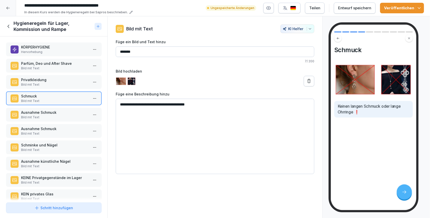
click at [48, 112] on p "Ausnahme Schmuck" at bounding box center [54, 112] width 67 height 5
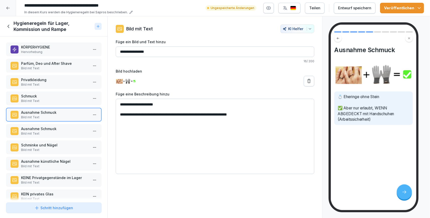
click at [58, 76] on div "Privatkleidung Bild mit Text" at bounding box center [53, 82] width 95 height 14
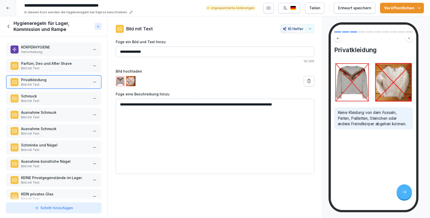
click at [58, 64] on p "Parfüm, Deo und After Shave" at bounding box center [54, 63] width 67 height 5
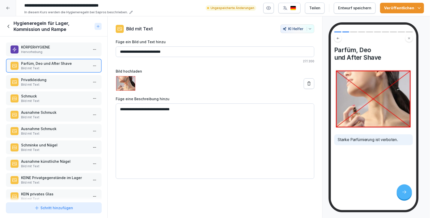
click at [52, 84] on p "Bild mit Text" at bounding box center [54, 84] width 67 height 5
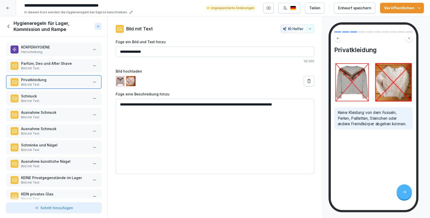
click at [48, 99] on p "Bild mit Text" at bounding box center [54, 101] width 67 height 5
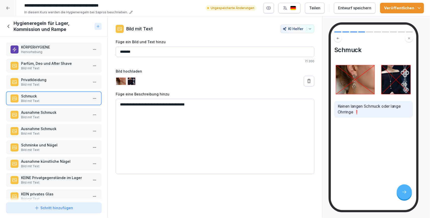
click at [48, 109] on div "Ausnahme Schmuck Bild mit Text" at bounding box center [53, 115] width 95 height 14
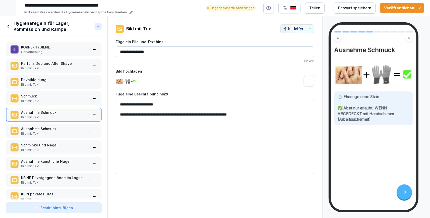
click at [55, 164] on p "Bild mit Text" at bounding box center [54, 166] width 67 height 5
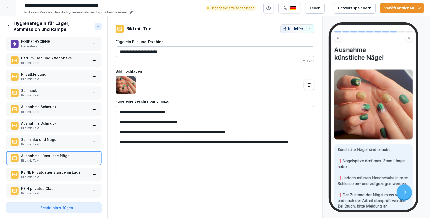
scroll to position [8, 0]
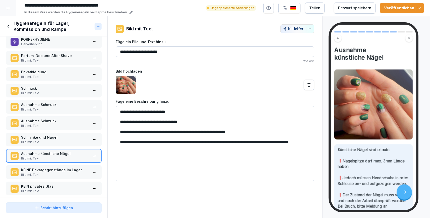
click at [57, 175] on p "Bild mit Text" at bounding box center [54, 174] width 67 height 5
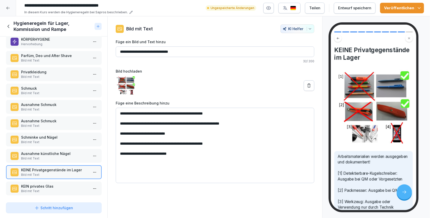
click at [58, 182] on div "KEIN privates Glas Bild mit Text" at bounding box center [53, 188] width 95 height 14
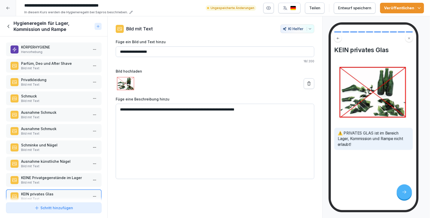
click at [56, 51] on p "Hervorhebung" at bounding box center [54, 52] width 67 height 5
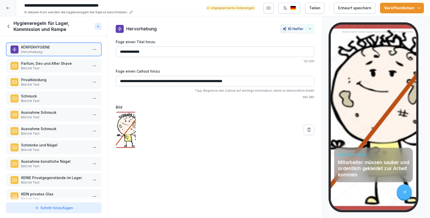
click at [418, 11] on div "Veröffentlichen" at bounding box center [402, 8] width 36 height 6
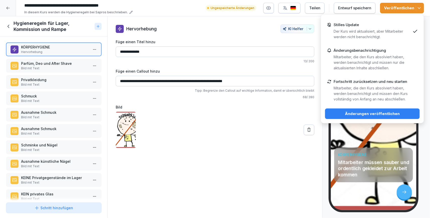
click at [394, 25] on div "Stilles Update Der Kurs wird aktualisiert, aber Mitarbeiter werden nicht benach…" at bounding box center [371, 31] width 77 height 17
click at [367, 111] on button "Änderungen veröffentlichen" at bounding box center [372, 113] width 95 height 11
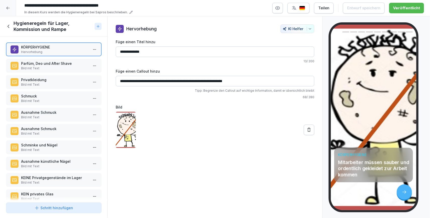
click at [50, 119] on p "Bild mit Text" at bounding box center [54, 117] width 67 height 5
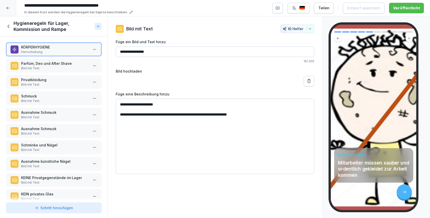
click at [51, 133] on p "Bild mit Text" at bounding box center [54, 133] width 67 height 5
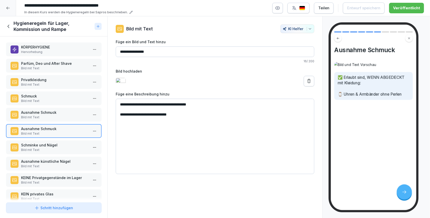
click at [164, 116] on textarea "**********" at bounding box center [215, 136] width 198 height 75
drag, startPoint x: 140, startPoint y: 114, endPoint x: 138, endPoint y: 114, distance: 2.8
click at [138, 114] on textarea "**********" at bounding box center [215, 136] width 198 height 75
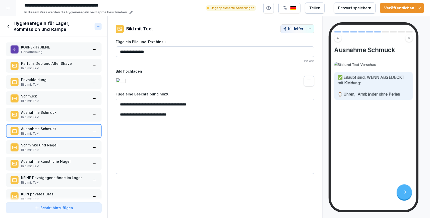
click at [160, 116] on textarea "**********" at bounding box center [215, 136] width 198 height 75
click at [140, 115] on textarea "**********" at bounding box center [215, 136] width 198 height 75
click at [310, 84] on button at bounding box center [309, 81] width 11 height 11
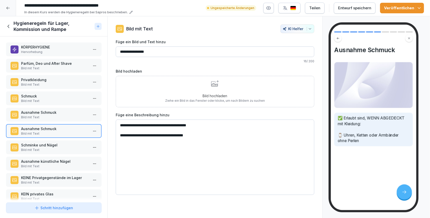
click at [216, 86] on icon at bounding box center [214, 83] width 7 height 5
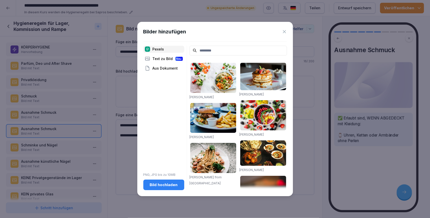
click at [158, 184] on div "Bild hochladen" at bounding box center [163, 185] width 33 height 6
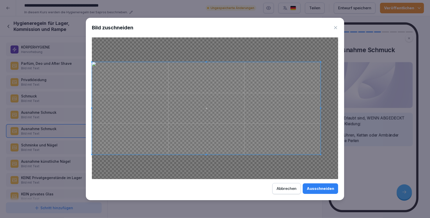
click at [320, 108] on span at bounding box center [320, 107] width 1 height 1
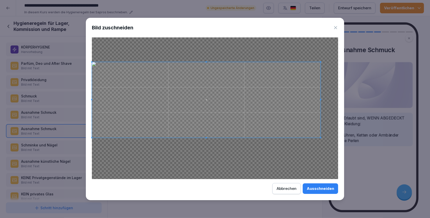
click at [208, 137] on div at bounding box center [206, 100] width 229 height 76
click at [97, 99] on span at bounding box center [96, 99] width 1 height 1
click at [95, 99] on span at bounding box center [94, 99] width 1 height 1
click at [325, 189] on div "Ausschneiden" at bounding box center [320, 189] width 27 height 6
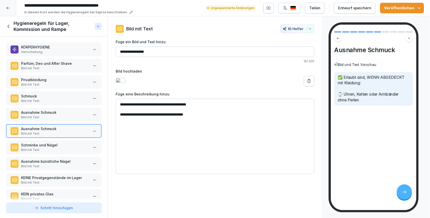
click at [371, 101] on p "✅ Erlaubt sind, WENN ABGEDECKT mit Kleidung: ⌚ Uhren, Ketten oder Armbänder ohn…" at bounding box center [372, 89] width 71 height 28
click at [370, 99] on p "✅ Erlaubt sind, WENN ABGEDECKT mit Kleidung: ⌚ Uhren, Ketten oder Armbänder ohn…" at bounding box center [372, 89] width 71 height 28
click at [367, 98] on p "✅ Erlaubt sind, WENN ABGEDECKT mit Kleidung: ⌚ Uhren, Ketten oder Armbänder ohn…" at bounding box center [372, 89] width 71 height 28
click at [149, 105] on textarea "**********" at bounding box center [215, 136] width 198 height 75
type textarea "**********"
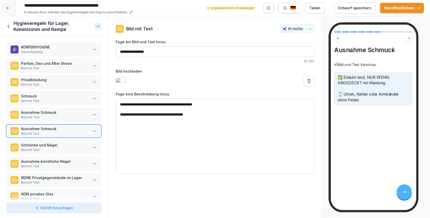
click at [422, 10] on button "Veröffentlichen" at bounding box center [402, 8] width 44 height 11
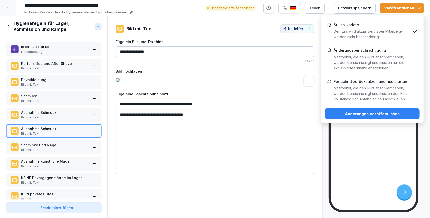
click at [378, 37] on p "Der Kurs wird aktualisiert, aber Mitarbeiter werden nicht benachrichtigt." at bounding box center [371, 34] width 77 height 11
click at [374, 114] on div "Änderungen veröffentlichen" at bounding box center [372, 114] width 87 height 6
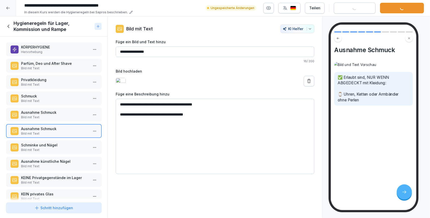
click at [49, 148] on p "Bild mit Text" at bounding box center [54, 150] width 67 height 5
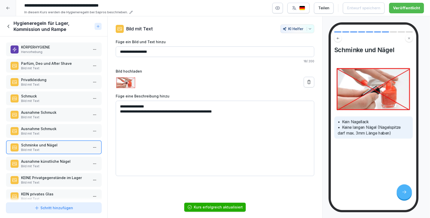
click at [43, 162] on p "Ausnahme künstliche Nägel" at bounding box center [54, 161] width 67 height 5
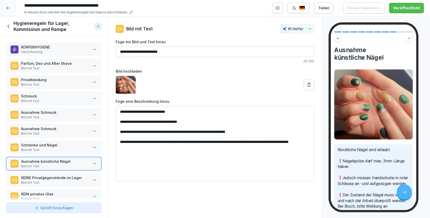
click at [36, 145] on p "Schminke und Nägel" at bounding box center [54, 144] width 67 height 5
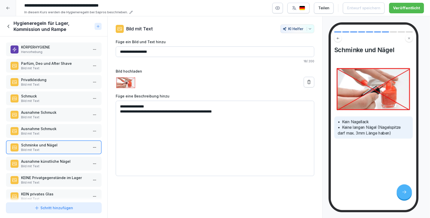
drag, startPoint x: 147, startPoint y: 53, endPoint x: 120, endPoint y: 52, distance: 27.3
click at [120, 52] on input "**********" at bounding box center [215, 51] width 198 height 11
drag, startPoint x: 158, startPoint y: 52, endPoint x: 140, endPoint y: 53, distance: 17.3
click at [133, 53] on input "**********" at bounding box center [215, 51] width 198 height 11
drag, startPoint x: 162, startPoint y: 53, endPoint x: 118, endPoint y: 56, distance: 43.8
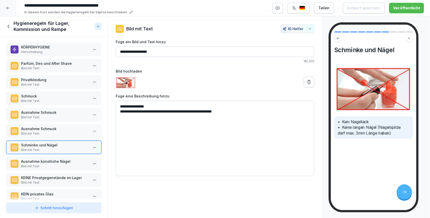
click at [118, 56] on input "**********" at bounding box center [215, 51] width 198 height 11
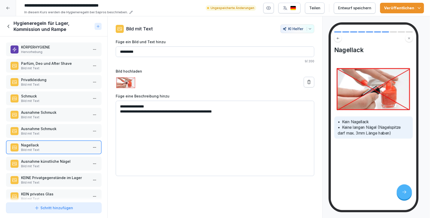
type input "*********"
click at [48, 160] on p "Ausnahme künstliche Nägel" at bounding box center [54, 161] width 67 height 5
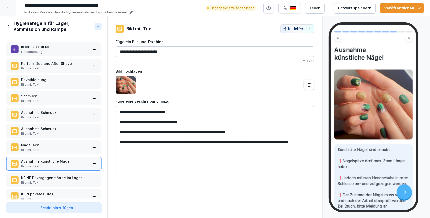
click at [262, 132] on textarea "**********" at bounding box center [215, 143] width 198 height 75
drag, startPoint x: 262, startPoint y: 132, endPoint x: 122, endPoint y: 132, distance: 139.7
click at [122, 132] on textarea "**********" at bounding box center [215, 143] width 198 height 75
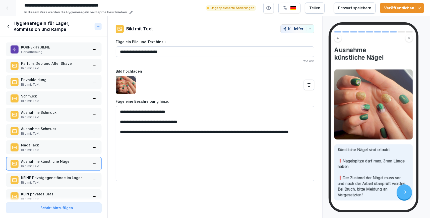
drag, startPoint x: 176, startPoint y: 132, endPoint x: 167, endPoint y: 132, distance: 9.0
click at [167, 132] on textarea "**********" at bounding box center [215, 143] width 198 height 75
drag, startPoint x: 143, startPoint y: 138, endPoint x: 121, endPoint y: 133, distance: 21.9
click at [121, 133] on textarea "**********" at bounding box center [215, 143] width 198 height 75
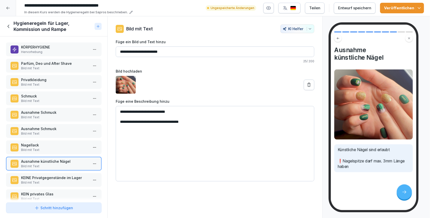
type textarea "**********"
click at [58, 148] on p "Bild mit Text" at bounding box center [54, 150] width 67 height 5
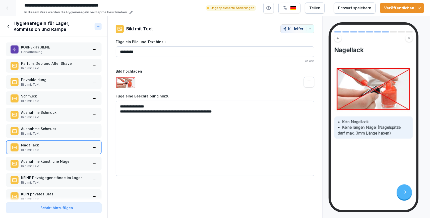
drag, startPoint x: 237, startPoint y: 112, endPoint x: 117, endPoint y: 111, distance: 119.4
click at [117, 111] on textarea "**********" at bounding box center [215, 138] width 198 height 75
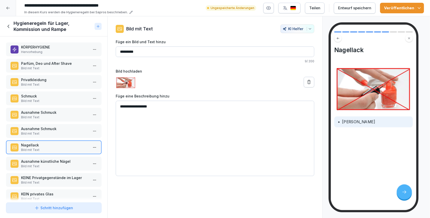
click at [120, 118] on textarea "**********" at bounding box center [215, 138] width 198 height 75
type textarea "**********"
click at [52, 181] on p "Bild mit Text" at bounding box center [54, 182] width 67 height 5
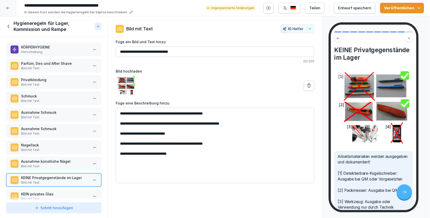
click at [43, 193] on p "KEIN privates Glas" at bounding box center [54, 193] width 67 height 5
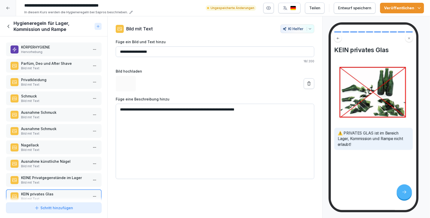
scroll to position [8, 0]
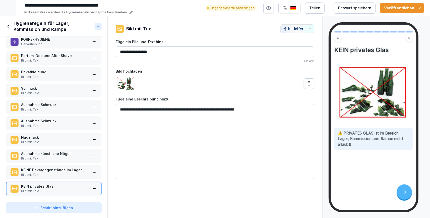
click at [50, 138] on p "Nagellack" at bounding box center [54, 136] width 67 height 5
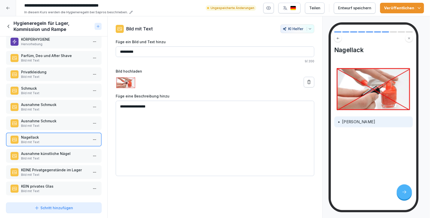
click at [45, 185] on p "KEIN privates Glas" at bounding box center [54, 185] width 67 height 5
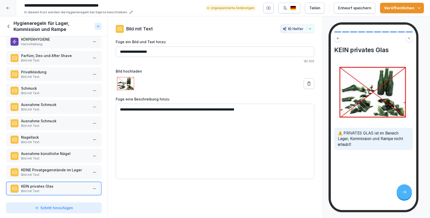
click at [53, 129] on div "Ausnahme Schmuck Bild mit Text" at bounding box center [53, 123] width 95 height 14
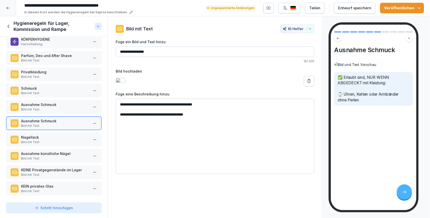
click at [60, 103] on p "Ausnahme Schmuck" at bounding box center [54, 104] width 67 height 5
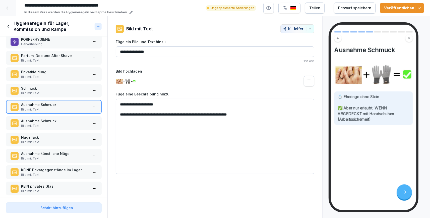
click at [58, 88] on p "Schmuck" at bounding box center [54, 88] width 67 height 5
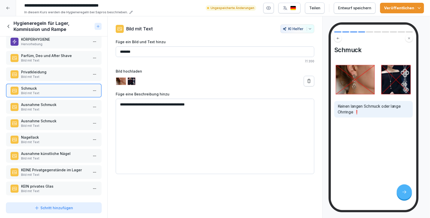
click at [43, 76] on p "Bild mit Text" at bounding box center [54, 77] width 67 height 5
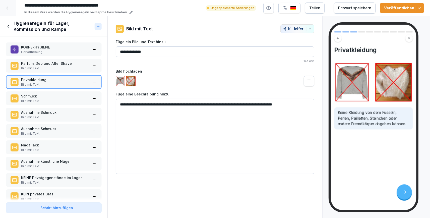
click at [59, 64] on p "Parfüm, Deo und After Shave" at bounding box center [54, 63] width 67 height 5
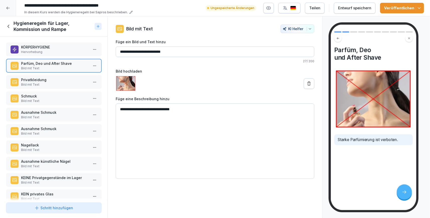
click at [65, 48] on p "KÖRPERHYGIENE" at bounding box center [54, 46] width 67 height 5
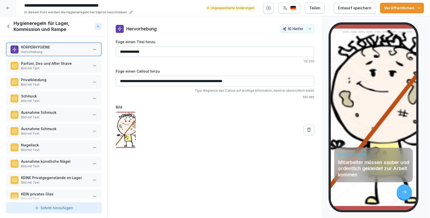
click at [68, 67] on p "Bild mit Text" at bounding box center [54, 68] width 67 height 5
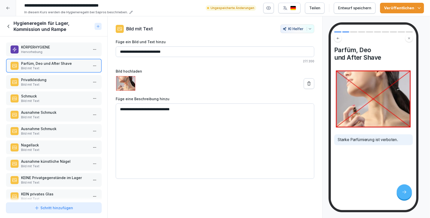
click at [59, 145] on p "Nagellack" at bounding box center [54, 144] width 67 height 5
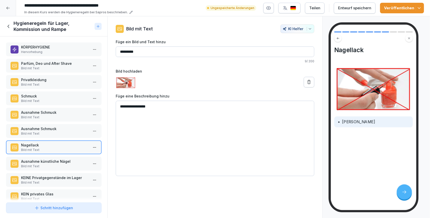
click at [420, 5] on button "Veröffentlichen" at bounding box center [402, 8] width 44 height 11
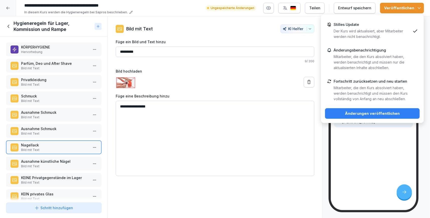
click at [385, 31] on p "Der Kurs wird aktualisiert, aber Mitarbeiter werden nicht benachrichtigt." at bounding box center [371, 33] width 77 height 11
click at [360, 113] on div "Änderungen veröffentlichen" at bounding box center [372, 114] width 87 height 6
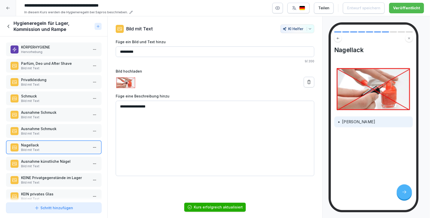
click at [11, 28] on icon at bounding box center [9, 27] width 6 height 6
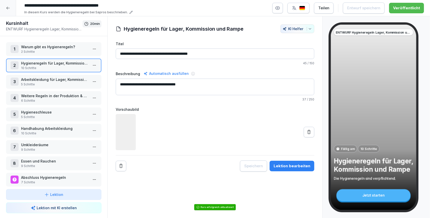
click at [10, 9] on icon at bounding box center [8, 8] width 4 height 4
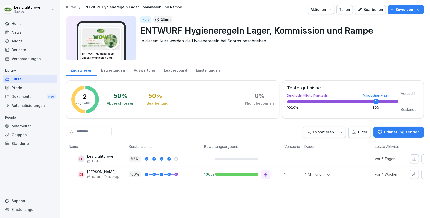
click at [25, 77] on div "Kurse" at bounding box center [30, 79] width 55 height 9
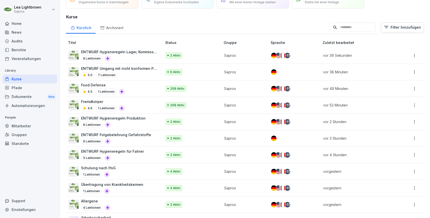
scroll to position [29, 0]
click at [146, 120] on div "ENTWURF Hygieneregeln Produktion 8 Lektionen" at bounding box center [112, 121] width 89 height 12
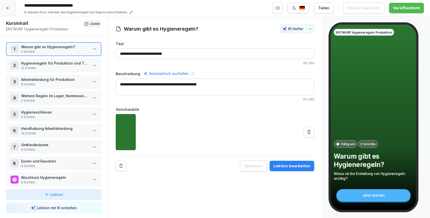
click at [52, 64] on p "Hygieneregeln für Produktion und Technik" at bounding box center [54, 62] width 67 height 5
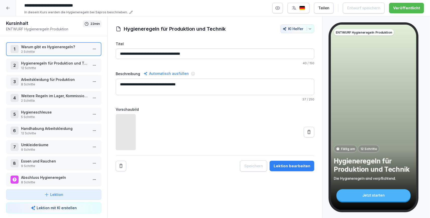
click at [52, 64] on p "Hygieneregeln für Produktion und Technik" at bounding box center [54, 62] width 67 height 5
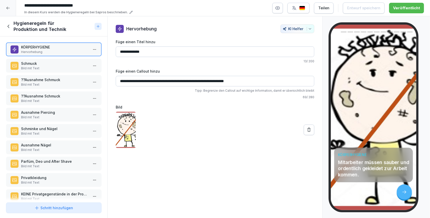
click at [52, 64] on p "Schmuck" at bounding box center [54, 63] width 67 height 5
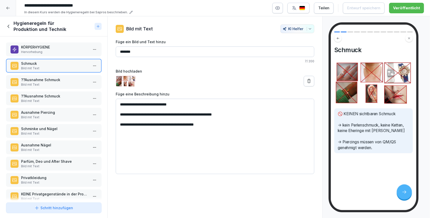
click at [137, 135] on textarea "**********" at bounding box center [215, 136] width 198 height 75
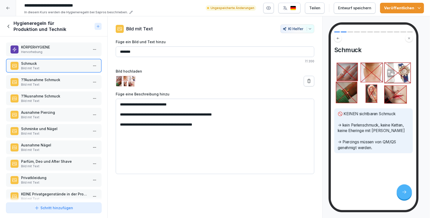
type textarea "**********"
click at [46, 83] on p "Bild mit Text" at bounding box center [54, 84] width 67 height 5
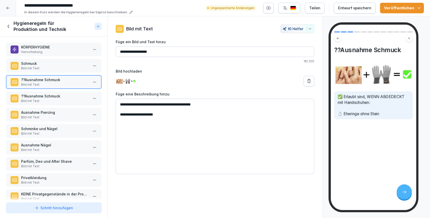
drag, startPoint x: 124, startPoint y: 53, endPoint x: 120, endPoint y: 54, distance: 4.2
click at [120, 54] on input "**********" at bounding box center [215, 51] width 198 height 11
type input "**********"
click at [59, 96] on p "??Ausnahme Schmuck" at bounding box center [54, 95] width 67 height 5
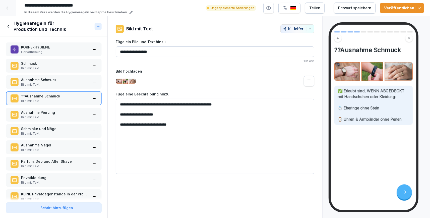
click at [421, 10] on button "Veröffentlichen" at bounding box center [402, 8] width 44 height 11
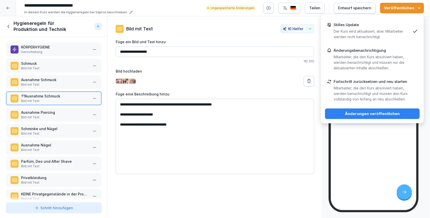
click at [374, 35] on p "Der Kurs wird aktualisiert, aber Mitarbeiter werden nicht benachrichtigt." at bounding box center [371, 34] width 77 height 11
click at [362, 114] on div "Änderungen veröffentlichen" at bounding box center [372, 114] width 87 height 6
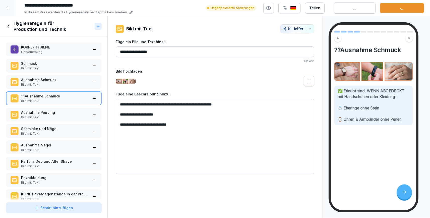
click at [9, 10] on icon at bounding box center [8, 8] width 4 height 4
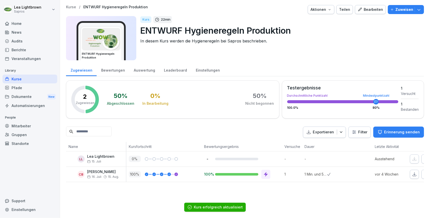
click at [374, 7] on button "Bearbeiten" at bounding box center [370, 9] width 31 height 9
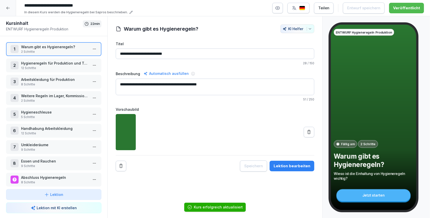
click at [8, 8] on icon at bounding box center [8, 8] width 4 height 4
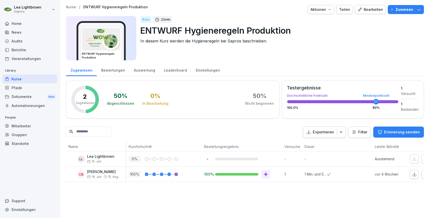
click at [26, 77] on div "Kurse" at bounding box center [30, 79] width 55 height 9
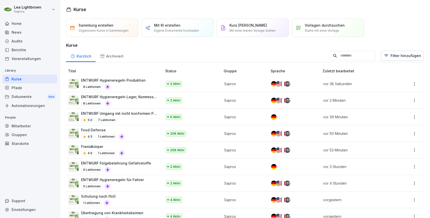
click at [154, 98] on p "ENTWURF Hygieneregeln Lager, Kommission und Rampe" at bounding box center [119, 96] width 76 height 5
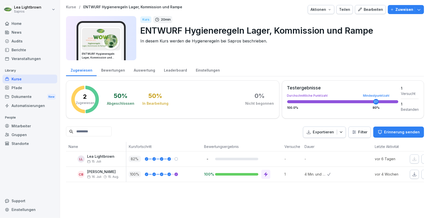
click at [376, 7] on div "Bearbeiten" at bounding box center [369, 10] width 25 height 6
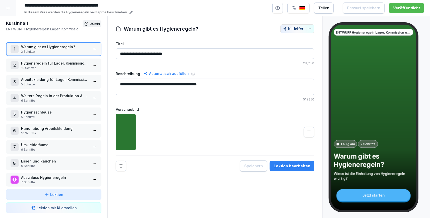
click at [63, 66] on p "10 Schritte" at bounding box center [54, 68] width 67 height 5
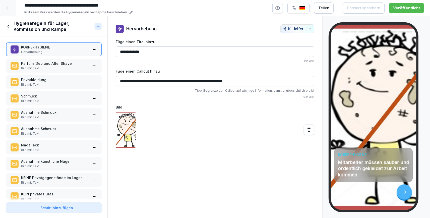
click at [61, 68] on p "Bild mit Text" at bounding box center [54, 68] width 67 height 5
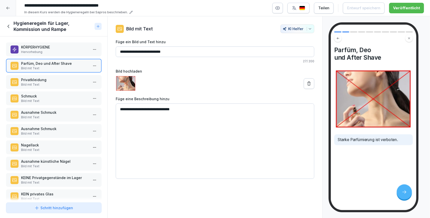
click at [54, 114] on p "Ausnahme Schmuck" at bounding box center [54, 112] width 67 height 5
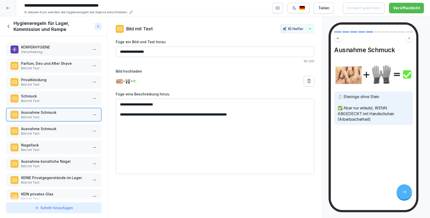
drag, startPoint x: 132, startPoint y: 115, endPoint x: 127, endPoint y: 115, distance: 5.3
click at [127, 115] on textarea "**********" at bounding box center [215, 136] width 198 height 75
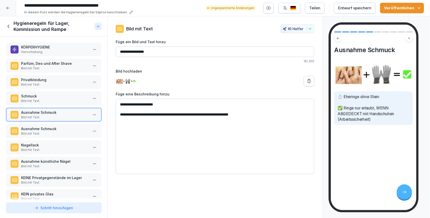
drag, startPoint x: 168, startPoint y: 105, endPoint x: 122, endPoint y: 105, distance: 45.4
click at [122, 105] on textarea "**********" at bounding box center [215, 136] width 198 height 75
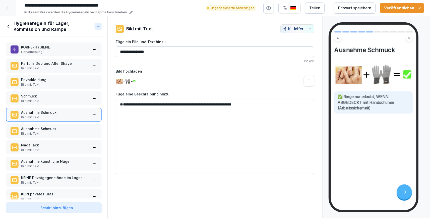
click at [122, 109] on textarea "**********" at bounding box center [215, 136] width 198 height 75
click at [121, 111] on textarea "**********" at bounding box center [215, 136] width 198 height 75
type textarea "**********"
click at [60, 133] on p "Bild mit Text" at bounding box center [54, 133] width 67 height 5
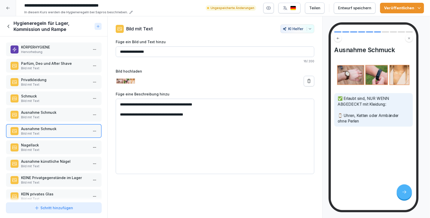
drag, startPoint x: 208, startPoint y: 115, endPoint x: 182, endPoint y: 116, distance: 25.4
click at [182, 116] on textarea "**********" at bounding box center [215, 136] width 198 height 75
type textarea "**********"
click at [420, 8] on icon "button" at bounding box center [418, 8] width 5 height 5
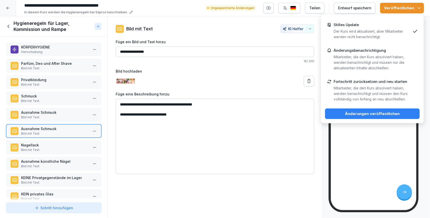
click at [380, 39] on p "Der Kurs wird aktualisiert, aber Mitarbeiter werden nicht benachrichtigt." at bounding box center [371, 34] width 77 height 11
click at [368, 112] on div "Änderungen veröffentlichen" at bounding box center [372, 114] width 87 height 6
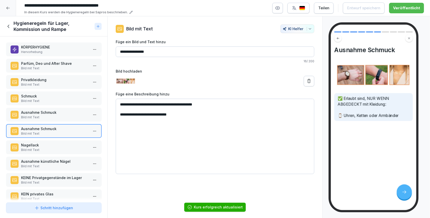
click at [63, 114] on p "Ausnahme Schmuck" at bounding box center [54, 112] width 67 height 5
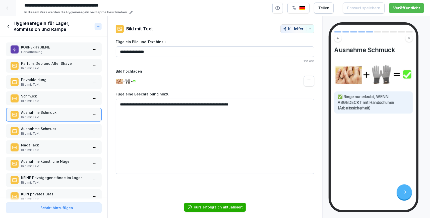
click at [55, 129] on p "Ausnahme Schmuck" at bounding box center [54, 128] width 67 height 5
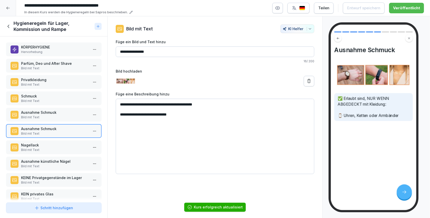
click at [93, 128] on html "**********" at bounding box center [215, 109] width 430 height 218
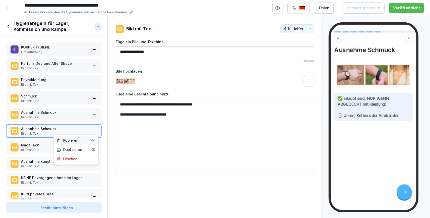
click at [80, 139] on div "Kopieren ⌘C" at bounding box center [76, 139] width 39 height 5
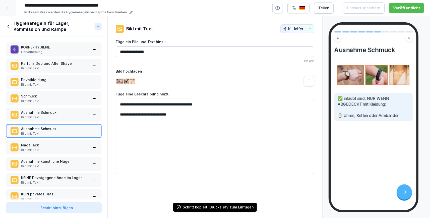
click at [11, 11] on div at bounding box center [8, 8] width 16 height 16
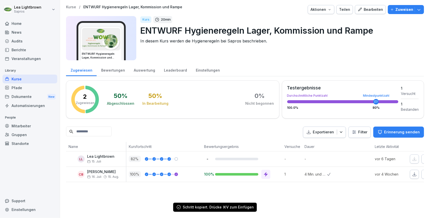
click at [26, 82] on div "Kurse" at bounding box center [30, 79] width 55 height 9
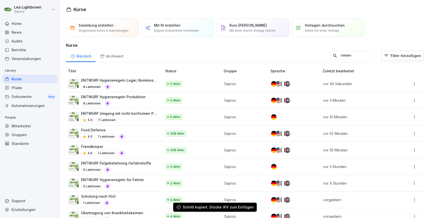
click at [190, 98] on div "2 Aktiv" at bounding box center [191, 100] width 50 height 6
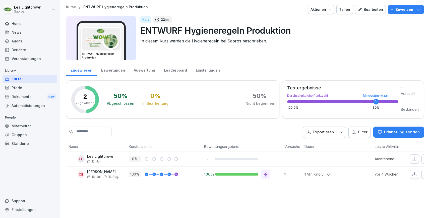
click at [379, 13] on button "Bearbeiten" at bounding box center [370, 9] width 31 height 9
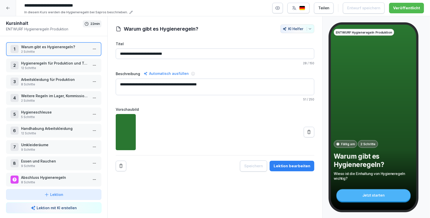
click at [48, 63] on p "Hygieneregeln für Produktion und Technik" at bounding box center [54, 62] width 67 height 5
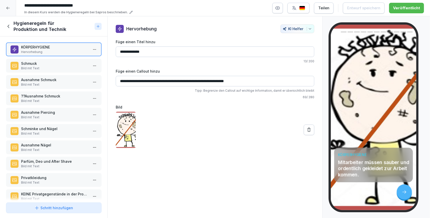
click at [43, 67] on p "Bild mit Text" at bounding box center [54, 68] width 67 height 5
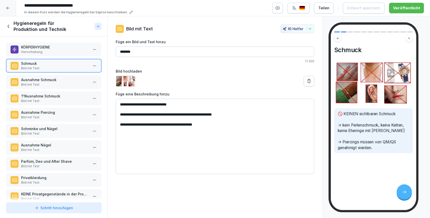
click at [43, 75] on div "KÖRPERHYGIENE Hervorhebung Schmuck Bild mit Text Ausnahme Schmuck Bild mit Text…" at bounding box center [53, 118] width 107 height 164
click at [44, 82] on p "Ausnahme Schmuck" at bounding box center [54, 79] width 67 height 5
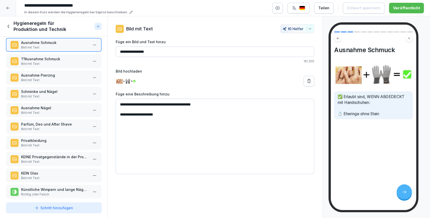
scroll to position [40, 0]
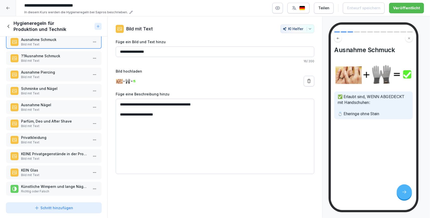
click at [57, 197] on div "KÖRPERHYGIENE Hervorhebung Schmuck Bild mit Text Ausnahme Schmuck Bild mit Text…" at bounding box center [53, 118] width 107 height 164
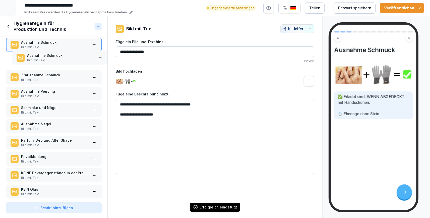
scroll to position [33, 0]
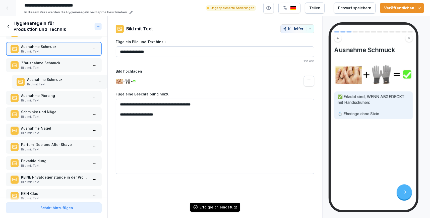
drag, startPoint x: 57, startPoint y: 188, endPoint x: 65, endPoint y: 81, distance: 106.9
click at [65, 82] on p "Bild mit Text" at bounding box center [60, 84] width 67 height 5
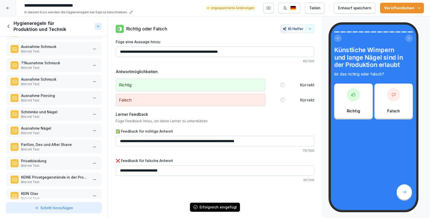
click at [65, 64] on p "??Ausnahme Schmuck" at bounding box center [54, 62] width 67 height 5
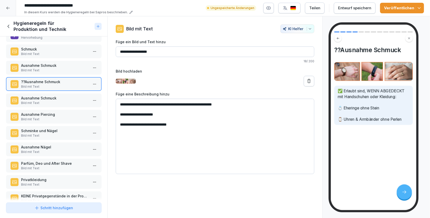
scroll to position [4, 0]
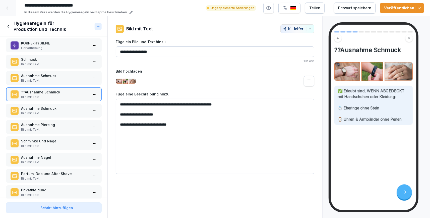
click at [64, 78] on p "Ausnahme Schmuck" at bounding box center [54, 75] width 67 height 5
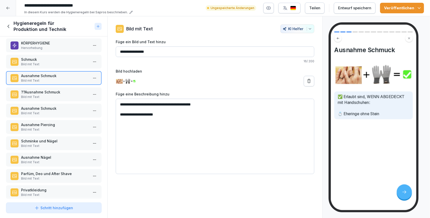
click at [150, 104] on textarea "**********" at bounding box center [215, 136] width 198 height 75
type textarea "**********"
click at [57, 96] on p "Bild mit Text" at bounding box center [54, 97] width 67 height 5
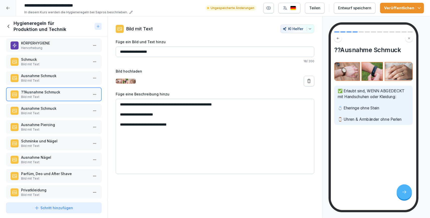
click at [53, 106] on p "Ausnahme Schmuck" at bounding box center [54, 108] width 67 height 5
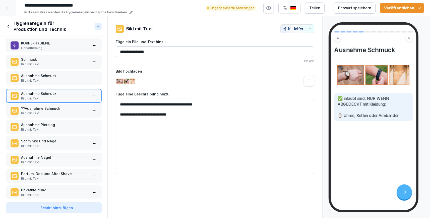
drag, startPoint x: 53, startPoint y: 106, endPoint x: 53, endPoint y: 92, distance: 14.6
click at [53, 92] on p "Ausnahme Schmuck" at bounding box center [54, 93] width 67 height 5
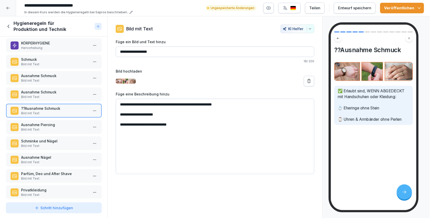
click at [51, 106] on p "??Ausnahme Schmuck" at bounding box center [54, 108] width 67 height 5
click at [50, 93] on p "Ausnahme Schmuck" at bounding box center [54, 91] width 67 height 5
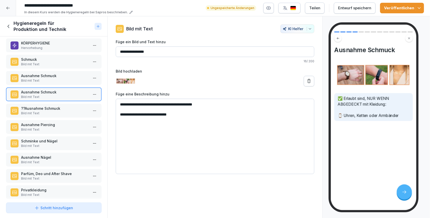
click at [190, 115] on textarea "**********" at bounding box center [215, 136] width 198 height 75
type textarea "**********"
click at [24, 76] on p "Ausnahme Schmuck" at bounding box center [54, 75] width 67 height 5
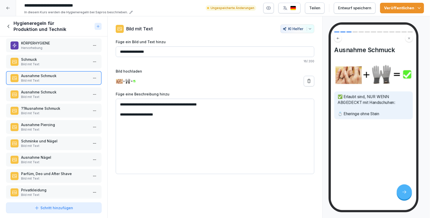
click at [35, 62] on p "Bild mit Text" at bounding box center [54, 64] width 67 height 5
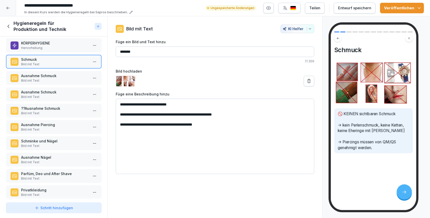
click at [44, 106] on p "??Ausnahme Schmuck" at bounding box center [54, 108] width 67 height 5
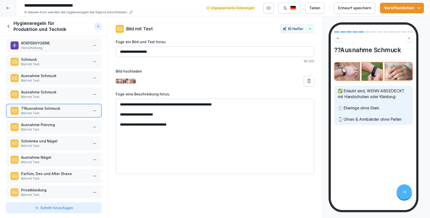
click at [53, 95] on p "Bild mit Text" at bounding box center [54, 97] width 67 height 5
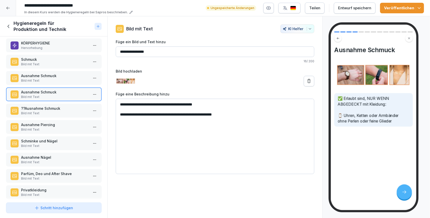
click at [61, 112] on p "Bild mit Text" at bounding box center [54, 113] width 67 height 5
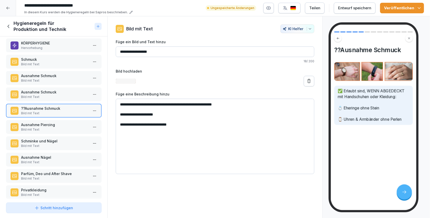
click at [92, 111] on html "**********" at bounding box center [215, 109] width 430 height 218
click at [70, 138] on div "Löschen" at bounding box center [67, 138] width 21 height 5
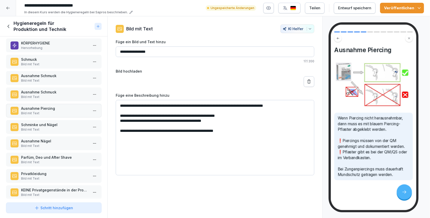
scroll to position [4, 0]
click at [67, 97] on p "Bild mit Text" at bounding box center [54, 97] width 67 height 5
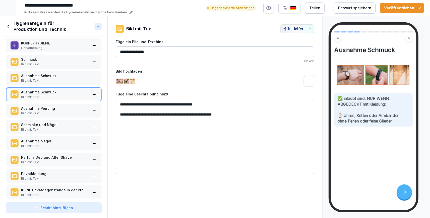
click at [58, 79] on p "Bild mit Text" at bounding box center [54, 80] width 67 height 5
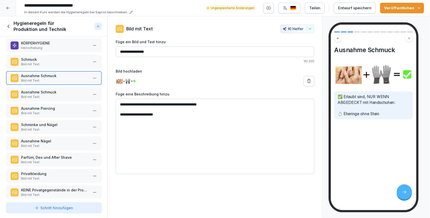
click at [52, 63] on p "Bild mit Text" at bounding box center [54, 64] width 67 height 5
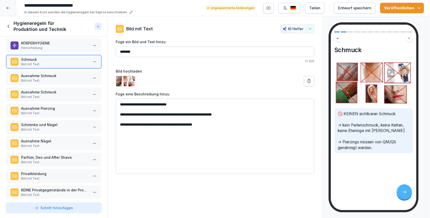
click at [61, 73] on p "Ausnahme Schmuck" at bounding box center [54, 75] width 67 height 5
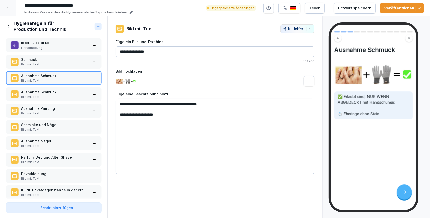
click at [60, 92] on p "Ausnahme Schmuck" at bounding box center [54, 91] width 67 height 5
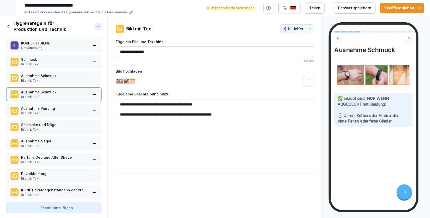
click at [51, 160] on p "Bild mit Text" at bounding box center [54, 162] width 67 height 5
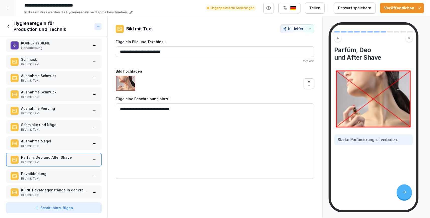
click at [47, 57] on p "Schmuck" at bounding box center [54, 59] width 67 height 5
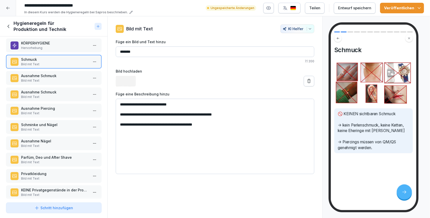
click at [51, 43] on p "KÖRPERHYGIENE" at bounding box center [54, 42] width 67 height 5
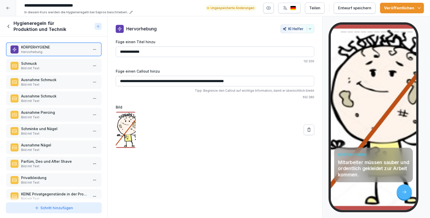
click at [51, 177] on p "Privatkleidung" at bounding box center [54, 177] width 67 height 5
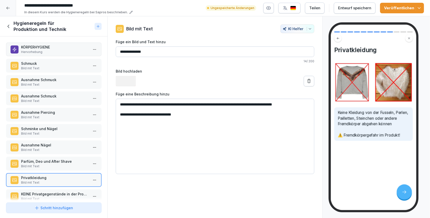
click at [57, 159] on p "Parfüm, Deo und After Shave" at bounding box center [54, 161] width 67 height 5
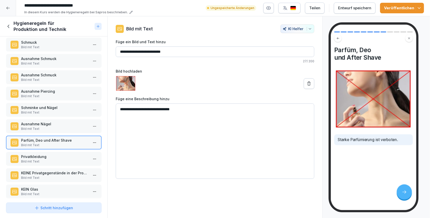
scroll to position [29, 0]
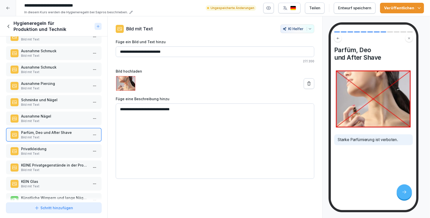
click at [55, 168] on p "Bild mit Text" at bounding box center [54, 170] width 67 height 5
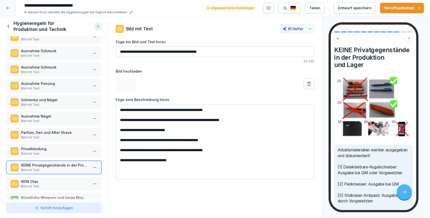
click at [55, 183] on p "KEIN Glas" at bounding box center [54, 181] width 67 height 5
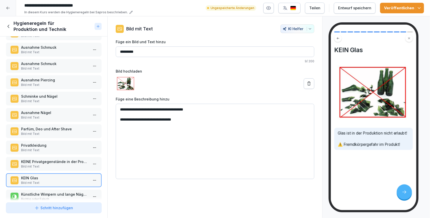
scroll to position [40, 0]
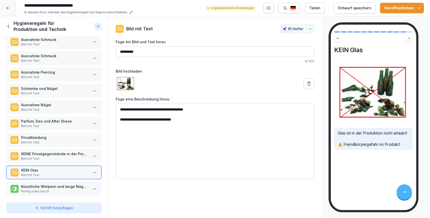
click at [59, 140] on p "Bild mit Text" at bounding box center [54, 142] width 67 height 5
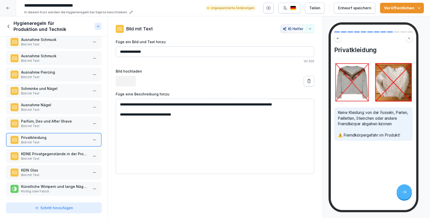
click at [59, 85] on div "Schminke und Nägel Bild mit Text" at bounding box center [53, 91] width 95 height 14
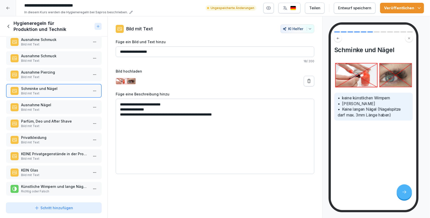
click at [57, 106] on p "Ausnahme Nägel" at bounding box center [54, 104] width 67 height 5
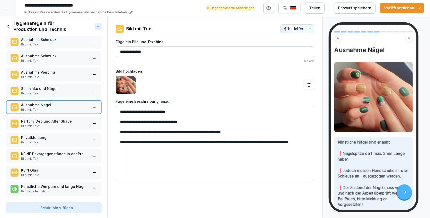
click at [418, 10] on icon "button" at bounding box center [418, 8] width 5 height 5
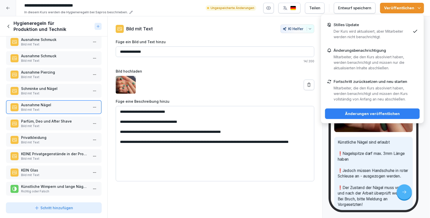
click at [369, 33] on p "Der Kurs wird aktualisiert, aber Mitarbeiter werden nicht benachrichtigt." at bounding box center [371, 34] width 77 height 11
click at [362, 116] on div "Änderungen veröffentlichen" at bounding box center [372, 114] width 87 height 6
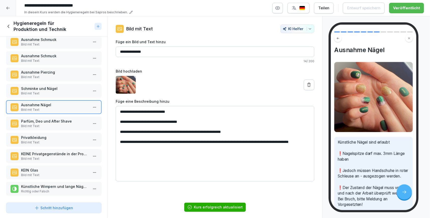
click at [10, 29] on icon at bounding box center [9, 27] width 6 height 6
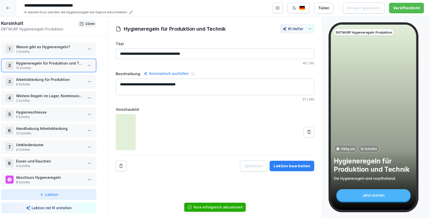
scroll to position [40, 0]
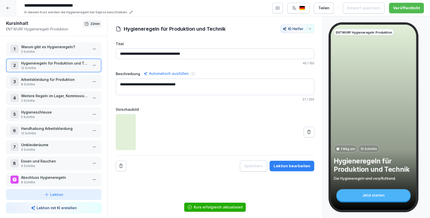
click at [62, 79] on p "Arbeitskleidung für Produktion" at bounding box center [54, 79] width 67 height 5
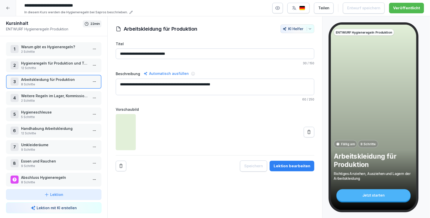
click at [62, 79] on p "Arbeitskleidung für Produktion" at bounding box center [54, 79] width 67 height 5
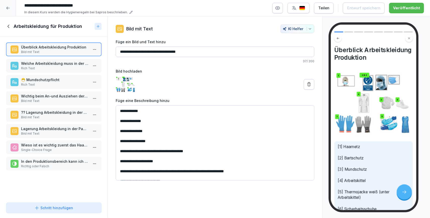
click at [59, 79] on p "😷 Mundschutzpflicht" at bounding box center [54, 79] width 67 height 5
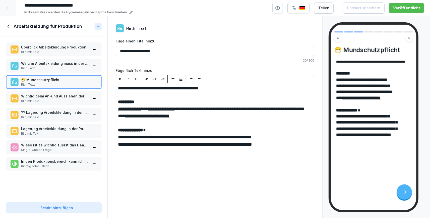
click at [49, 120] on div "?? Lagerung Arbeitskleidung in der Pause Bild mit Text" at bounding box center [53, 115] width 95 height 14
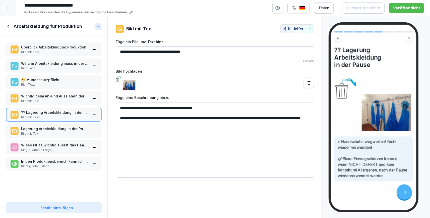
drag, startPoint x: 125, startPoint y: 51, endPoint x: 120, endPoint y: 51, distance: 5.3
click at [120, 51] on input "**********" at bounding box center [215, 51] width 198 height 11
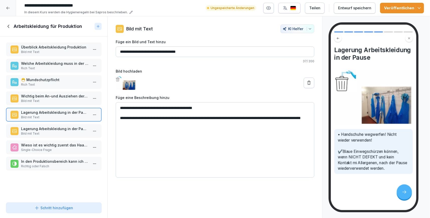
type input "**********"
click at [123, 107] on textarea "**********" at bounding box center [215, 139] width 198 height 75
click at [159, 110] on textarea "**********" at bounding box center [215, 139] width 198 height 75
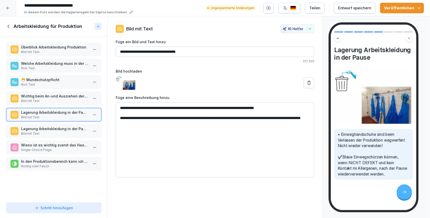
click at [231, 107] on textarea "**********" at bounding box center [215, 139] width 198 height 75
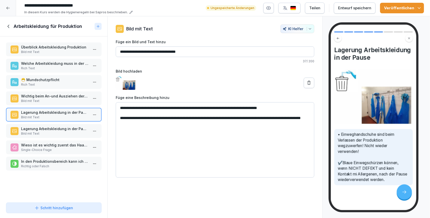
drag, startPoint x: 250, startPoint y: 118, endPoint x: 230, endPoint y: 119, distance: 20.3
click at [230, 119] on textarea "**********" at bounding box center [215, 139] width 198 height 75
drag, startPoint x: 279, startPoint y: 117, endPoint x: 283, endPoint y: 118, distance: 3.5
click at [280, 118] on textarea "**********" at bounding box center [215, 139] width 198 height 75
click at [282, 119] on textarea "**********" at bounding box center [215, 139] width 198 height 75
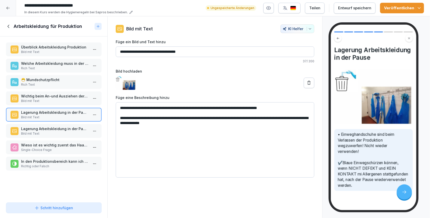
click at [261, 119] on textarea "**********" at bounding box center [215, 139] width 198 height 75
drag, startPoint x: 268, startPoint y: 119, endPoint x: 259, endPoint y: 119, distance: 9.3
click at [259, 119] on textarea "**********" at bounding box center [215, 139] width 198 height 75
type textarea "**********"
click at [44, 131] on p "Bild mit Text" at bounding box center [54, 133] width 67 height 5
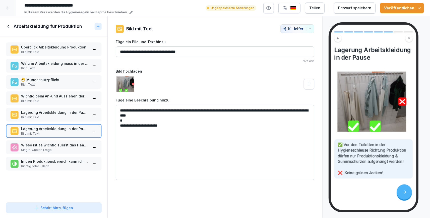
click at [46, 110] on p "Lagerung Arbeitskleidung in der Pause" at bounding box center [54, 112] width 67 height 5
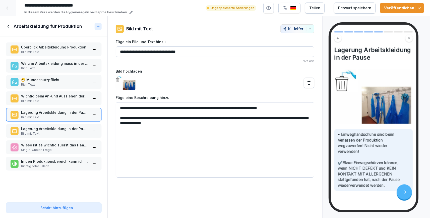
click at [47, 92] on div "Wichtig beim An-und Ausziehen der Arbeitskleidung Bild mit Text" at bounding box center [53, 98] width 95 height 14
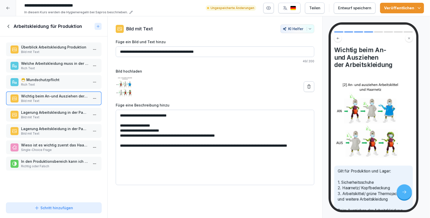
click at [50, 111] on p "Lagerung Arbeitskleidung in der Pause" at bounding box center [54, 112] width 67 height 5
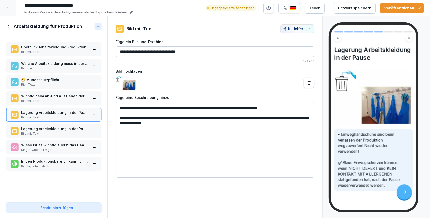
click at [34, 81] on p "😷 Mundschutzpflicht" at bounding box center [54, 79] width 67 height 5
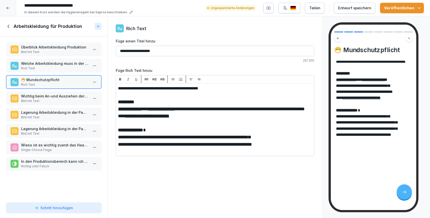
click at [40, 94] on p "Wichtig beim An-und Ausziehen der Arbeitskleidung" at bounding box center [54, 95] width 67 height 5
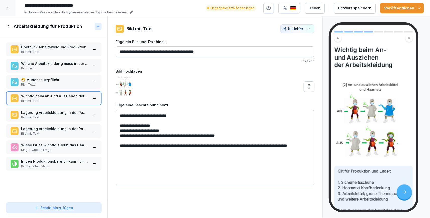
click at [41, 65] on p "Welche Arbeitskleidung muss in der Produktion getragen werden?" at bounding box center [54, 63] width 67 height 5
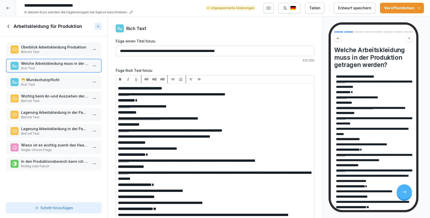
click at [43, 51] on p "Bild mit Text" at bounding box center [54, 52] width 67 height 5
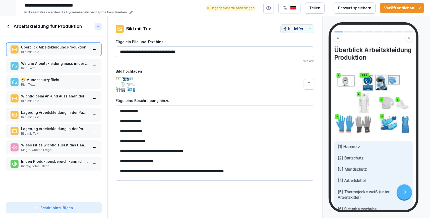
click at [43, 132] on p "Bild mit Text" at bounding box center [54, 133] width 67 height 5
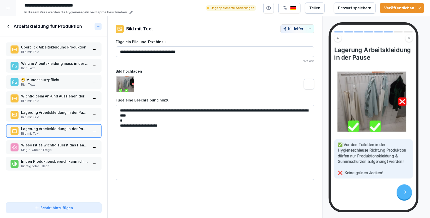
click at [122, 127] on textarea "**********" at bounding box center [215, 142] width 198 height 75
click at [57, 115] on p "Bild mit Text" at bounding box center [54, 117] width 67 height 5
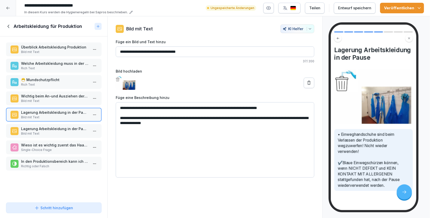
click at [421, 10] on icon "button" at bounding box center [418, 8] width 5 height 5
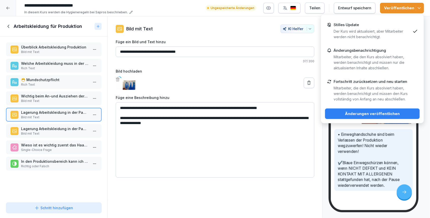
click at [404, 27] on div "Stilles Update Der Kurs wird aktualisiert, aber Mitarbeiter werden nicht benach…" at bounding box center [371, 31] width 77 height 17
click at [380, 116] on div "Änderungen veröffentlichen" at bounding box center [372, 114] width 87 height 6
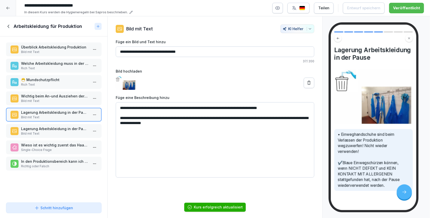
click at [8, 29] on div "Arbeitskleidung für Produktion" at bounding box center [49, 26] width 86 height 6
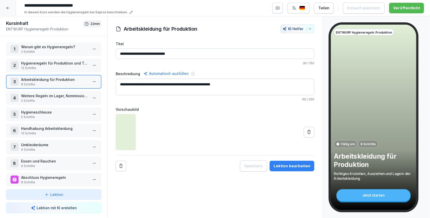
click at [66, 64] on p "Hygieneregeln für Produktion und Technik" at bounding box center [54, 62] width 67 height 5
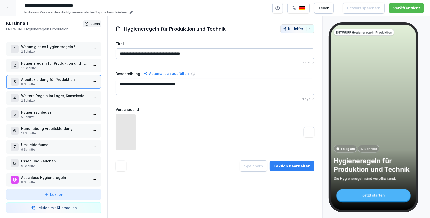
click at [66, 64] on p "Hygieneregeln für Produktion und Technik" at bounding box center [54, 62] width 67 height 5
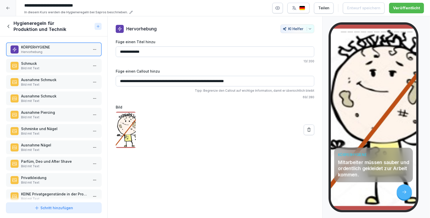
drag, startPoint x: 64, startPoint y: 65, endPoint x: 64, endPoint y: 67, distance: 2.5
click at [64, 65] on p "Schmuck" at bounding box center [54, 63] width 67 height 5
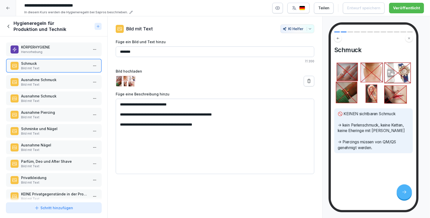
click at [60, 77] on p "Ausnahme Schmuck" at bounding box center [54, 79] width 67 height 5
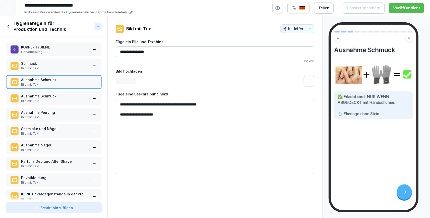
click at [56, 92] on div "Ausnahme Schmuck Bild mit Text" at bounding box center [53, 98] width 95 height 14
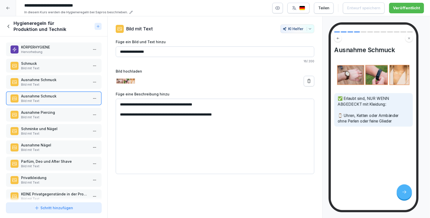
click at [64, 78] on p "Ausnahme Schmuck" at bounding box center [54, 79] width 67 height 5
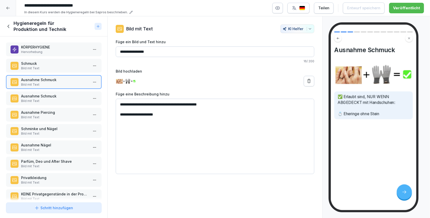
click at [59, 68] on p "Bild mit Text" at bounding box center [54, 68] width 67 height 5
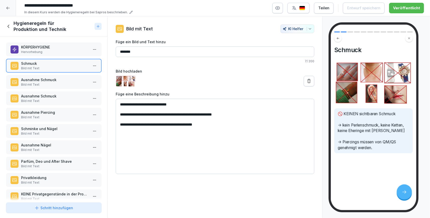
drag, startPoint x: 125, startPoint y: 106, endPoint x: 122, endPoint y: 106, distance: 3.5
click at [122, 106] on textarea "**********" at bounding box center [215, 136] width 198 height 75
click at [124, 114] on textarea "**********" at bounding box center [215, 136] width 198 height 75
paste textarea "**"
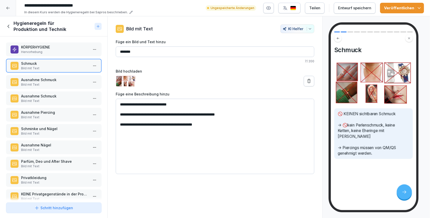
click at [125, 115] on textarea "**********" at bounding box center [215, 136] width 198 height 75
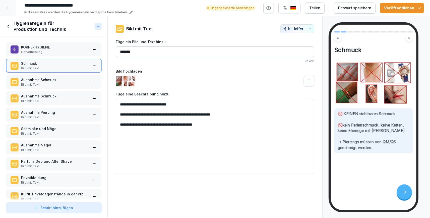
click at [248, 129] on textarea "**********" at bounding box center [215, 136] width 198 height 75
click at [126, 114] on textarea "**********" at bounding box center [215, 136] width 198 height 75
drag, startPoint x: 140, startPoint y: 104, endPoint x: 127, endPoint y: 106, distance: 13.3
click at [127, 106] on textarea "**********" at bounding box center [215, 136] width 198 height 75
click at [154, 106] on textarea "**********" at bounding box center [215, 136] width 198 height 75
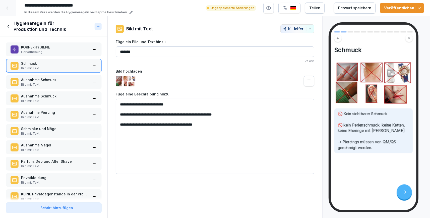
type textarea "**********"
click at [34, 82] on div "Ausnahme Schmuck Bild mit Text" at bounding box center [54, 82] width 67 height 10
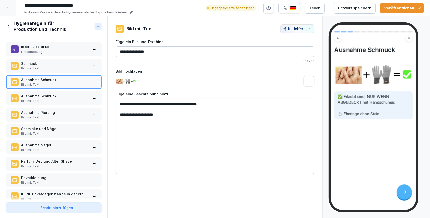
click at [50, 62] on p "Schmuck" at bounding box center [54, 63] width 67 height 5
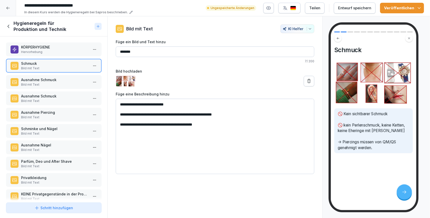
drag, startPoint x: 171, startPoint y: 104, endPoint x: 130, endPoint y: 104, distance: 41.6
click at [130, 104] on textarea "**********" at bounding box center [215, 136] width 198 height 75
click at [165, 162] on textarea "**********" at bounding box center [215, 136] width 198 height 75
click at [42, 51] on p "Hervorhebung" at bounding box center [54, 52] width 67 height 5
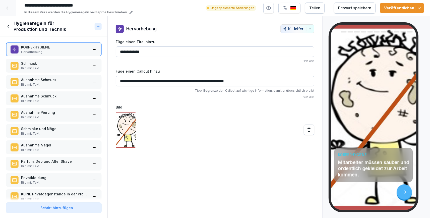
click at [43, 92] on div "Ausnahme Schmuck Bild mit Text" at bounding box center [53, 98] width 95 height 14
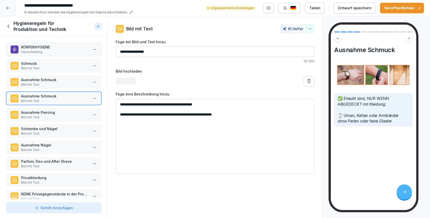
click at [44, 118] on p "Bild mit Text" at bounding box center [54, 117] width 67 height 5
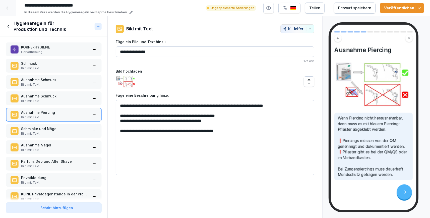
click at [122, 116] on textarea "**********" at bounding box center [215, 137] width 198 height 75
click at [421, 6] on icon "button" at bounding box center [418, 8] width 5 height 5
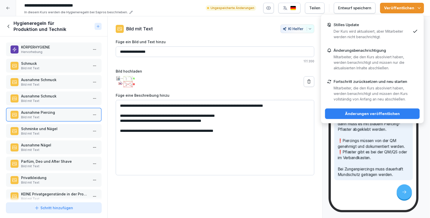
click at [402, 36] on p "Der Kurs wird aktualisiert, aber Mitarbeiter werden nicht benachrichtigt." at bounding box center [371, 34] width 77 height 11
click at [370, 111] on div "Änderungen veröffentlichen" at bounding box center [372, 114] width 87 height 6
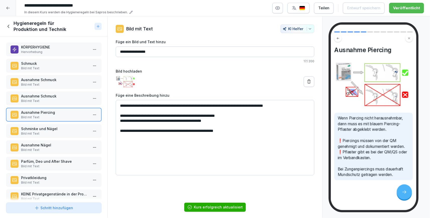
click at [7, 29] on icon at bounding box center [9, 27] width 6 height 6
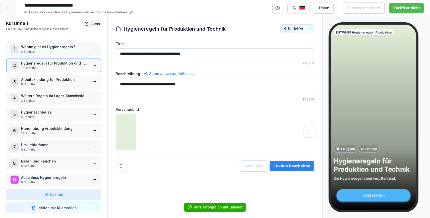
click at [63, 78] on p "Arbeitskleidung für Produktion" at bounding box center [54, 79] width 67 height 5
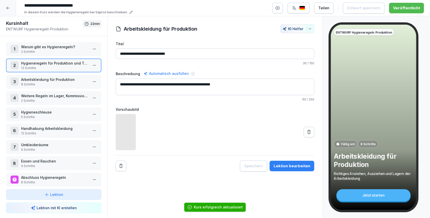
click at [63, 78] on p "Arbeitskleidung für Produktion" at bounding box center [54, 79] width 67 height 5
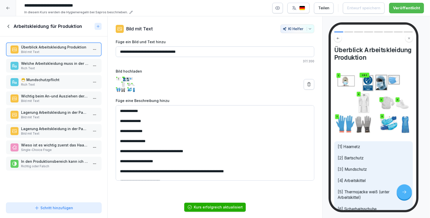
click at [53, 112] on p "Lagerung Arbeitskleidung in der Pause" at bounding box center [54, 112] width 67 height 5
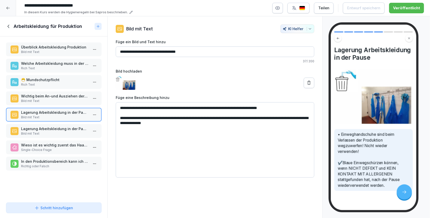
drag, startPoint x: 123, startPoint y: 108, endPoint x: 120, endPoint y: 108, distance: 3.3
click at [120, 108] on textarea "**********" at bounding box center [215, 139] width 198 height 75
paste textarea
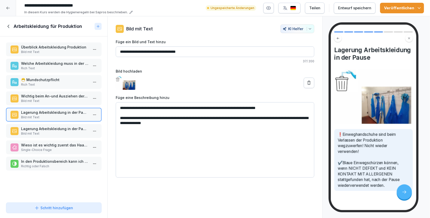
click at [121, 107] on textarea "**********" at bounding box center [215, 139] width 198 height 75
type textarea "**********"
click at [419, 6] on icon "button" at bounding box center [418, 8] width 5 height 5
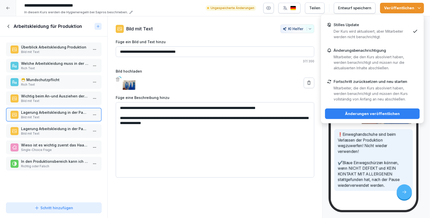
click at [385, 30] on p "Der Kurs wird aktualisiert, aber Mitarbeiter werden nicht benachrichtigt." at bounding box center [371, 34] width 77 height 11
click at [371, 115] on div "Änderungen veröffentlichen" at bounding box center [372, 114] width 87 height 6
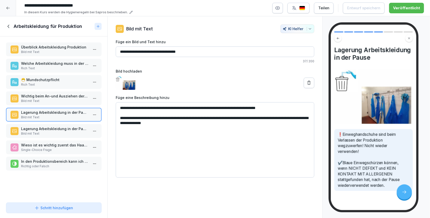
click at [8, 7] on icon at bounding box center [8, 8] width 4 height 4
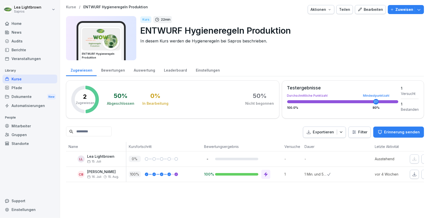
click at [17, 74] on p "Library" at bounding box center [30, 70] width 55 height 8
click at [19, 77] on div "Kurse" at bounding box center [30, 79] width 55 height 9
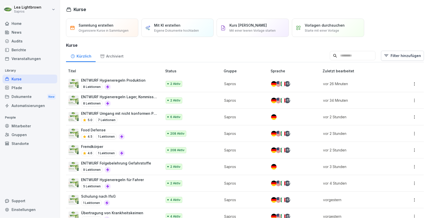
click at [137, 183] on div "ENTWURF Hygieneregeln für Fahrer 5 Lektionen" at bounding box center [112, 183] width 63 height 12
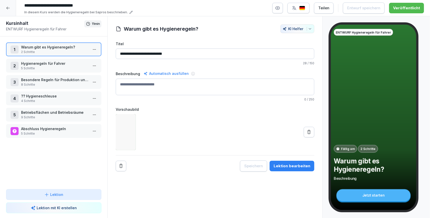
click at [40, 51] on p "2 Schritte" at bounding box center [54, 52] width 67 height 5
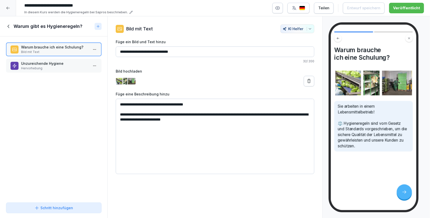
click at [46, 68] on p "Hervorhebung" at bounding box center [54, 68] width 67 height 5
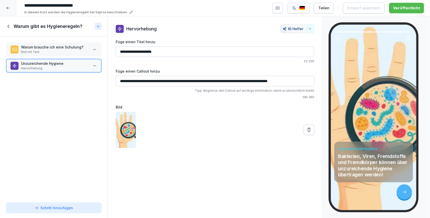
click at [10, 27] on icon at bounding box center [9, 27] width 6 height 6
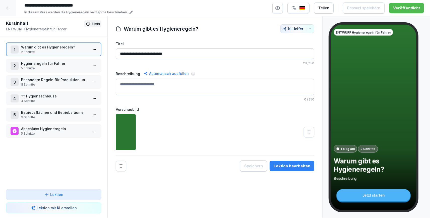
click at [56, 68] on p "5 Schritte" at bounding box center [54, 68] width 67 height 5
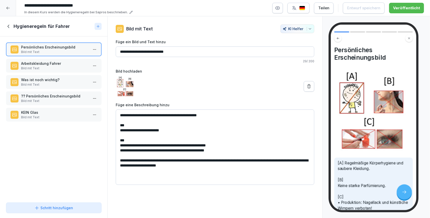
click at [44, 64] on p "Arbeitskleidung Fahrer" at bounding box center [54, 63] width 67 height 5
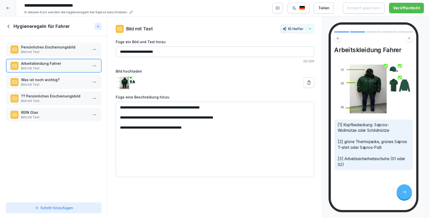
click at [45, 78] on p "Was ist noch wichtig?" at bounding box center [54, 79] width 67 height 5
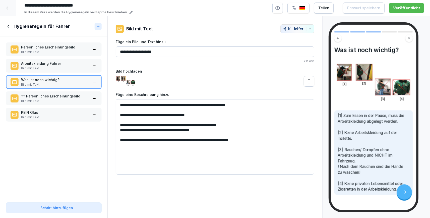
click at [37, 98] on p "?? Persönliches Erscheinungsbild" at bounding box center [54, 95] width 67 height 5
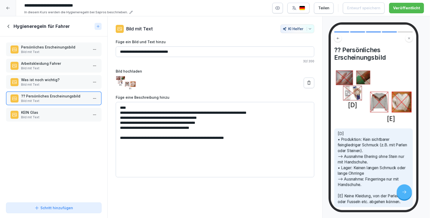
click at [40, 112] on p "KEIN Glas" at bounding box center [54, 112] width 67 height 5
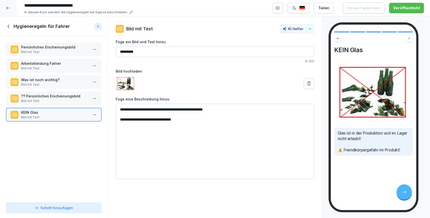
click at [55, 100] on p "Bild mit Text" at bounding box center [54, 101] width 67 height 5
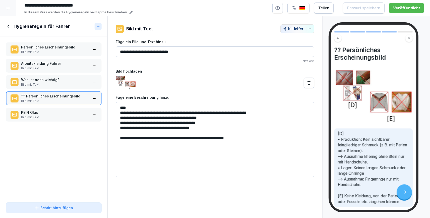
click at [55, 48] on p "Persönliches Erscheinungsbild" at bounding box center [54, 46] width 67 height 5
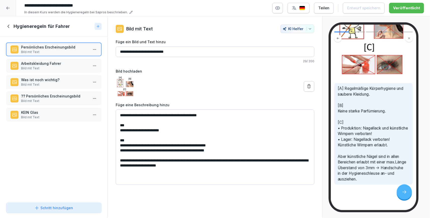
scroll to position [87, 0]
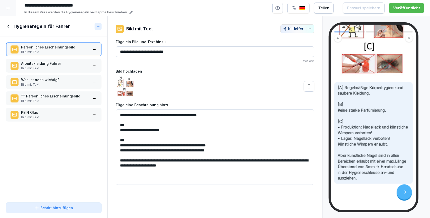
click at [59, 97] on p "?? Persönliches Erscheinungsbild" at bounding box center [54, 95] width 67 height 5
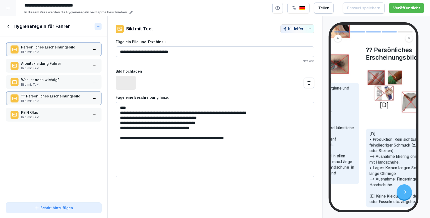
scroll to position [87, 0]
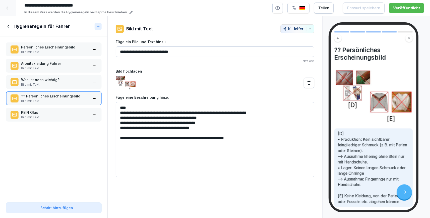
click at [8, 28] on icon at bounding box center [9, 27] width 6 height 6
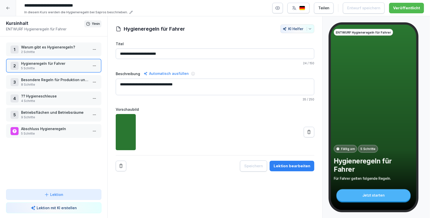
click at [73, 82] on p "Besondere Regeln für Produktion und Lager" at bounding box center [54, 79] width 67 height 5
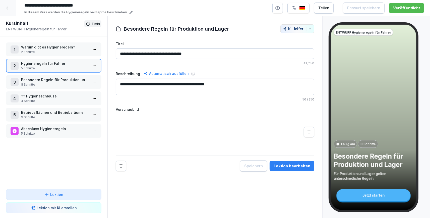
click at [73, 82] on p "Besondere Regeln für Produktion und Lager" at bounding box center [54, 79] width 67 height 5
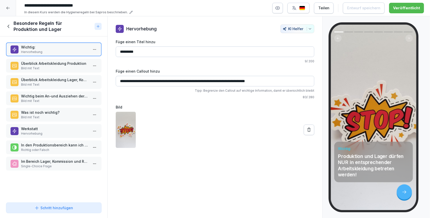
click at [54, 60] on div "Überblick Arbeitskleidung Produktion Bild mit Text" at bounding box center [53, 66] width 95 height 14
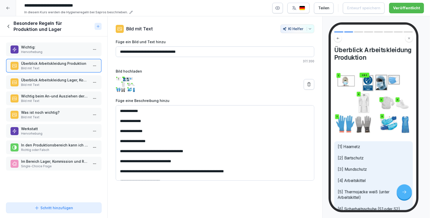
click at [55, 76] on div "Überblick Arbeitskleidung Lager, Kommission & Rampe Bild mit Text" at bounding box center [53, 82] width 95 height 14
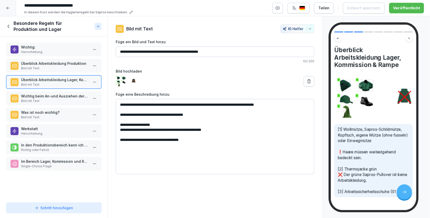
click at [46, 103] on div "Wichtig beim An-und Ausziehen der Arbeitskleidung Bild mit Text" at bounding box center [53, 98] width 95 height 14
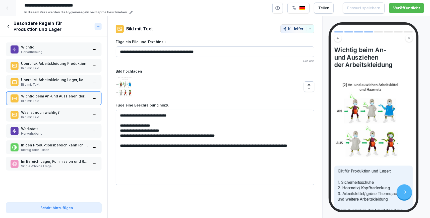
click at [41, 114] on p "Was ist noch wichtig?" at bounding box center [54, 112] width 67 height 5
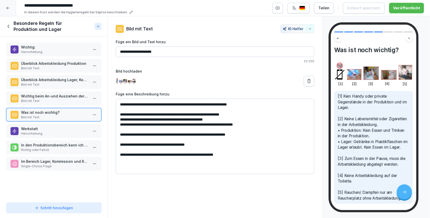
click at [47, 143] on p "In den Produktionsbereich kann ich schnell mal in normaler Kleidung reingehen, …" at bounding box center [54, 144] width 67 height 5
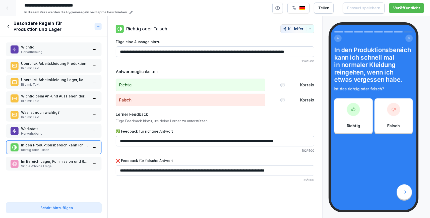
click at [48, 131] on p "Werkstatt" at bounding box center [54, 128] width 67 height 5
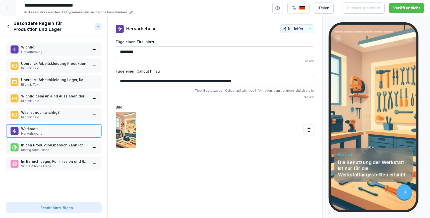
click at [7, 28] on icon at bounding box center [9, 27] width 6 height 6
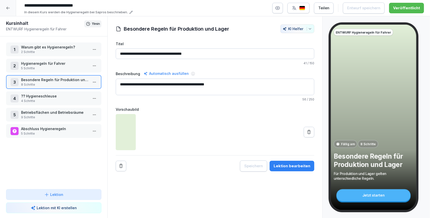
click at [45, 97] on p "?? Hygieneschleuse" at bounding box center [54, 95] width 67 height 5
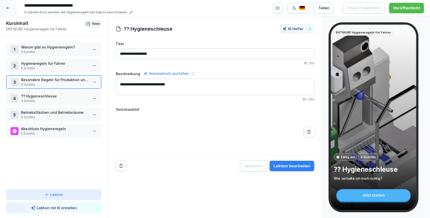
click at [45, 97] on p "?? Hygieneschleuse" at bounding box center [54, 95] width 67 height 5
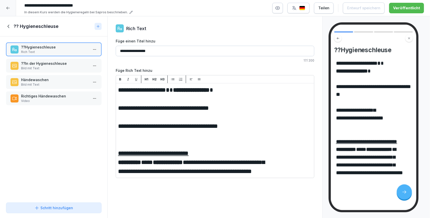
drag, startPoint x: 124, startPoint y: 51, endPoint x: 119, endPoint y: 52, distance: 4.9
click at [119, 52] on input "**********" at bounding box center [215, 51] width 198 height 11
click at [51, 68] on p "Bild mit Text" at bounding box center [54, 68] width 67 height 5
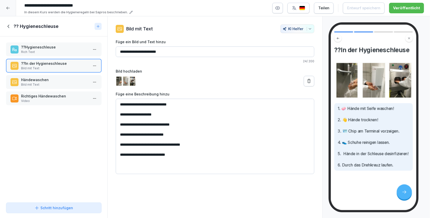
drag, startPoint x: 171, startPoint y: 51, endPoint x: 117, endPoint y: 52, distance: 53.5
click at [117, 52] on input "**********" at bounding box center [215, 51] width 198 height 11
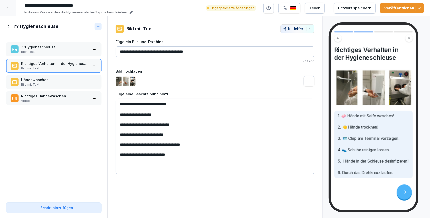
type input "**********"
click at [51, 51] on p "Rich Text" at bounding box center [54, 52] width 67 height 5
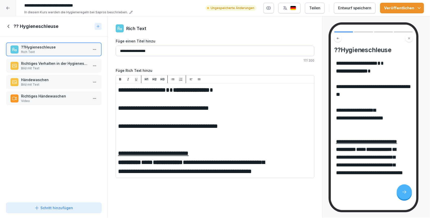
drag, startPoint x: 124, startPoint y: 50, endPoint x: 119, endPoint y: 51, distance: 4.4
click at [119, 51] on input "**********" at bounding box center [215, 51] width 198 height 11
type input "**********"
click at [26, 100] on p "Video" at bounding box center [54, 101] width 67 height 5
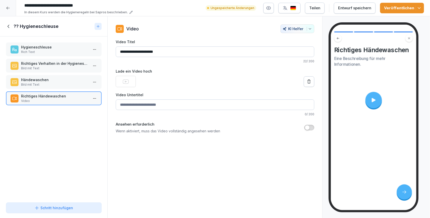
click at [9, 27] on icon at bounding box center [9, 27] width 6 height 6
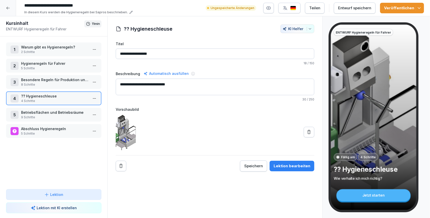
drag, startPoint x: 126, startPoint y: 54, endPoint x: 119, endPoint y: 54, distance: 6.3
click at [119, 54] on input "**********" at bounding box center [215, 53] width 198 height 11
type input "**********"
click at [46, 110] on p "Betriebsflächen und Betriebsräume" at bounding box center [54, 112] width 67 height 5
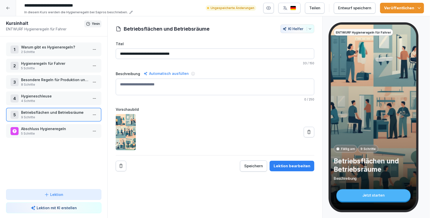
click at [51, 83] on p "8 Schritte" at bounding box center [54, 84] width 67 height 5
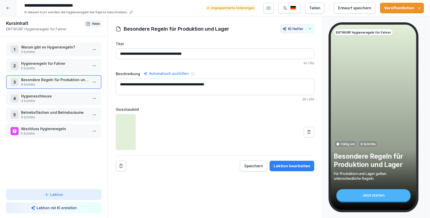
click at [58, 66] on p "5 Schritte" at bounding box center [54, 68] width 67 height 5
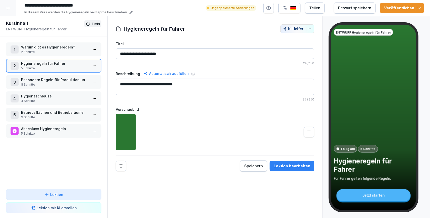
click at [419, 13] on button "Veröffentlichen" at bounding box center [402, 8] width 44 height 11
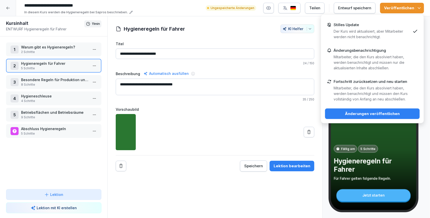
click at [386, 24] on div "Stilles Update Der Kurs wird aktualisiert, aber Mitarbeiter werden nicht benach…" at bounding box center [371, 31] width 77 height 17
click at [358, 113] on div "Änderungen veröffentlichen" at bounding box center [372, 114] width 87 height 6
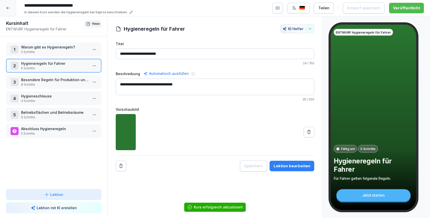
click at [70, 78] on p "Besondere Regeln für Produktion und Lager" at bounding box center [54, 79] width 67 height 5
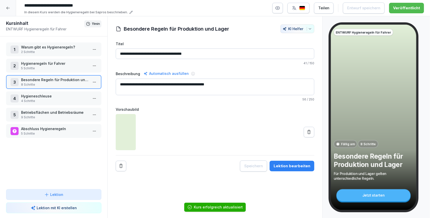
click at [69, 78] on p "Besondere Regeln für Produktion und Lager" at bounding box center [54, 79] width 67 height 5
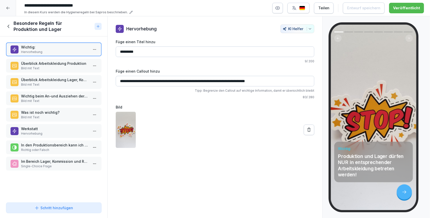
click at [52, 69] on p "Bild mit Text" at bounding box center [54, 68] width 67 height 5
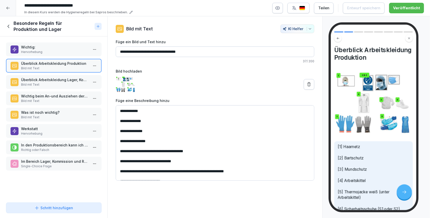
click at [51, 80] on p "Überblick Arbeitskleidung Lager, Kommission & Rampe" at bounding box center [54, 79] width 67 height 5
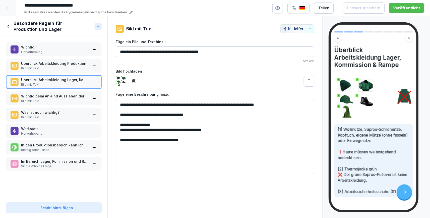
click at [41, 97] on p "Wichtig beim An-und Ausziehen der Arbeitskleidung" at bounding box center [54, 95] width 67 height 5
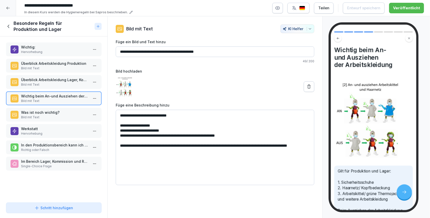
click at [44, 112] on p "Was ist noch wichtig?" at bounding box center [54, 112] width 67 height 5
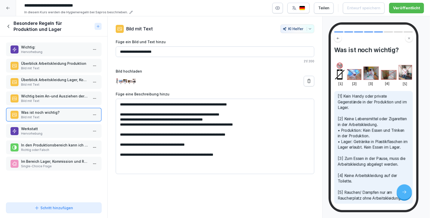
click at [7, 24] on icon at bounding box center [9, 27] width 6 height 6
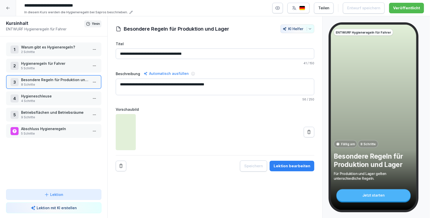
click at [27, 65] on p "Hygieneregeln für Fahrer" at bounding box center [54, 63] width 67 height 5
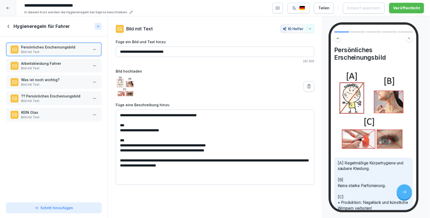
click at [47, 97] on p "?? Persönliches Erscheinungsbild" at bounding box center [54, 95] width 67 height 5
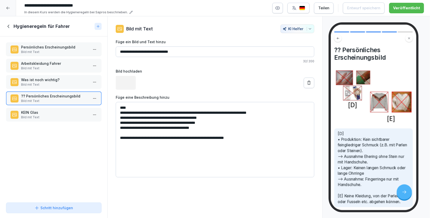
click at [50, 77] on div "Was ist noch wichtig? Bild mit Text" at bounding box center [53, 82] width 95 height 14
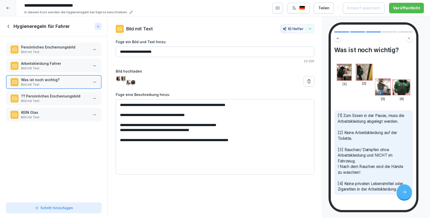
click at [50, 63] on p "Arbeitskleidung Fahrer" at bounding box center [54, 63] width 67 height 5
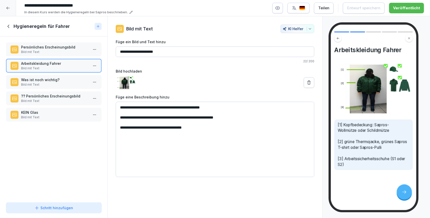
click at [47, 49] on p "Persönliches Erscheinungsbild" at bounding box center [54, 46] width 67 height 5
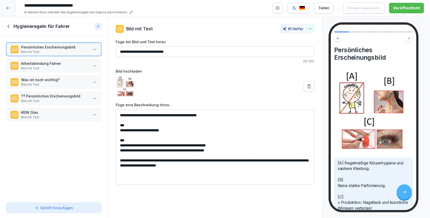
click at [39, 98] on p "?? Persönliches Erscheinungsbild" at bounding box center [54, 95] width 67 height 5
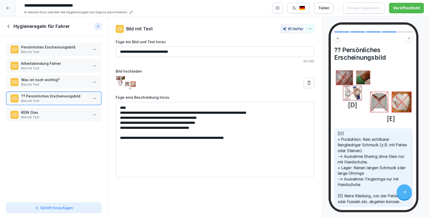
click at [57, 50] on p "Bild mit Text" at bounding box center [54, 52] width 67 height 5
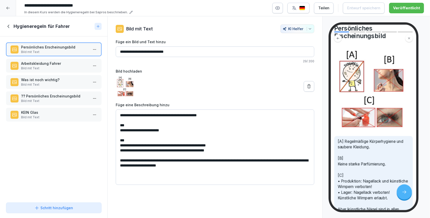
scroll to position [58, 0]
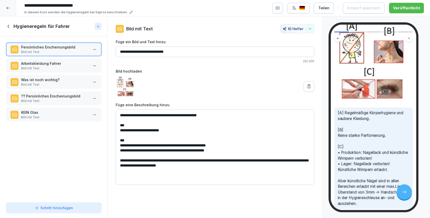
click at [53, 94] on p "?? Persönliches Erscheinungsbild" at bounding box center [54, 95] width 67 height 5
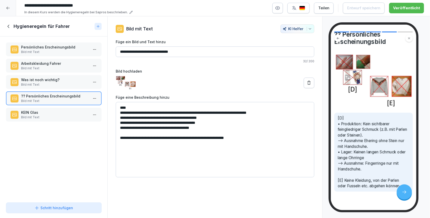
scroll to position [29, 0]
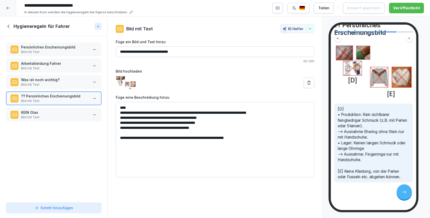
click at [8, 28] on icon at bounding box center [9, 27] width 6 height 6
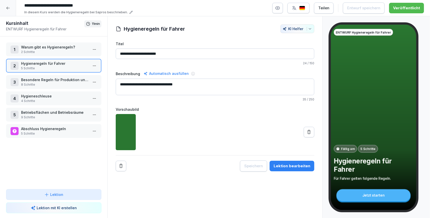
click at [64, 82] on p "Besondere Regeln für Produktion und Lager" at bounding box center [54, 79] width 67 height 5
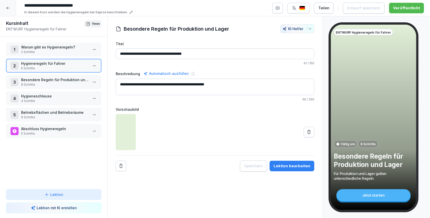
click at [64, 82] on p "Besondere Regeln für Produktion und Lager" at bounding box center [54, 79] width 67 height 5
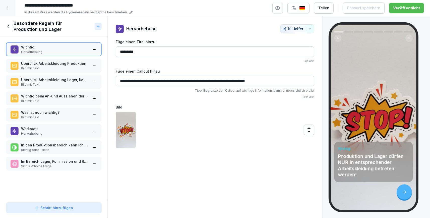
click at [60, 60] on div "Überblick Arbeitskleidung Produktion Bild mit Text" at bounding box center [53, 66] width 95 height 14
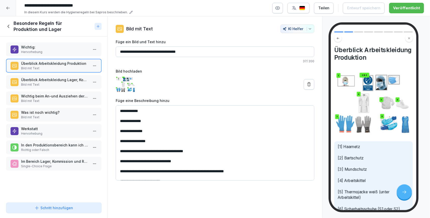
click at [60, 76] on div "Überblick Arbeitskleidung Lager, Kommission & Rampe Bild mit Text" at bounding box center [53, 82] width 95 height 14
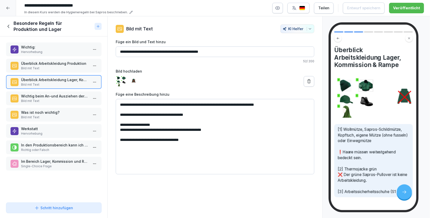
click at [56, 93] on p "Wichtig beim An-und Ausziehen der Arbeitskleidung" at bounding box center [54, 95] width 67 height 5
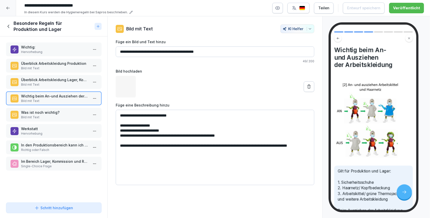
click at [56, 110] on p "Was ist noch wichtig?" at bounding box center [54, 112] width 67 height 5
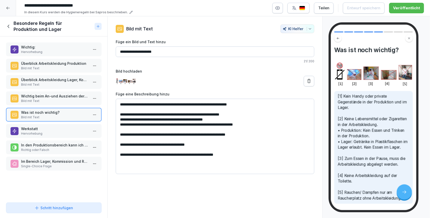
click at [10, 27] on icon at bounding box center [9, 27] width 6 height 6
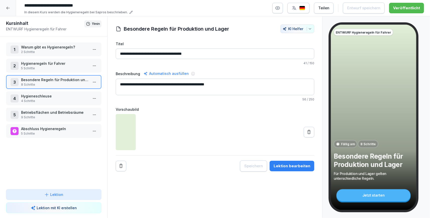
click at [60, 67] on p "5 Schritte" at bounding box center [54, 68] width 67 height 5
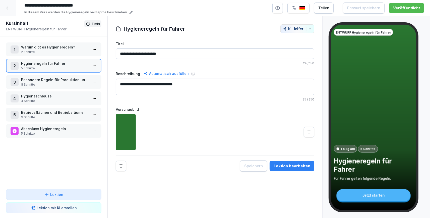
click at [60, 67] on p "5 Schritte" at bounding box center [54, 68] width 67 height 5
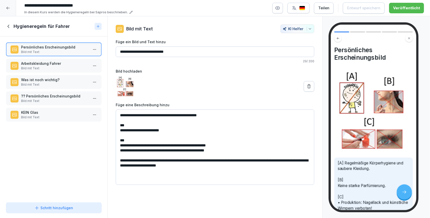
click at [62, 60] on div "Arbeitskleidung Fahrer Bild mit Text" at bounding box center [53, 66] width 95 height 14
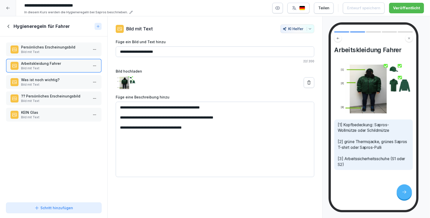
click at [64, 49] on p "Persönliches Erscheinungsbild" at bounding box center [54, 46] width 67 height 5
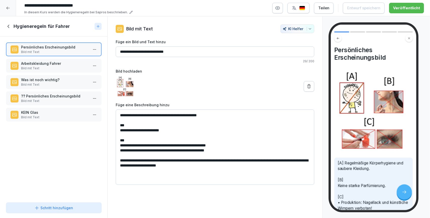
click at [94, 49] on html "**********" at bounding box center [215, 109] width 430 height 218
click at [71, 58] on div "Kopieren ⌘C" at bounding box center [76, 59] width 39 height 5
click at [9, 28] on icon at bounding box center [9, 27] width 6 height 6
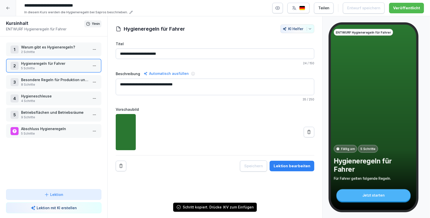
click at [65, 85] on p "8 Schritte" at bounding box center [54, 84] width 67 height 5
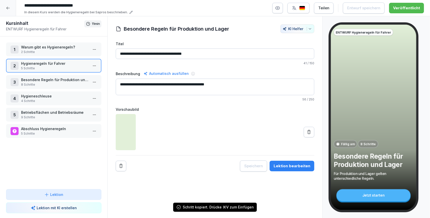
click at [65, 85] on p "8 Schritte" at bounding box center [54, 84] width 67 height 5
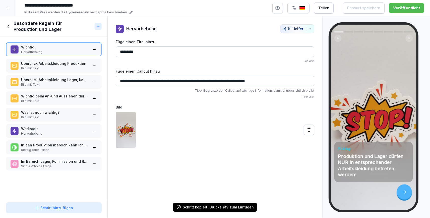
click at [51, 188] on div "Wichtig: Hervorhebung Überblick Arbeitskleidung Produktion Bild mit Text Überbl…" at bounding box center [53, 118] width 107 height 164
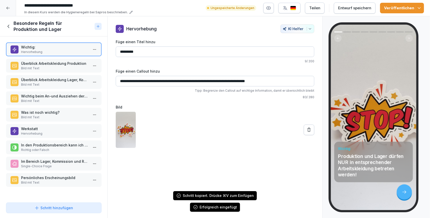
click at [11, 29] on icon at bounding box center [9, 27] width 6 height 6
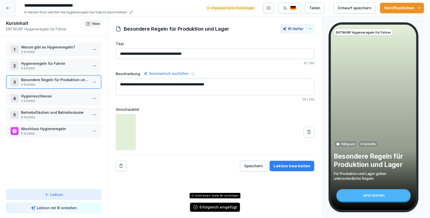
click at [46, 65] on p "Hygieneregeln für Fahrer" at bounding box center [54, 63] width 67 height 5
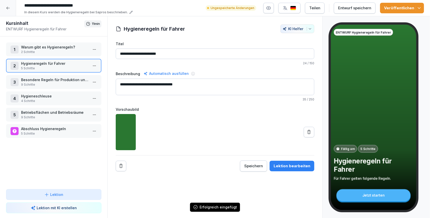
click at [46, 65] on p "Hygieneregeln für Fahrer" at bounding box center [54, 63] width 67 height 5
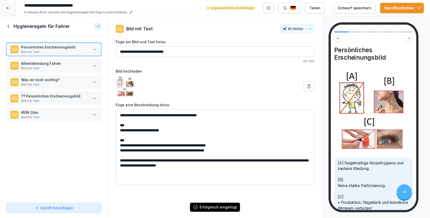
click at [49, 95] on p "?? Persönliches Erscheinungsbild" at bounding box center [54, 95] width 67 height 5
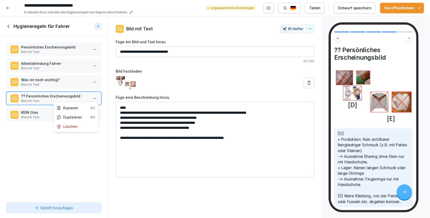
click at [96, 98] on html "**********" at bounding box center [215, 109] width 430 height 218
click at [77, 109] on div "Kopieren ⌘C" at bounding box center [76, 107] width 39 height 5
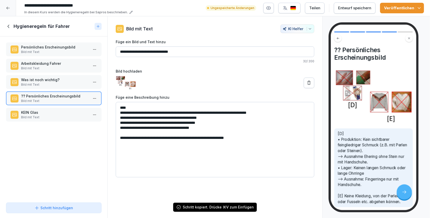
click at [8, 25] on icon at bounding box center [9, 27] width 6 height 6
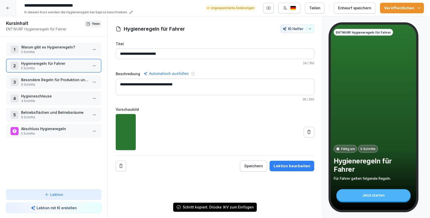
click at [53, 84] on p "9 Schritte" at bounding box center [54, 84] width 67 height 5
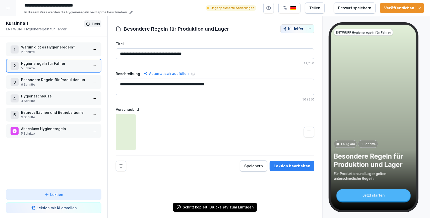
click at [53, 84] on p "9 Schritte" at bounding box center [54, 84] width 67 height 5
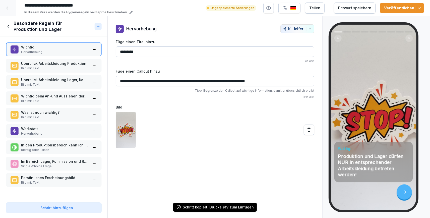
click at [62, 192] on div "Wichtig: Hervorhebung Überblick Arbeitskleidung Produktion Bild mit Text Überbl…" at bounding box center [53, 118] width 107 height 164
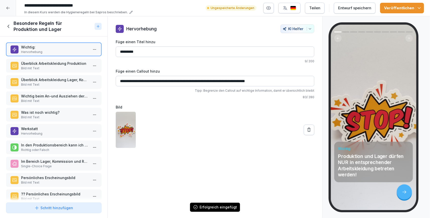
click at [8, 25] on icon at bounding box center [9, 27] width 6 height 6
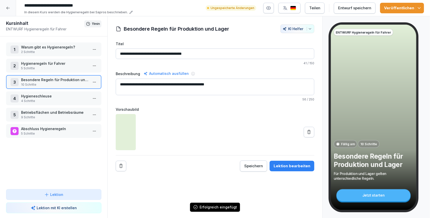
click at [49, 65] on p "Hygieneregeln für Fahrer" at bounding box center [54, 63] width 67 height 5
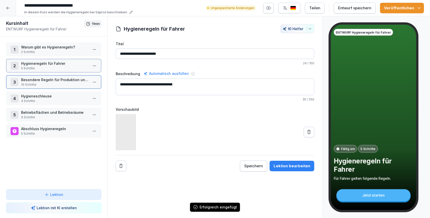
click at [49, 65] on p "Hygieneregeln für Fahrer" at bounding box center [54, 63] width 67 height 5
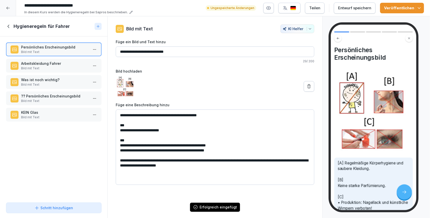
click at [61, 84] on p "Bild mit Text" at bounding box center [54, 84] width 67 height 5
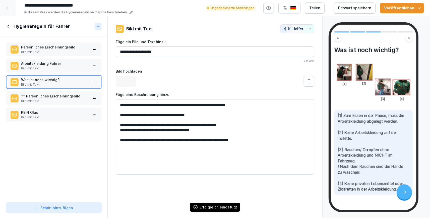
click at [61, 98] on p "?? Persönliches Erscheinungsbild" at bounding box center [54, 95] width 67 height 5
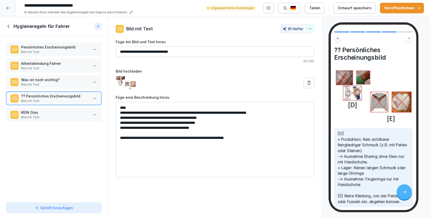
click at [64, 115] on p "Bild mit Text" at bounding box center [54, 117] width 67 height 5
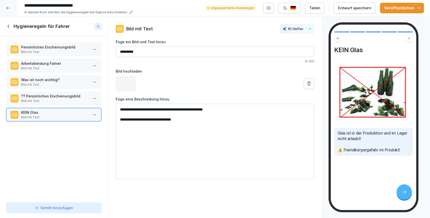
click at [96, 116] on html "**********" at bounding box center [215, 109] width 430 height 218
click at [76, 126] on div "Kopieren ⌘C" at bounding box center [76, 123] width 39 height 5
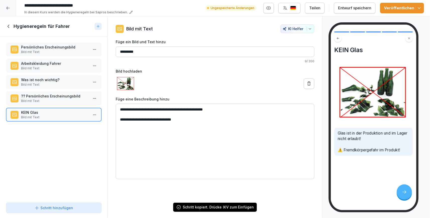
click at [7, 26] on icon at bounding box center [9, 27] width 6 height 6
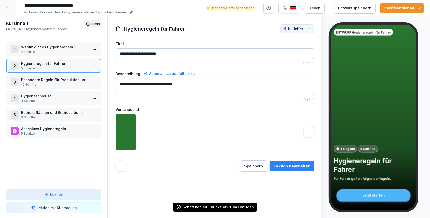
click at [56, 100] on p "4 Schritte" at bounding box center [54, 101] width 67 height 5
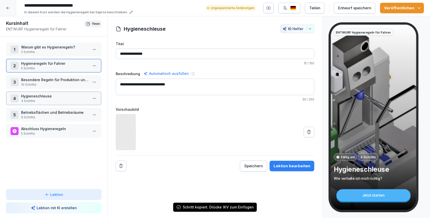
click at [56, 100] on p "4 Schritte" at bounding box center [54, 101] width 67 height 5
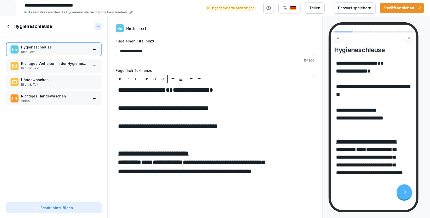
click at [12, 28] on icon at bounding box center [9, 27] width 6 height 6
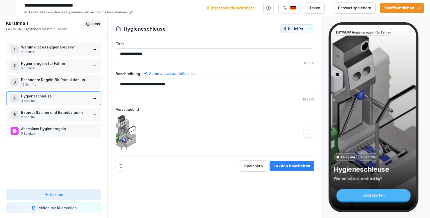
click at [62, 80] on p "Besondere Regeln für Produktion und Lager" at bounding box center [54, 79] width 67 height 5
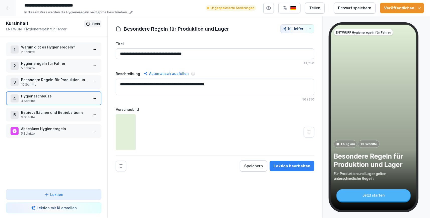
click at [62, 80] on p "Besondere Regeln für Produktion und Lager" at bounding box center [54, 79] width 67 height 5
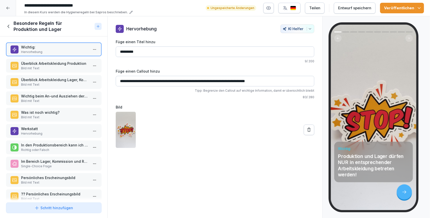
scroll to position [8, 0]
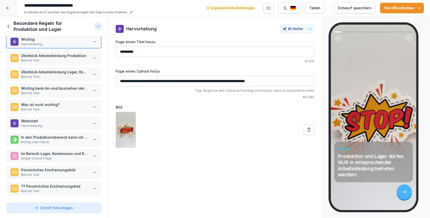
click at [60, 198] on div at bounding box center [53, 199] width 107 height 4
click at [11, 26] on icon at bounding box center [9, 27] width 6 height 6
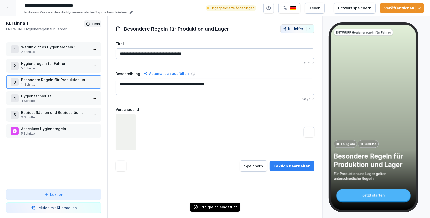
scroll to position [8, 0]
click at [35, 70] on p "5 Schritte" at bounding box center [54, 68] width 67 height 5
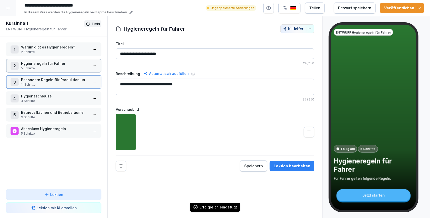
click at [35, 70] on p "5 Schritte" at bounding box center [54, 68] width 67 height 5
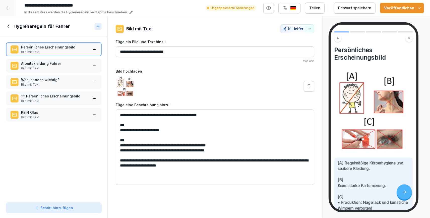
click at [94, 51] on html "**********" at bounding box center [215, 109] width 430 height 218
click at [79, 78] on div "Löschen" at bounding box center [76, 77] width 43 height 9
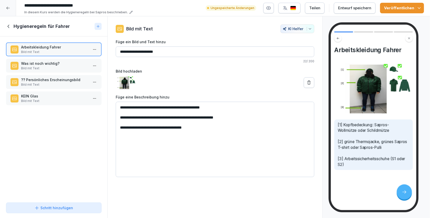
click at [81, 68] on p "Bild mit Text" at bounding box center [54, 68] width 67 height 5
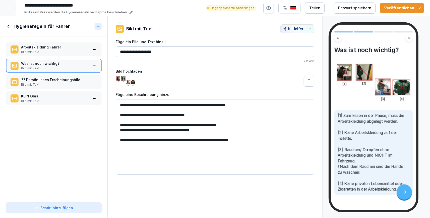
click at [73, 81] on p "?? Persönliches Erscheinungsbild" at bounding box center [54, 79] width 67 height 5
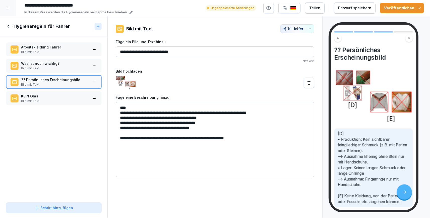
click at [94, 80] on html "**********" at bounding box center [215, 109] width 430 height 218
click at [71, 113] on div "Löschen" at bounding box center [76, 110] width 43 height 9
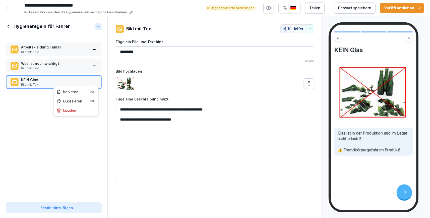
click at [94, 81] on html "**********" at bounding box center [215, 109] width 430 height 218
click at [69, 110] on div "Löschen" at bounding box center [67, 110] width 21 height 5
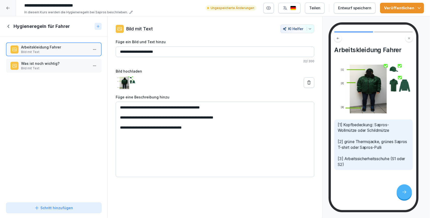
click at [419, 5] on button "Veröffentlichen" at bounding box center [402, 8] width 44 height 11
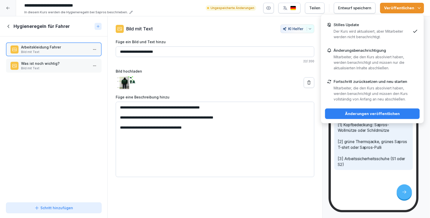
click at [384, 32] on p "Der Kurs wird aktualisiert, aber Mitarbeiter werden nicht benachrichtigt." at bounding box center [371, 34] width 77 height 11
click at [355, 114] on div "Änderungen veröffentlichen" at bounding box center [372, 114] width 87 height 6
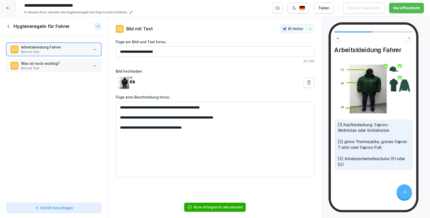
click at [7, 11] on div at bounding box center [8, 8] width 16 height 16
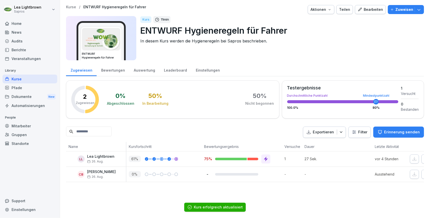
click at [26, 80] on div "Kurse" at bounding box center [30, 79] width 55 height 9
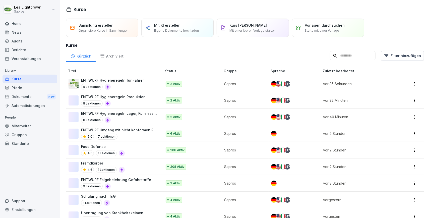
click at [151, 101] on div "ENTWURF Hygieneregeln Produktion 8 Lektionen" at bounding box center [112, 100] width 89 height 12
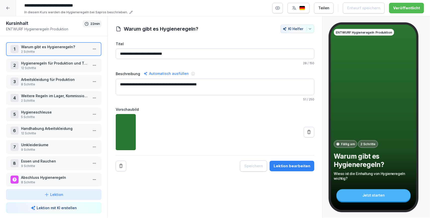
click at [49, 65] on p "Hygieneregeln für Produktion und Technik" at bounding box center [54, 62] width 67 height 5
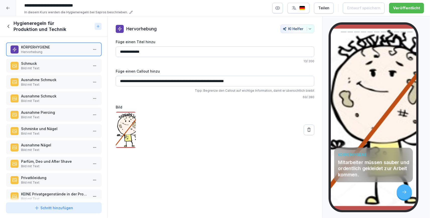
click at [62, 184] on p "Bild mit Text" at bounding box center [54, 182] width 67 height 5
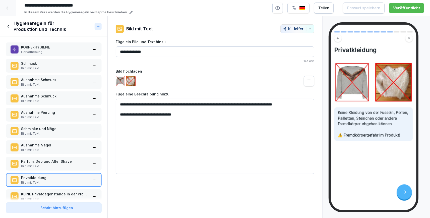
click at [63, 52] on p "Hervorhebung" at bounding box center [54, 52] width 67 height 5
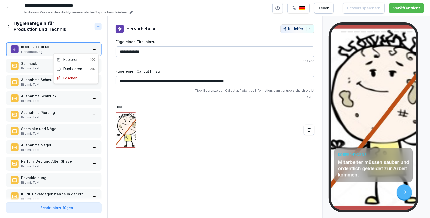
click at [96, 50] on html "**********" at bounding box center [215, 109] width 430 height 218
click at [74, 59] on div "Kopieren ⌘C" at bounding box center [76, 59] width 39 height 5
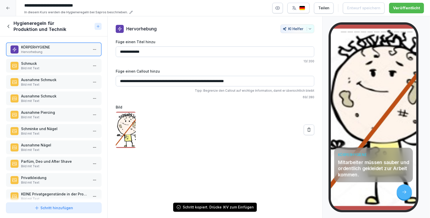
click at [11, 10] on div at bounding box center [8, 8] width 16 height 16
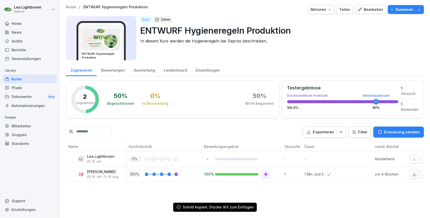
click at [24, 80] on div "Kurse" at bounding box center [30, 79] width 55 height 9
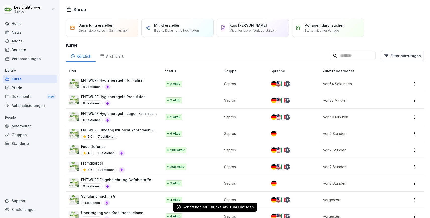
click at [144, 80] on div "ENTWURF Hygieneregeln für Fahrer 5 Lektionen" at bounding box center [112, 84] width 89 height 12
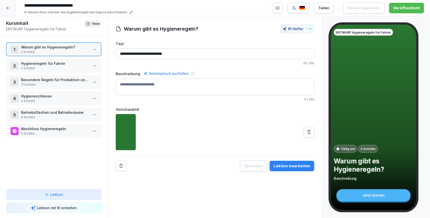
click at [40, 64] on p "Hygieneregeln für Fahrer" at bounding box center [54, 63] width 67 height 5
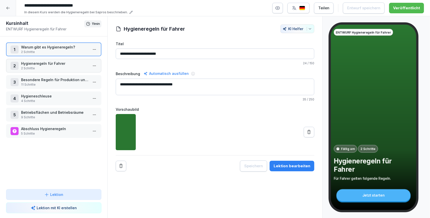
click at [40, 64] on p "Hygieneregeln für Fahrer" at bounding box center [54, 63] width 67 height 5
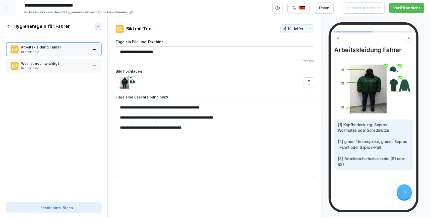
click at [56, 101] on div "Arbeitskleidung Fahrer Bild mit Text Was ist noch wichtig? Bild mit Text To pic…" at bounding box center [53, 118] width 107 height 164
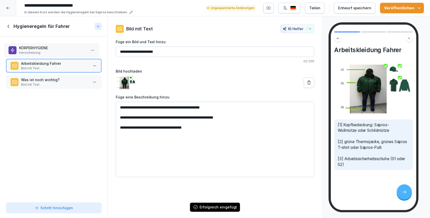
drag, startPoint x: 59, startPoint y: 83, endPoint x: 57, endPoint y: 51, distance: 31.9
click at [57, 51] on p "Hervorhebung" at bounding box center [52, 52] width 67 height 5
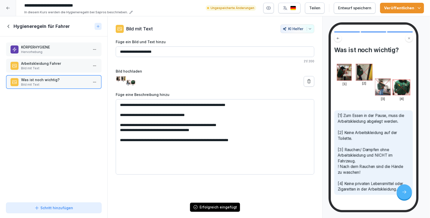
click at [59, 52] on p "Hervorhebung" at bounding box center [54, 52] width 67 height 5
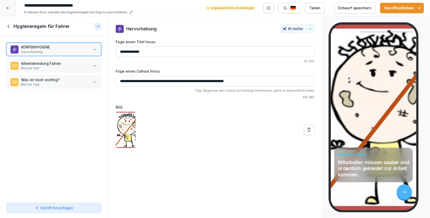
click at [7, 25] on icon at bounding box center [9, 27] width 6 height 6
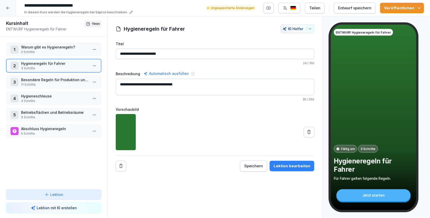
click at [55, 82] on p "Besondere Regeln für Produktion und Lager" at bounding box center [54, 79] width 67 height 5
click at [54, 82] on p "Besondere Regeln für Produktion und Lager" at bounding box center [54, 79] width 67 height 5
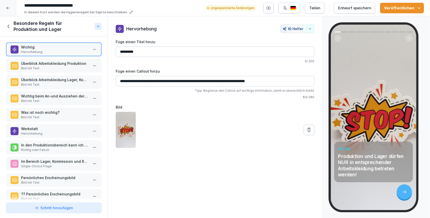
click at [64, 67] on p "Bild mit Text" at bounding box center [54, 68] width 67 height 5
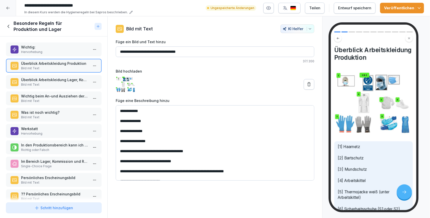
click at [58, 82] on p "Überblick Arbeitskleidung Lager, Kommission & Rampe" at bounding box center [54, 79] width 67 height 5
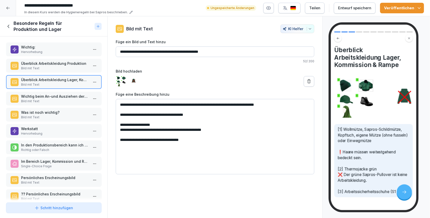
click at [52, 95] on p "Wichtig beim An-und Ausziehen der Arbeitskleidung" at bounding box center [54, 96] width 67 height 5
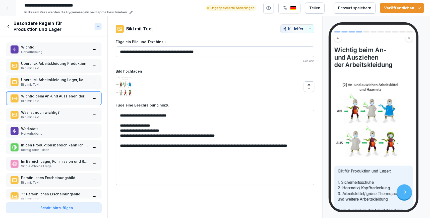
click at [63, 78] on p "Überblick Arbeitskleidung Lager, Kommission & Rampe" at bounding box center [54, 79] width 67 height 5
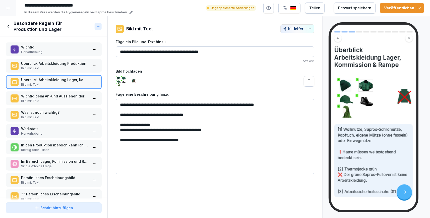
click at [55, 61] on p "Überblick Arbeitskleidung Produktion" at bounding box center [54, 63] width 67 height 5
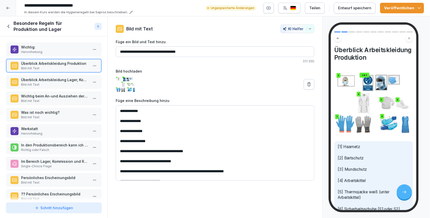
click at [190, 50] on input "**********" at bounding box center [215, 51] width 198 height 11
type input "**********"
click at [76, 81] on p "Überblick Arbeitskleidung Lager, Kommission & Rampe" at bounding box center [54, 79] width 67 height 5
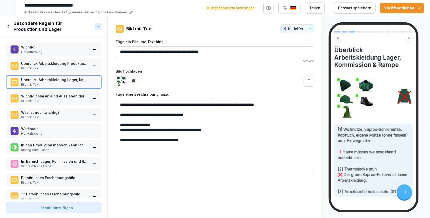
click at [228, 51] on input "**********" at bounding box center [215, 51] width 198 height 11
type input "**********"
click at [58, 65] on p "Überblick Arbeitskleidung Produktion Sapros" at bounding box center [54, 63] width 67 height 5
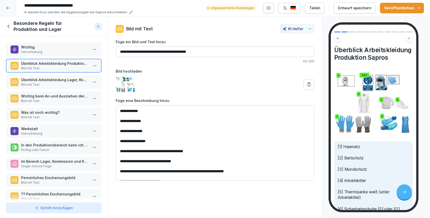
click at [189, 53] on input "**********" at bounding box center [215, 51] width 198 height 11
type input "**********"
click at [44, 95] on p "Wichtig beim An-und Ausziehen der Arbeitskleidung" at bounding box center [54, 95] width 67 height 5
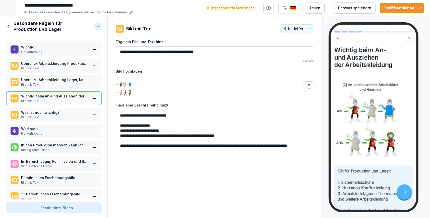
click at [43, 114] on p "Was ist noch wichtig?" at bounding box center [54, 112] width 67 height 5
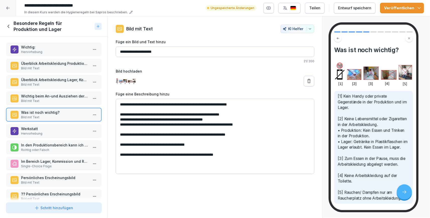
click at [54, 181] on p "Bild mit Text" at bounding box center [54, 182] width 67 height 5
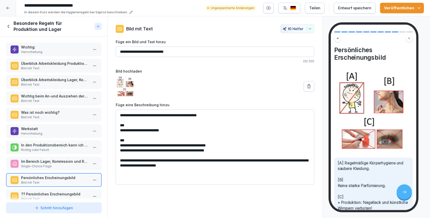
click at [56, 179] on p "Persönliches Erscheinungsbild" at bounding box center [54, 177] width 67 height 5
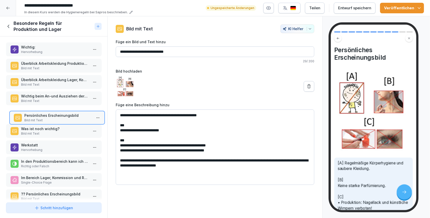
drag, startPoint x: 56, startPoint y: 179, endPoint x: 59, endPoint y: 117, distance: 62.6
click at [59, 117] on p "Persönliches Erscheinungsbild" at bounding box center [57, 115] width 67 height 5
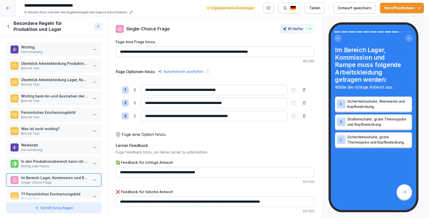
click at [61, 196] on p "Bild mit Text" at bounding box center [54, 198] width 67 height 5
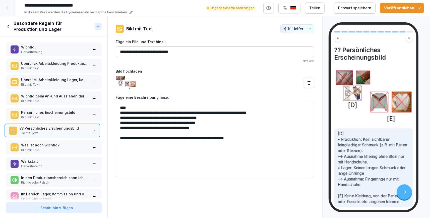
drag, startPoint x: 62, startPoint y: 194, endPoint x: 60, endPoint y: 128, distance: 65.7
click at [60, 128] on p "?? Persönliches Erscheinungsbild" at bounding box center [53, 127] width 67 height 5
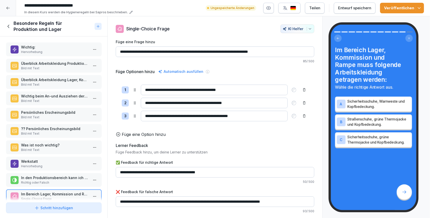
click at [56, 146] on p "Was ist noch wichtig?" at bounding box center [54, 144] width 67 height 5
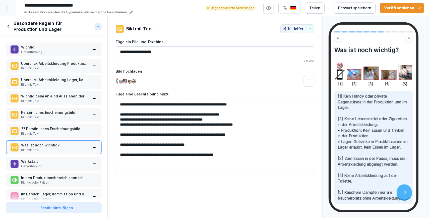
click at [93, 145] on html "**********" at bounding box center [215, 109] width 430 height 218
click at [72, 177] on div "Löschen" at bounding box center [67, 174] width 21 height 5
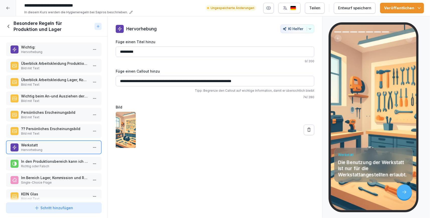
click at [65, 129] on p "?? Persönliches Erscheinungsbild" at bounding box center [54, 128] width 67 height 5
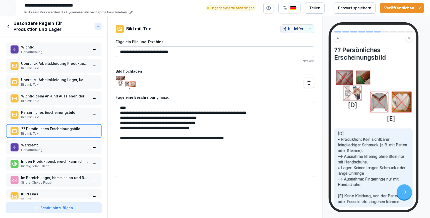
drag, startPoint x: 184, startPoint y: 51, endPoint x: 118, endPoint y: 52, distance: 66.0
click at [118, 52] on input "**********" at bounding box center [215, 51] width 198 height 11
click at [52, 114] on p "Persönliches Erscheinungsbild" at bounding box center [54, 112] width 67 height 5
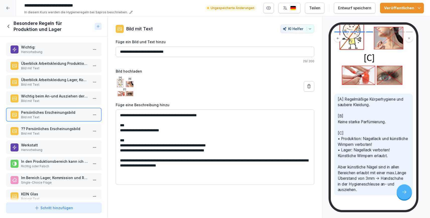
scroll to position [87, 0]
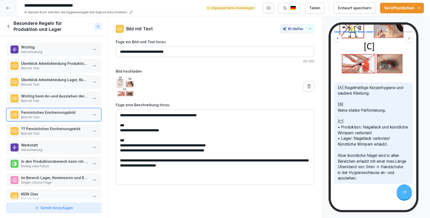
click at [175, 143] on textarea "**********" at bounding box center [215, 146] width 198 height 75
click at [231, 145] on textarea "**********" at bounding box center [215, 146] width 198 height 75
click at [179, 130] on textarea "**********" at bounding box center [215, 146] width 198 height 75
click at [131, 141] on textarea "**********" at bounding box center [215, 146] width 198 height 75
drag, startPoint x: 223, startPoint y: 166, endPoint x: 118, endPoint y: 160, distance: 105.0
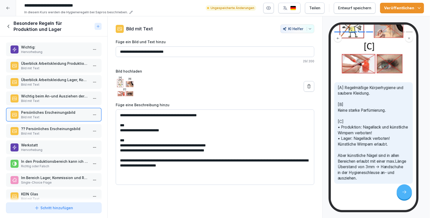
click at [118, 160] on textarea "**********" at bounding box center [215, 146] width 198 height 75
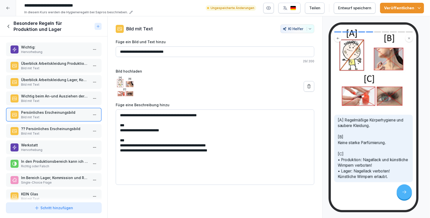
click at [126, 173] on textarea "**********" at bounding box center [215, 146] width 198 height 75
type textarea "**********"
drag, startPoint x: 182, startPoint y: 51, endPoint x: 120, endPoint y: 54, distance: 62.1
click at [120, 54] on input "**********" at bounding box center [215, 51] width 198 height 11
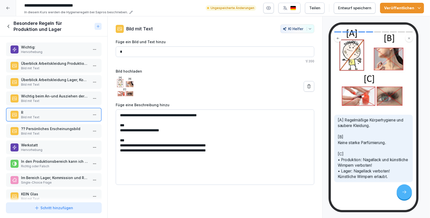
scroll to position [41, 0]
type input "*"
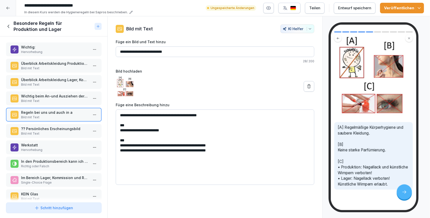
scroll to position [49, 0]
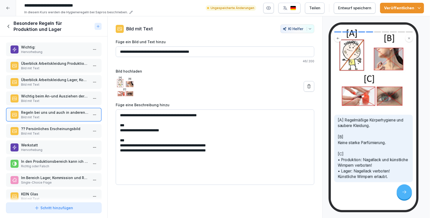
drag, startPoint x: 143, startPoint y: 53, endPoint x: 140, endPoint y: 53, distance: 2.8
click at [140, 53] on input "**********" at bounding box center [215, 51] width 198 height 11
type input "**********"
click at [127, 116] on textarea "**********" at bounding box center [215, 146] width 198 height 75
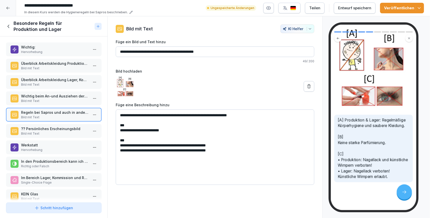
click at [120, 132] on textarea "**********" at bounding box center [215, 146] width 198 height 75
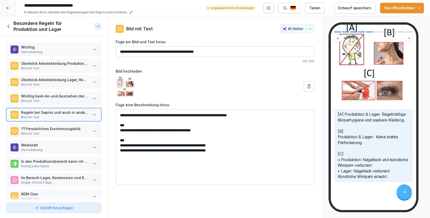
type textarea "**********"
drag, startPoint x: 223, startPoint y: 51, endPoint x: 146, endPoint y: 53, distance: 77.3
click at [146, 53] on input "**********" at bounding box center [215, 51] width 198 height 11
click at [198, 54] on input "**********" at bounding box center [215, 51] width 198 height 11
click at [185, 53] on input "**********" at bounding box center [215, 51] width 198 height 11
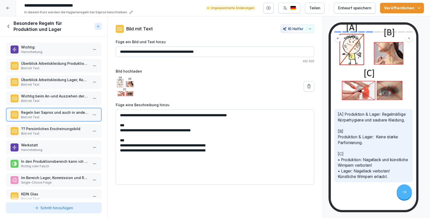
drag, startPoint x: 208, startPoint y: 52, endPoint x: 192, endPoint y: 53, distance: 16.1
click at [192, 53] on input "**********" at bounding box center [215, 51] width 198 height 11
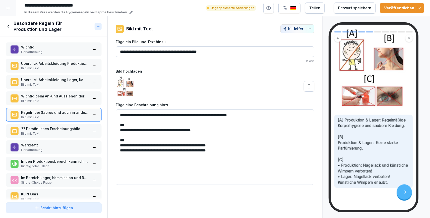
drag, startPoint x: 221, startPoint y: 50, endPoint x: 115, endPoint y: 57, distance: 106.1
click at [116, 57] on input "**********" at bounding box center [215, 51] width 198 height 11
type input "**********"
click at [43, 125] on div "?? Persönliches Erscheinungsbild Bild mit Text" at bounding box center [53, 131] width 95 height 14
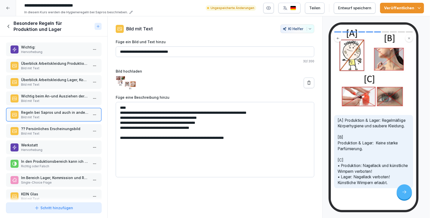
scroll to position [58, 0]
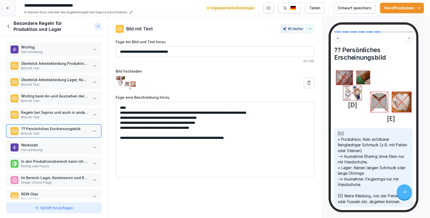
drag, startPoint x: 192, startPoint y: 51, endPoint x: 114, endPoint y: 59, distance: 78.5
click at [116, 57] on input "**********" at bounding box center [215, 51] width 198 height 11
paste input "**********"
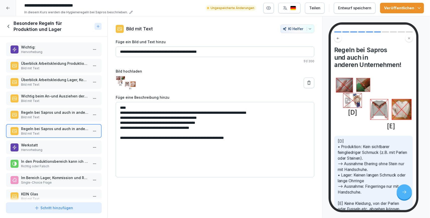
type input "**********"
click at [127, 140] on textarea "**********" at bounding box center [215, 139] width 198 height 75
type textarea "**********"
click at [55, 145] on p "Werkstatt" at bounding box center [54, 144] width 67 height 5
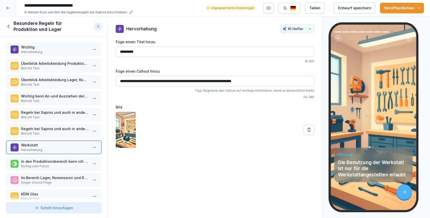
click at [40, 131] on p "Bild mit Text" at bounding box center [54, 133] width 67 height 5
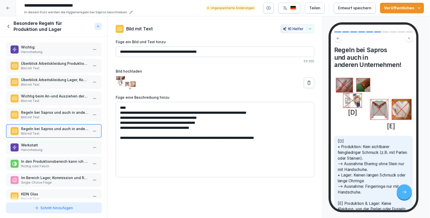
click at [44, 112] on p "Regeln bei Sapros und auch in anderen Unternehmen!" at bounding box center [54, 112] width 67 height 5
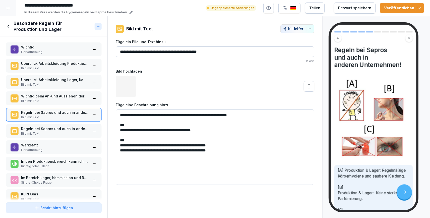
click at [49, 146] on p "Werkstatt" at bounding box center [54, 144] width 67 height 5
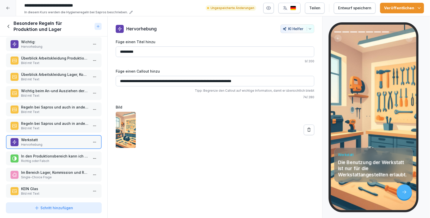
scroll to position [8, 0]
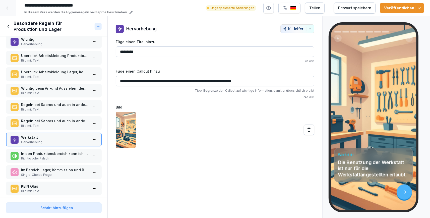
click at [43, 187] on p "KEIN Glas" at bounding box center [54, 185] width 67 height 5
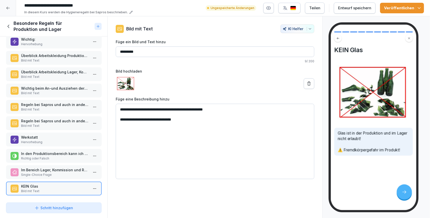
click at [59, 119] on p "Regeln bei Sapros und auch in anderen Unternehmen!" at bounding box center [54, 120] width 67 height 5
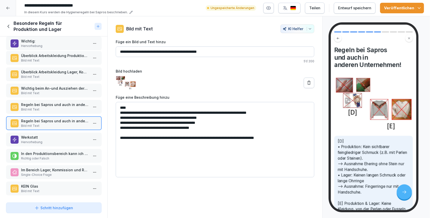
click at [59, 43] on div "Wichtig: Hervorhebung" at bounding box center [54, 43] width 67 height 10
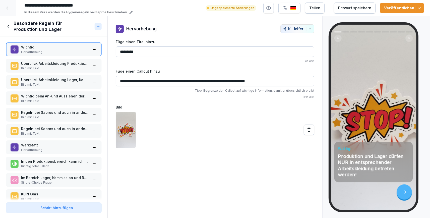
click at [94, 48] on html "**********" at bounding box center [215, 109] width 430 height 218
click at [76, 59] on div "Kopieren ⌘C" at bounding box center [76, 59] width 39 height 5
click at [11, 9] on div at bounding box center [8, 8] width 16 height 16
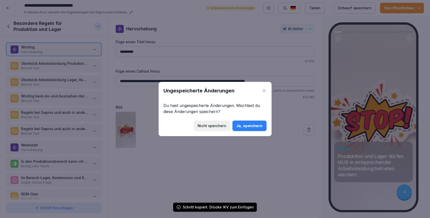
click at [266, 90] on icon at bounding box center [263, 90] width 5 height 5
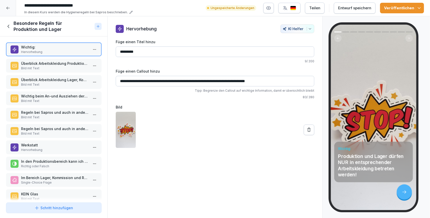
click at [420, 4] on button "Veröffentlichen" at bounding box center [402, 8] width 44 height 11
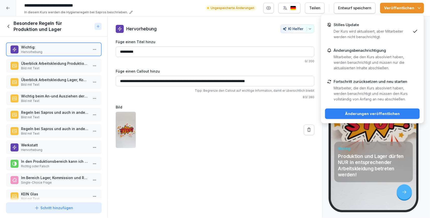
click at [381, 33] on p "Der Kurs wird aktualisiert, aber Mitarbeiter werden nicht benachrichtigt." at bounding box center [371, 34] width 77 height 11
click at [382, 112] on div "Änderungen veröffentlichen" at bounding box center [372, 114] width 87 height 6
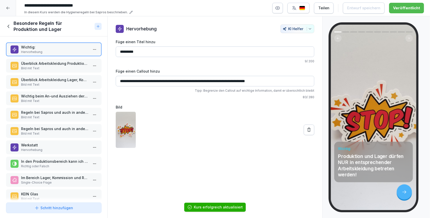
click at [7, 26] on icon at bounding box center [9, 27] width 6 height 6
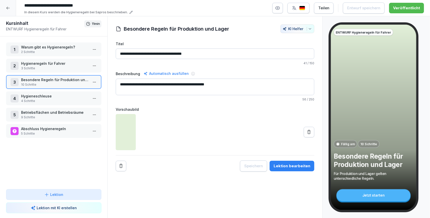
click at [63, 64] on p "Hygieneregeln für Fahrer" at bounding box center [54, 63] width 67 height 5
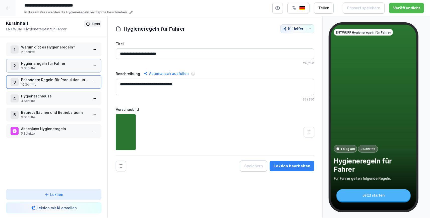
click at [63, 64] on p "Hygieneregeln für Fahrer" at bounding box center [54, 63] width 67 height 5
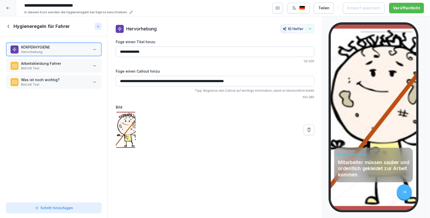
click at [60, 63] on p "Arbeitskleidung Fahrer" at bounding box center [54, 63] width 67 height 5
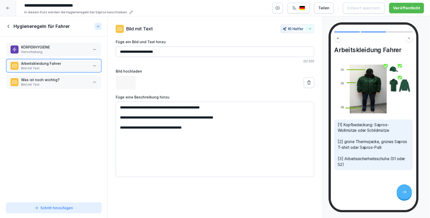
click at [54, 81] on p "Was ist noch wichtig?" at bounding box center [54, 79] width 67 height 5
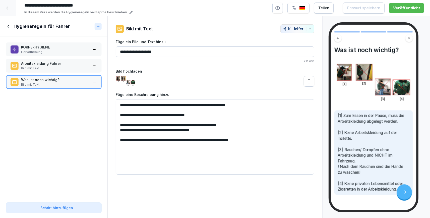
click at [9, 27] on icon at bounding box center [9, 26] width 2 height 3
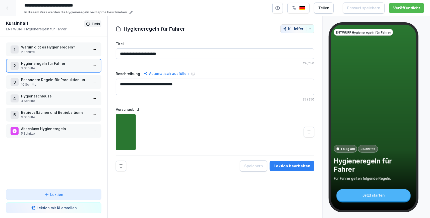
click at [57, 80] on p "Besondere Regeln für Produktion und Lager" at bounding box center [54, 79] width 67 height 5
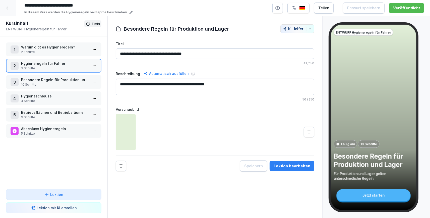
click at [57, 80] on p "Besondere Regeln für Produktion und Lager" at bounding box center [54, 79] width 67 height 5
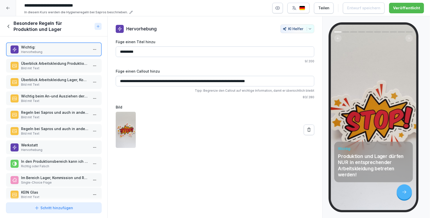
click at [57, 192] on p "KEIN Glas" at bounding box center [54, 191] width 67 height 5
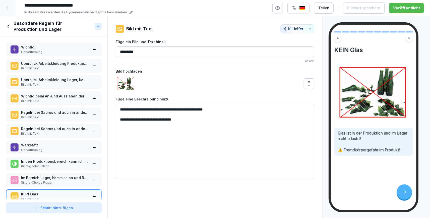
click at [57, 118] on p "Bild mit Text" at bounding box center [54, 117] width 67 height 5
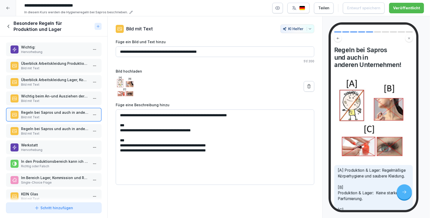
click at [55, 130] on p "Regeln bei Sapros und auch in anderen Unternehmen!" at bounding box center [54, 128] width 67 height 5
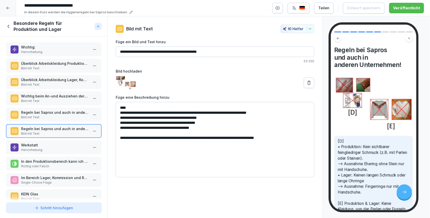
click at [290, 139] on textarea "**********" at bounding box center [215, 139] width 198 height 75
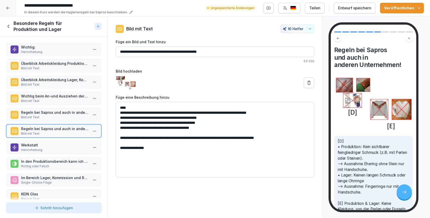
type textarea "**********"
drag, startPoint x: 61, startPoint y: 192, endPoint x: 60, endPoint y: 142, distance: 49.9
click at [60, 142] on p "KEIN Glas" at bounding box center [54, 143] width 67 height 5
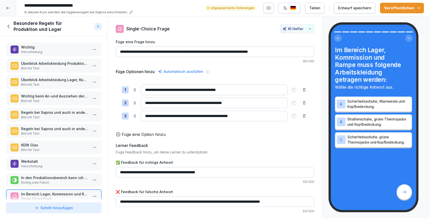
click at [58, 146] on p "KEIN Glas" at bounding box center [54, 144] width 67 height 5
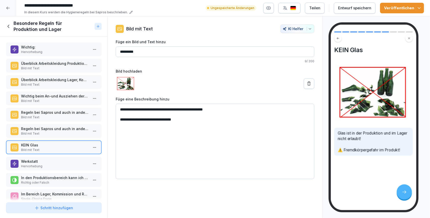
click at [59, 134] on p "Bild mit Text" at bounding box center [54, 133] width 67 height 5
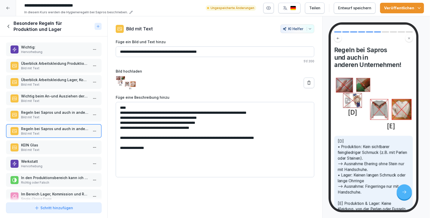
drag, startPoint x: 154, startPoint y: 149, endPoint x: 117, endPoint y: 148, distance: 36.9
click at [117, 148] on textarea "**********" at bounding box center [215, 139] width 198 height 75
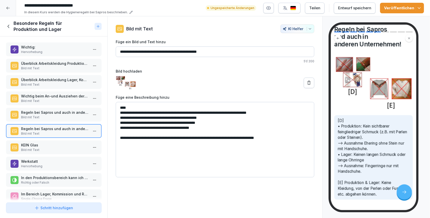
scroll to position [44, 0]
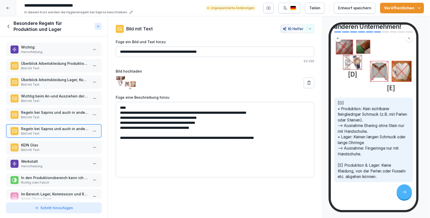
type textarea "**********"
click at [64, 110] on p "Regeln bei Sapros und auch in anderen Unternehmen!" at bounding box center [54, 112] width 67 height 5
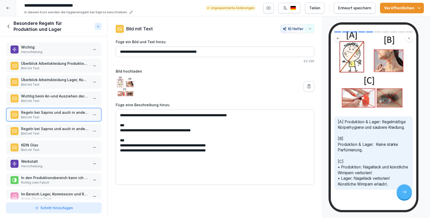
scroll to position [64, 0]
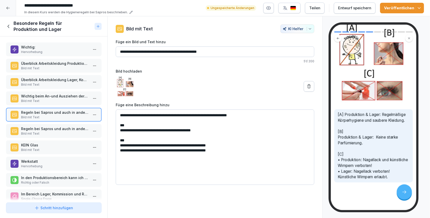
click at [47, 180] on p "Richtig oder Falsch" at bounding box center [54, 182] width 67 height 5
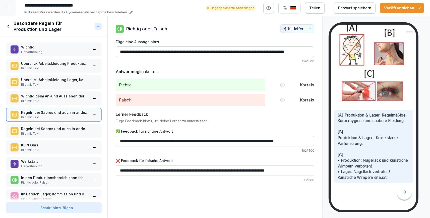
scroll to position [64, 0]
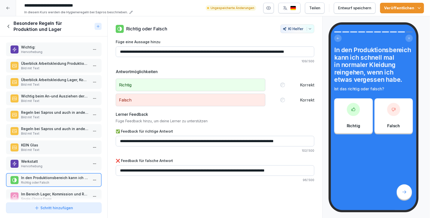
click at [47, 198] on div at bounding box center [53, 199] width 107 height 4
click at [48, 194] on div "Im Bereich Lager, Kommission und Rampe muss folgende Arbeitskleidung getragen w…" at bounding box center [54, 196] width 67 height 10
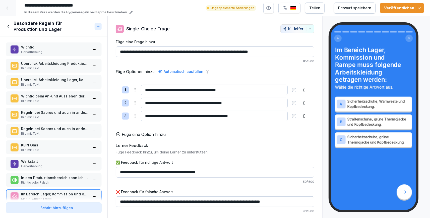
click at [95, 194] on html "**********" at bounding box center [215, 109] width 430 height 218
click at [74, 186] on div "Löschen" at bounding box center [67, 185] width 21 height 5
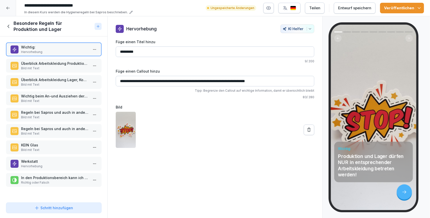
click at [52, 165] on p "Hervorhebung" at bounding box center [54, 166] width 67 height 5
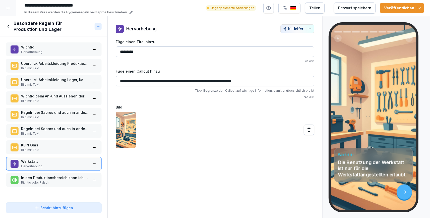
click at [98, 163] on html "**********" at bounding box center [215, 109] width 430 height 218
click at [65, 190] on div "Löschen" at bounding box center [67, 191] width 21 height 5
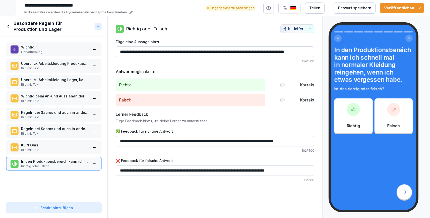
click at [35, 51] on p "Hervorhebung" at bounding box center [54, 52] width 67 height 5
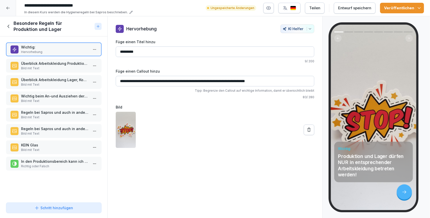
click at [9, 26] on icon at bounding box center [9, 27] width 6 height 6
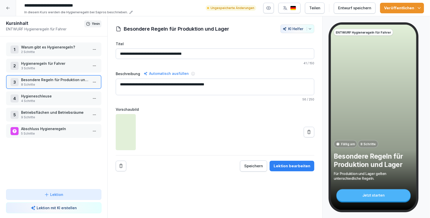
click at [420, 8] on icon "button" at bounding box center [418, 8] width 5 height 5
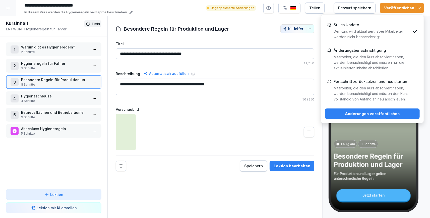
click at [383, 32] on p "Der Kurs wird aktualisiert, aber Mitarbeiter werden nicht benachrichtigt." at bounding box center [371, 34] width 77 height 11
click at [379, 112] on div "Änderungen veröffentlichen" at bounding box center [372, 114] width 87 height 6
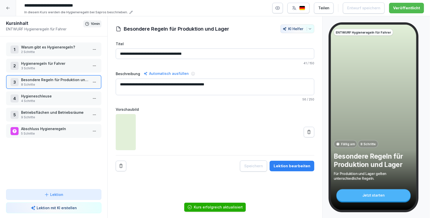
click at [56, 100] on p "4 Schritte" at bounding box center [54, 101] width 67 height 5
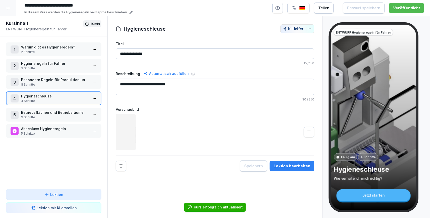
click at [53, 114] on p "Betriebsflächen und Betriebsräume" at bounding box center [54, 112] width 67 height 5
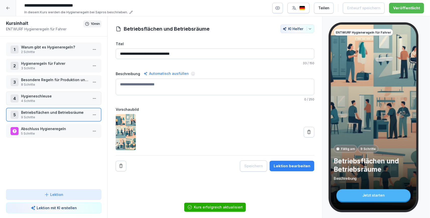
click at [53, 114] on p "Betriebsflächen und Betriebsräume" at bounding box center [54, 112] width 67 height 5
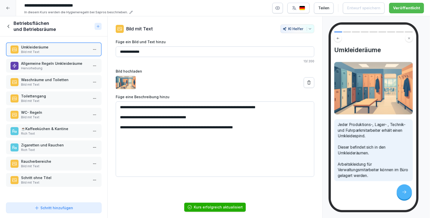
click at [45, 67] on p "Hervorhebung" at bounding box center [54, 68] width 67 height 5
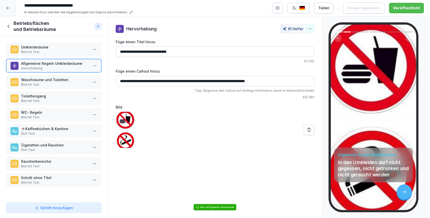
click at [11, 28] on icon at bounding box center [9, 27] width 6 height 6
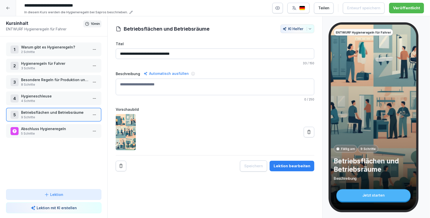
click at [52, 51] on p "2 Schritte" at bounding box center [54, 52] width 67 height 5
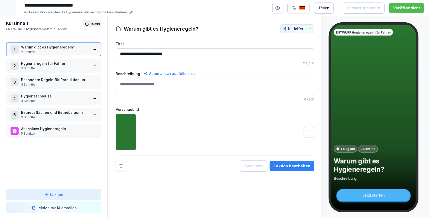
click at [44, 137] on div "1 Warum gibt es Hygieneregeln? 2 Schritte 2 Hygieneregeln für Fahrer 3 Schritte…" at bounding box center [53, 112] width 107 height 153
click at [45, 134] on p "5 Schritte" at bounding box center [54, 133] width 67 height 5
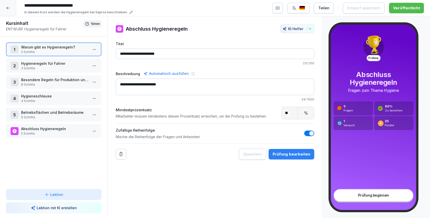
click at [45, 134] on p "5 Schritte" at bounding box center [54, 133] width 67 height 5
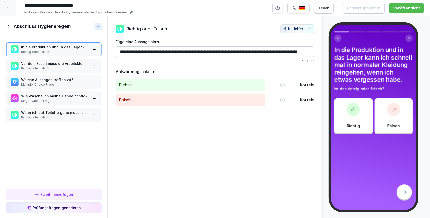
click at [10, 26] on icon at bounding box center [9, 27] width 6 height 6
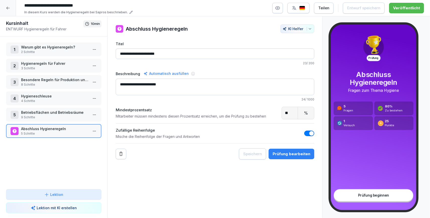
click at [46, 63] on p "Hygieneregeln für Fahrer" at bounding box center [54, 63] width 67 height 5
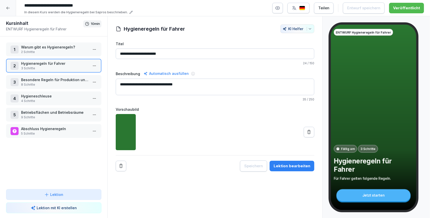
click at [55, 47] on p "Warum gibt es Hygieneregeln?" at bounding box center [54, 46] width 67 height 5
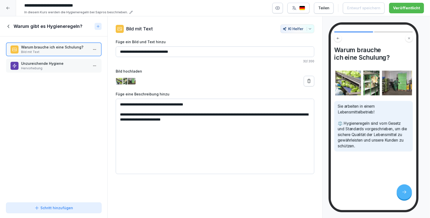
click at [10, 27] on icon at bounding box center [9, 27] width 6 height 6
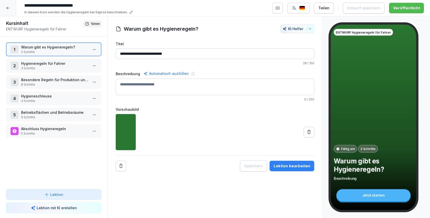
click at [10, 9] on icon at bounding box center [8, 8] width 4 height 4
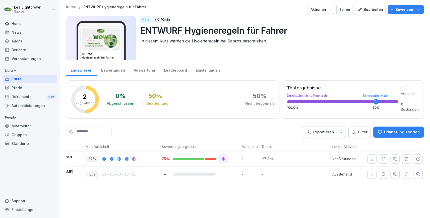
scroll to position [0, 43]
click at [405, 174] on icon "button" at bounding box center [405, 174] width 5 height 5
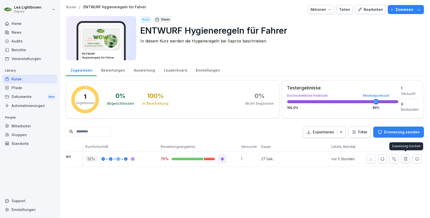
click at [407, 159] on icon "button" at bounding box center [405, 158] width 5 height 5
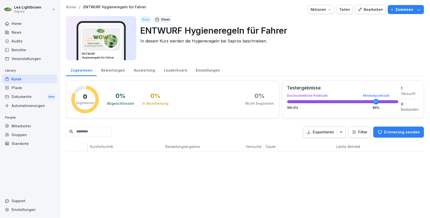
scroll to position [0, 39]
click at [421, 10] on icon "button" at bounding box center [418, 9] width 5 height 5
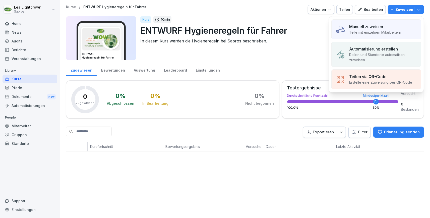
click at [370, 28] on p "Manuell zuweisen" at bounding box center [366, 27] width 34 height 6
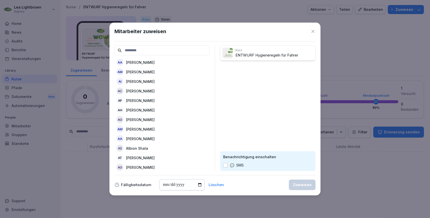
click at [169, 51] on input at bounding box center [161, 50] width 95 height 10
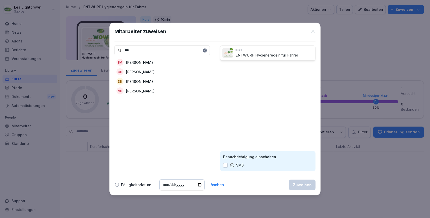
click at [139, 70] on p "[PERSON_NAME]" at bounding box center [140, 71] width 29 height 5
drag, startPoint x: 156, startPoint y: 50, endPoint x: 121, endPoint y: 53, distance: 35.0
click at [121, 53] on input "***" at bounding box center [161, 50] width 95 height 10
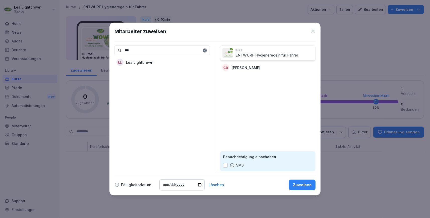
type input "***"
click at [145, 63] on p "Lea Lightbrown" at bounding box center [139, 62] width 27 height 5
click at [301, 185] on div "Zuweisen" at bounding box center [302, 185] width 19 height 6
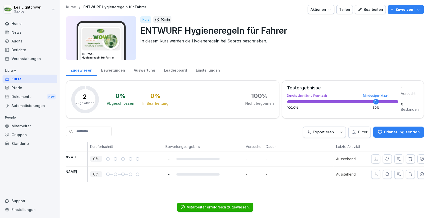
click at [46, 10] on html "Lea Lightbrown Sapros Home News Audits Berichte Veranstaltungen Library Kurse P…" at bounding box center [215, 109] width 430 height 218
click at [42, 34] on div "Abmelden" at bounding box center [32, 31] width 50 height 9
